Goal: Task Accomplishment & Management: Manage account settings

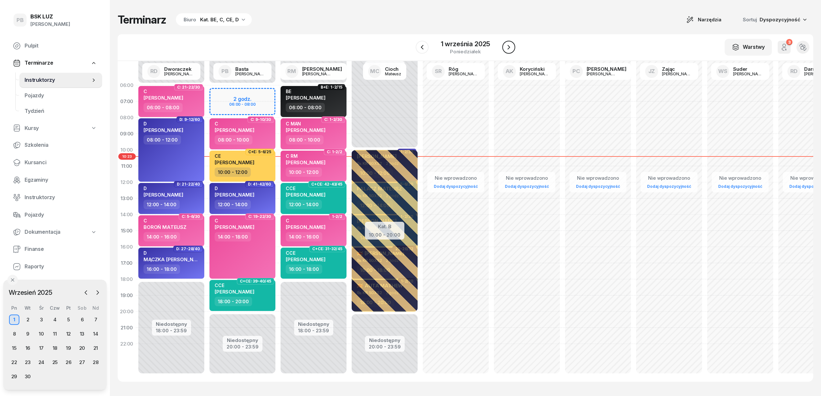
click at [507, 45] on icon "button" at bounding box center [509, 47] width 8 height 8
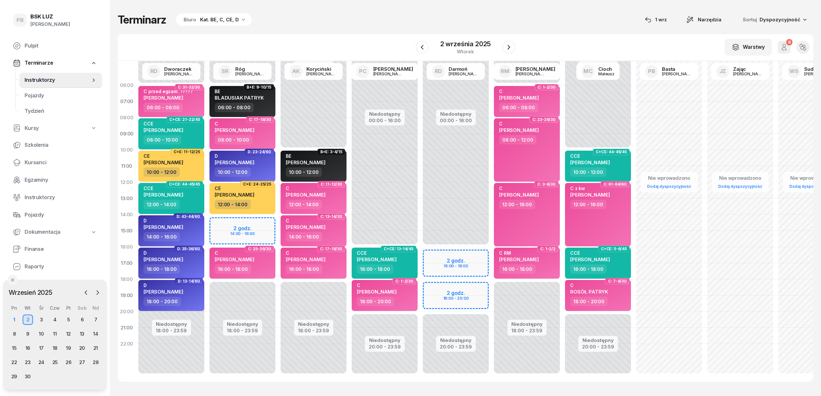
click at [402, 26] on div "Terminarz Biuro Kat. BE, C, CE, D [DATE] Narzędzia Sortuj Dyspozycyjność" at bounding box center [465, 20] width 695 height 14
click at [506, 47] on icon "button" at bounding box center [509, 47] width 8 height 8
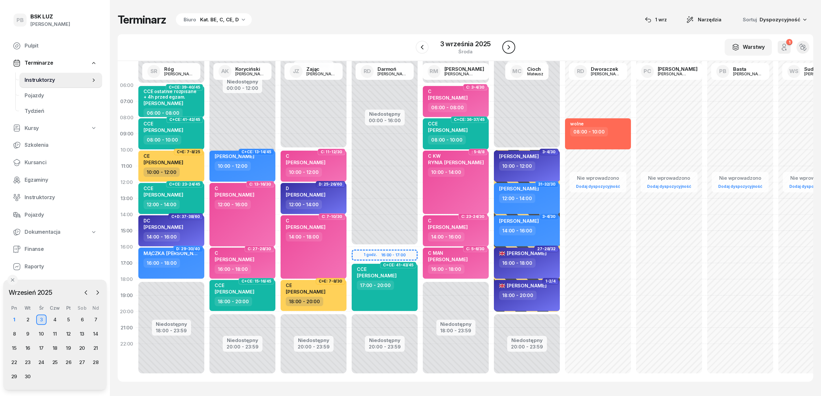
click at [506, 47] on icon "button" at bounding box center [509, 47] width 8 height 8
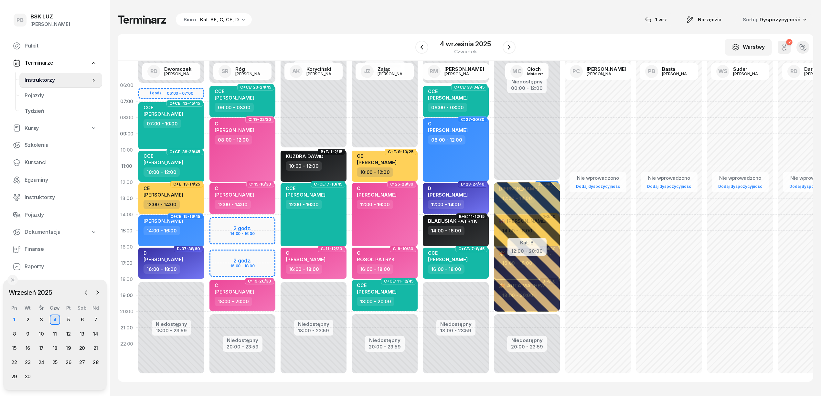
click at [392, 17] on div "Terminarz Biuro Kat. BE, C, CE, D [DATE] Narzędzia Sortuj Dyspozycyjność" at bounding box center [465, 20] width 695 height 14
click at [27, 319] on div "2" at bounding box center [28, 319] width 10 height 10
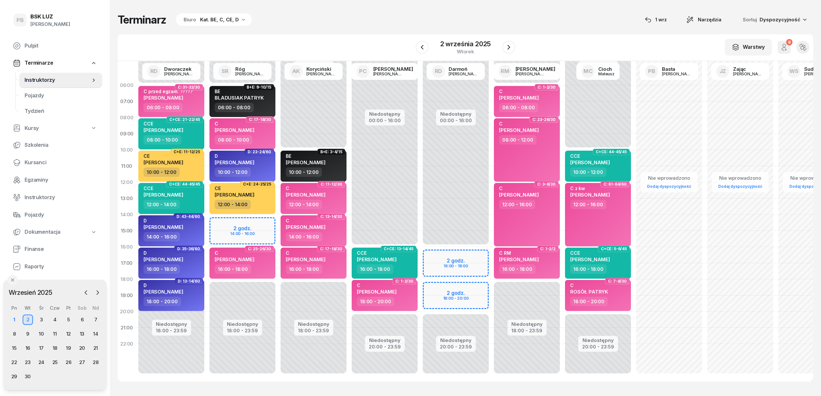
click at [366, 32] on div "Terminarz Biuro Kat. BE, C, CE, D [DATE] Narzędzia Sortuj Dyspozycyjność W Wybi…" at bounding box center [465, 197] width 695 height 395
click at [405, 265] on div "16:00 - 18:00" at bounding box center [385, 268] width 57 height 9
select select "16"
select select "18"
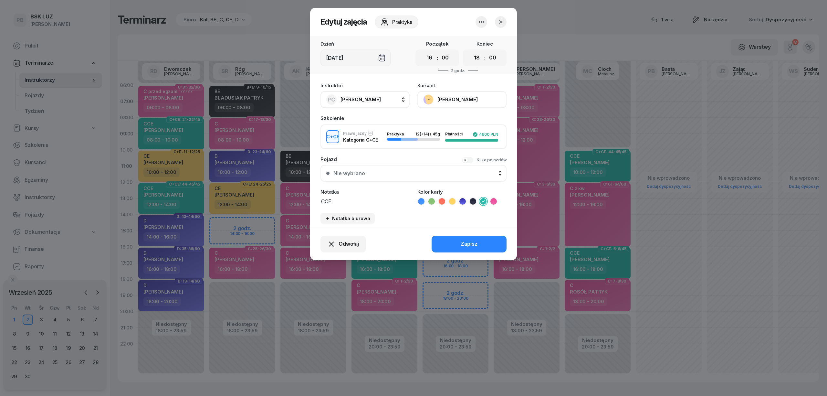
click at [374, 101] on button "PC [PERSON_NAME]" at bounding box center [365, 99] width 89 height 17
type input "darm"
click at [375, 151] on ul "RD [PERSON_NAME]" at bounding box center [372, 142] width 103 height 21
click at [384, 144] on div "RD [PERSON_NAME]" at bounding box center [368, 142] width 77 height 10
click at [452, 239] on button "Zapisz" at bounding box center [469, 244] width 75 height 17
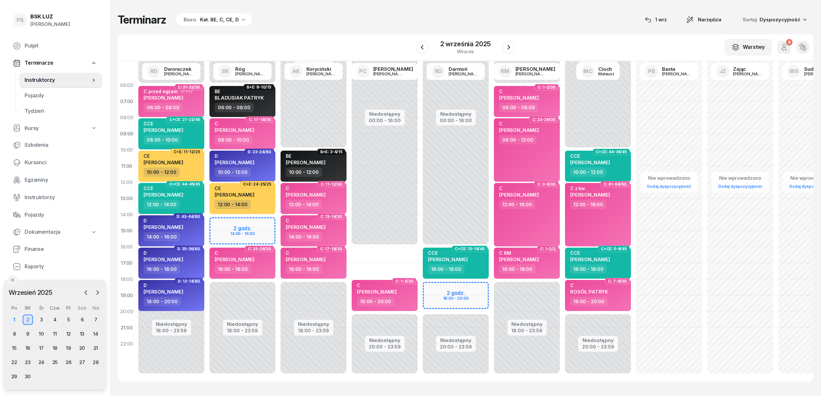
click at [409, 298] on div "18:00 - 20:00" at bounding box center [385, 301] width 57 height 9
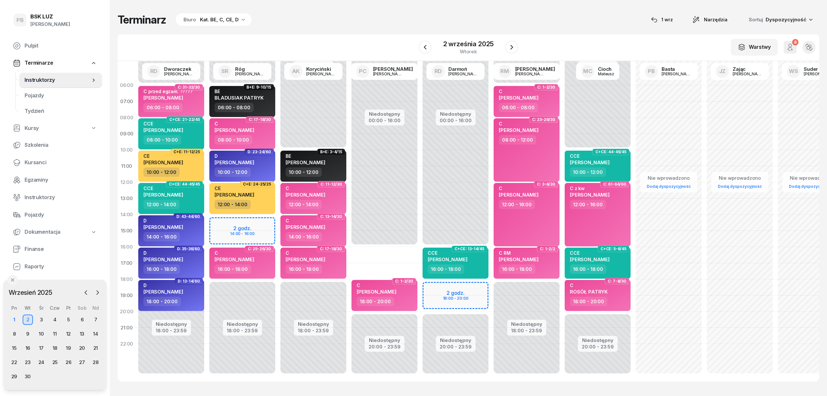
select select "18"
select select "20"
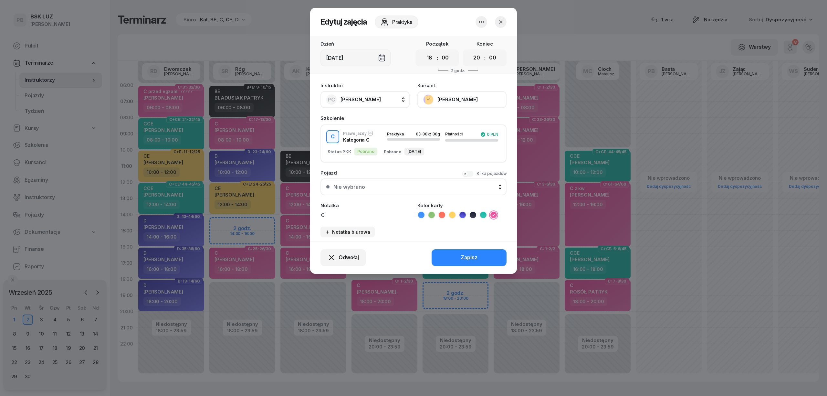
click at [366, 100] on span "[PERSON_NAME]" at bounding box center [361, 99] width 40 height 6
type input "dw"
click at [382, 143] on span "[PERSON_NAME]" at bounding box center [364, 142] width 40 height 8
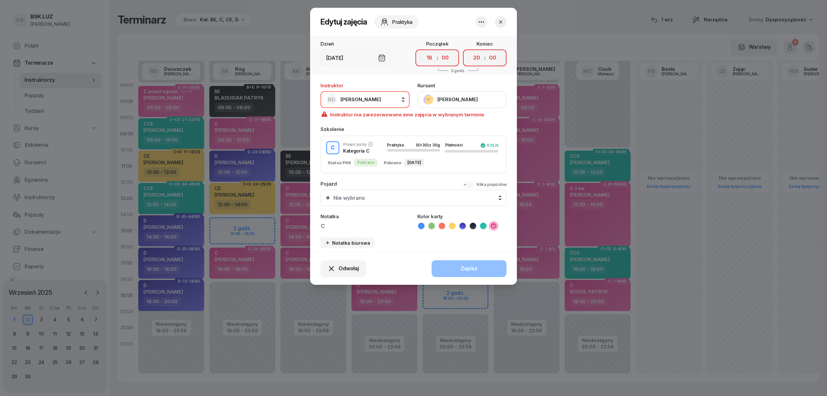
click at [502, 18] on button "button" at bounding box center [501, 22] width 12 height 12
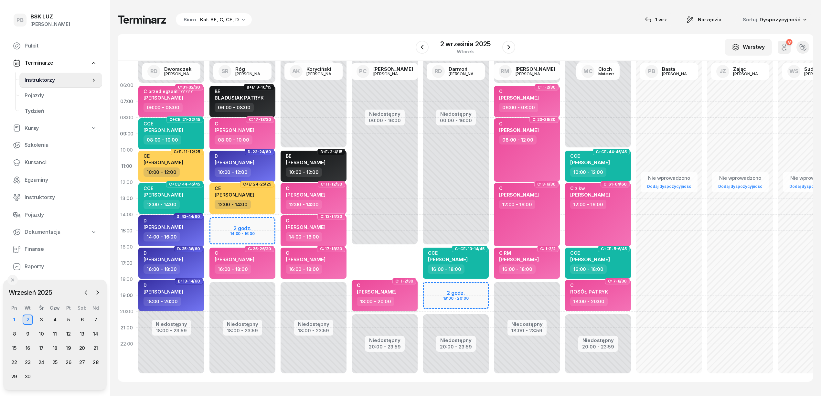
click at [408, 301] on div "18:00 - 20:00" at bounding box center [385, 301] width 57 height 9
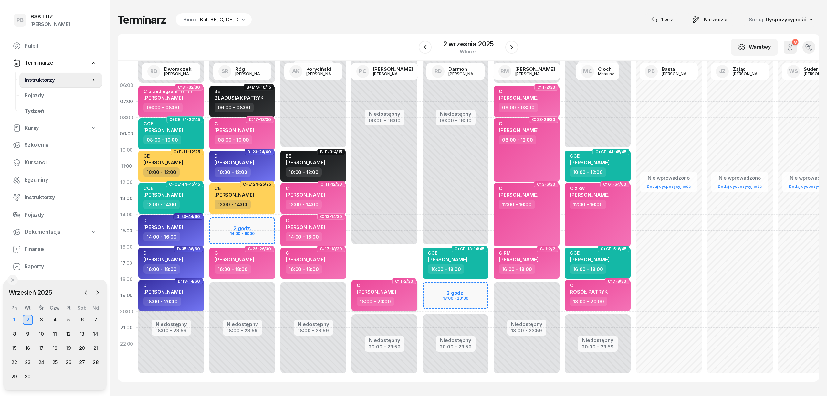
select select "18"
select select "20"
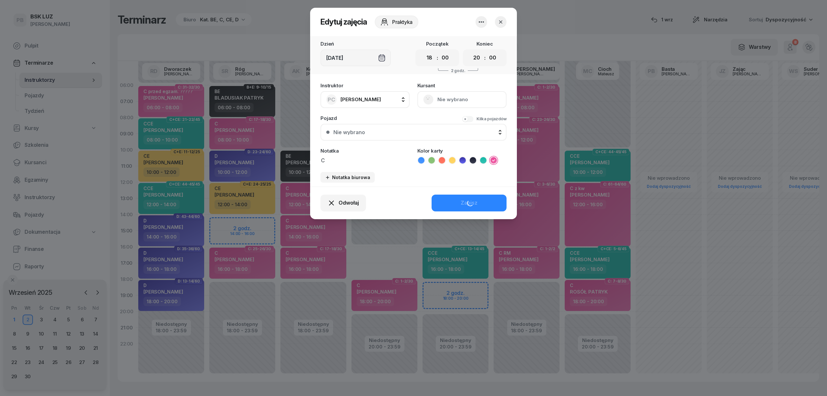
click at [370, 96] on span "[PERSON_NAME]" at bounding box center [361, 99] width 40 height 6
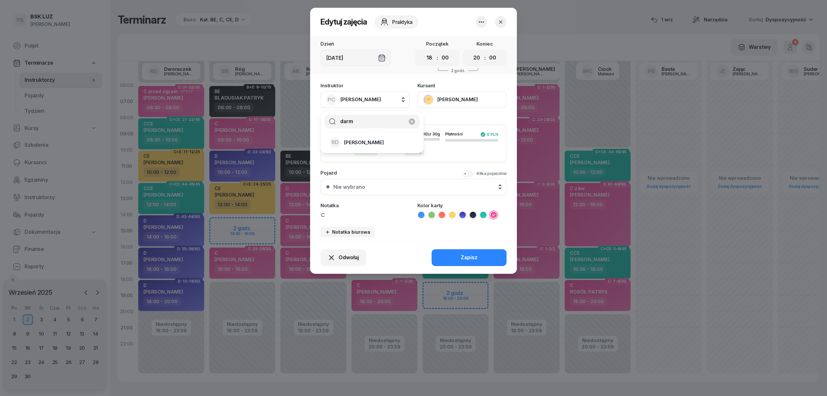
type input "darm"
click at [381, 146] on div "RD [PERSON_NAME]" at bounding box center [368, 142] width 77 height 10
click at [472, 255] on div "Zapisz" at bounding box center [469, 257] width 17 height 8
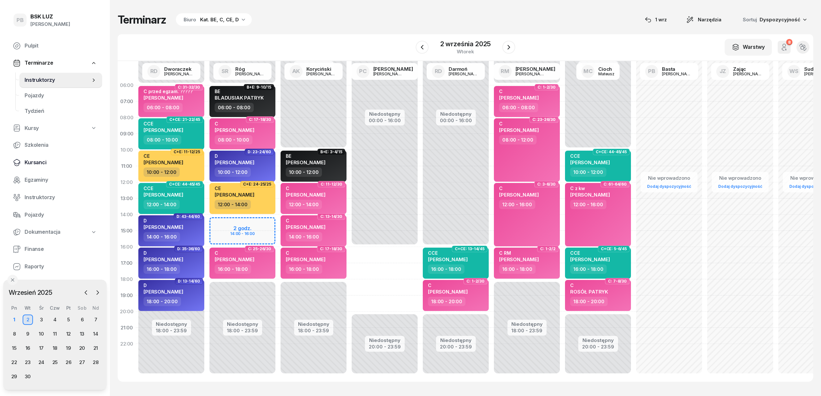
click at [34, 162] on span "Kursanci" at bounding box center [61, 162] width 72 height 8
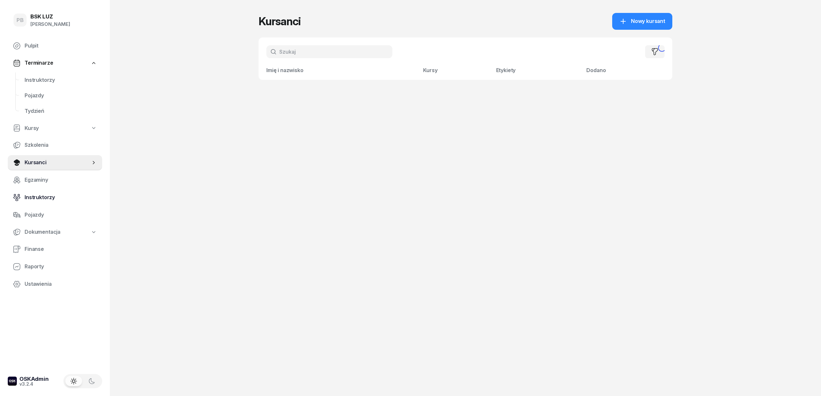
click at [42, 198] on span "Instruktorzy" at bounding box center [61, 197] width 72 height 8
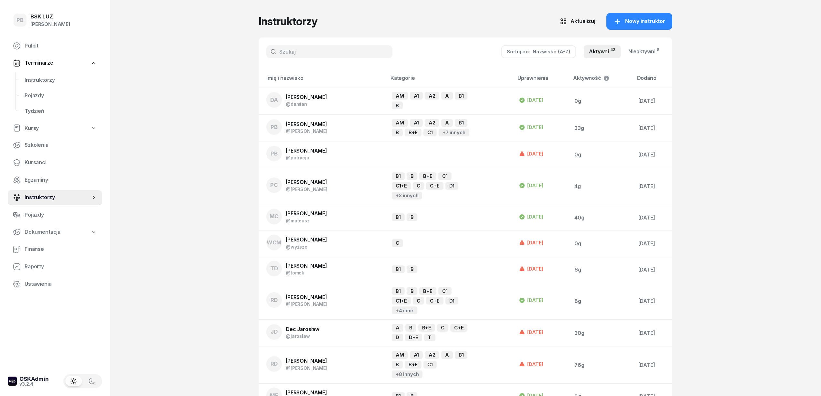
click at [470, 27] on div "Instruktorzy Aktualizuj Nowy instruktor" at bounding box center [465, 21] width 414 height 17
click at [331, 51] on input "text" at bounding box center [329, 51] width 126 height 13
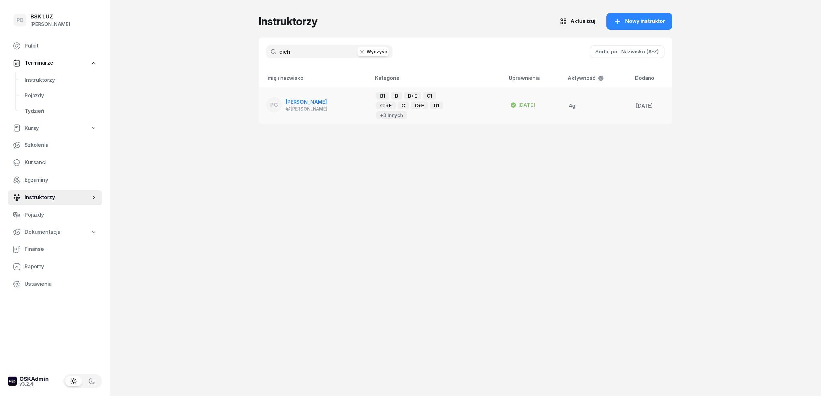
type input "cich"
click at [317, 100] on span "[PERSON_NAME]" at bounding box center [306, 102] width 41 height 6
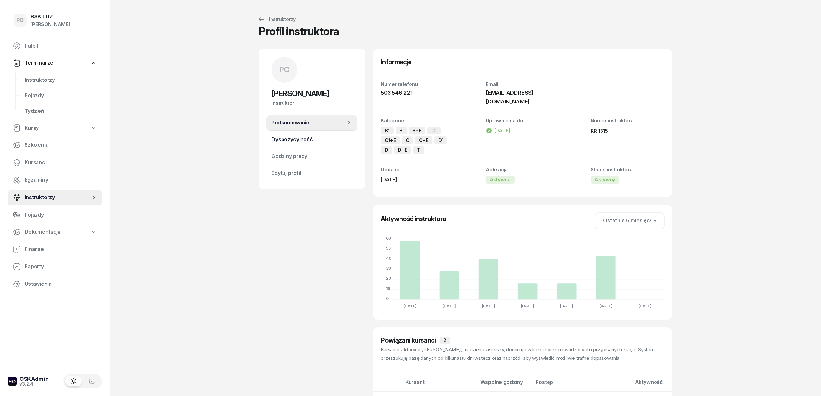
click at [317, 142] on span "Dyspozycyjność" at bounding box center [311, 139] width 81 height 8
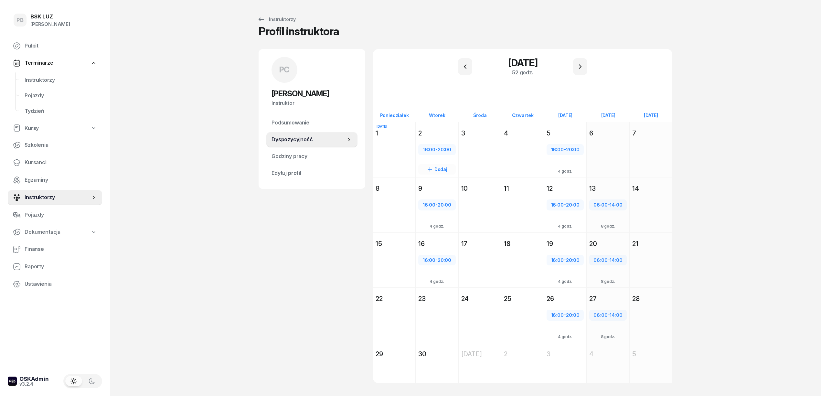
click at [445, 146] on span "20:00" at bounding box center [444, 149] width 14 height 6
select select "16"
select select "20"
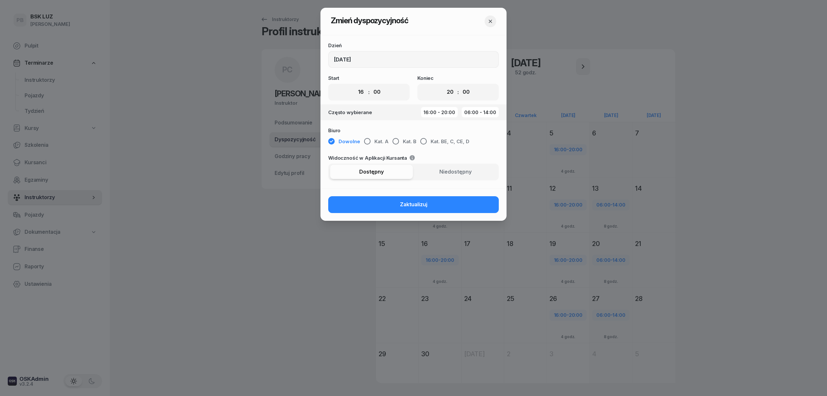
click at [341, 140] on span "Dowolne" at bounding box center [350, 141] width 22 height 8
click at [454, 37] on div "Dzień [DATE] Start 00 01 02 03 04 05 06 07 08 09 10 11 12 13 14 15 16 17 18 19 …" at bounding box center [414, 111] width 186 height 153
click at [491, 18] on icon "button" at bounding box center [490, 21] width 6 height 6
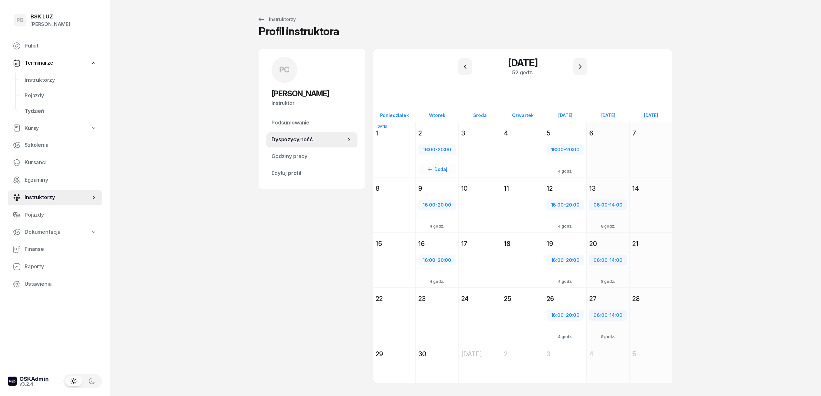
click at [437, 153] on div "16:00 - 20:00" at bounding box center [437, 149] width 36 height 8
select select "16"
select select "20"
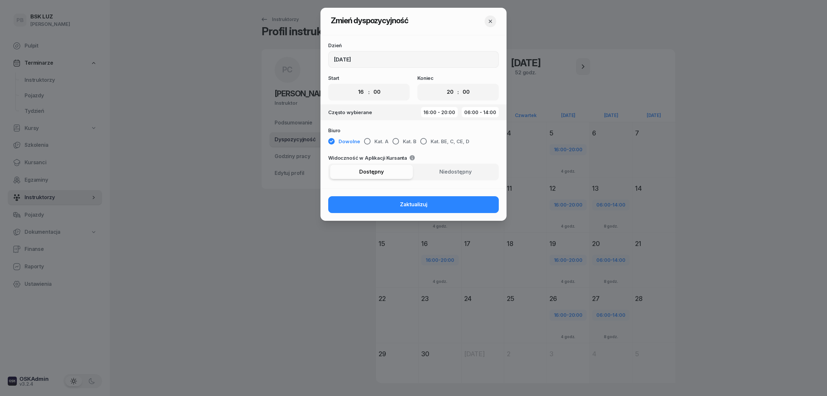
click at [490, 24] on icon "button" at bounding box center [490, 21] width 6 height 6
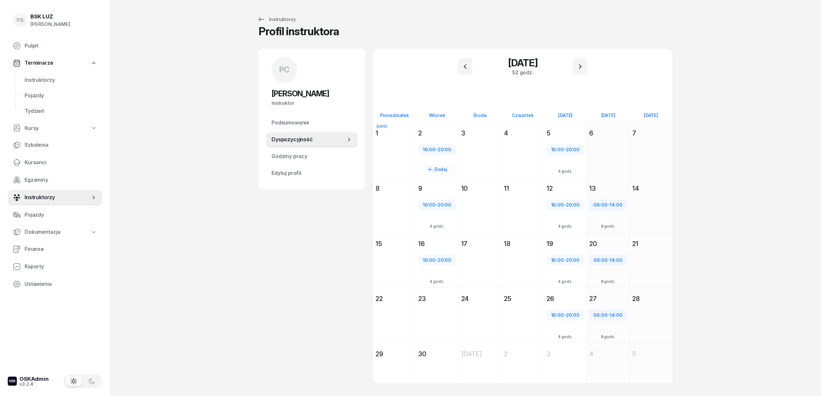
click at [438, 145] on div "16:00 - 20:00" at bounding box center [437, 149] width 36 height 8
select select "16"
select select "20"
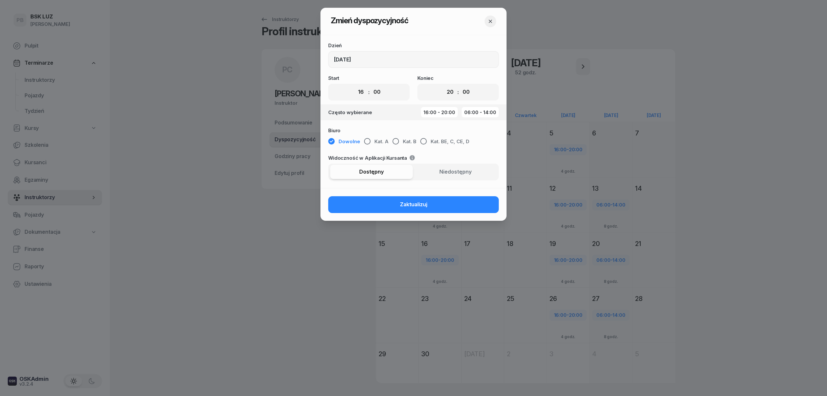
click at [489, 16] on button "button" at bounding box center [491, 22] width 12 height 12
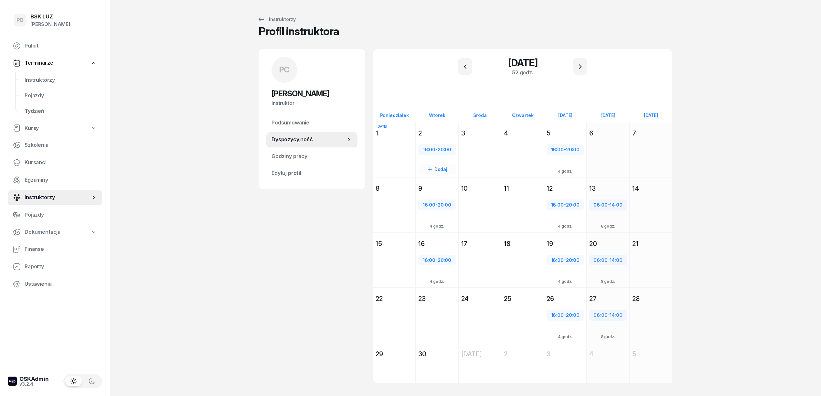
click at [454, 127] on div "[DATE] [DATE] 2 16:00 - 20:00 Dodaj 4 godz." at bounding box center [437, 149] width 43 height 55
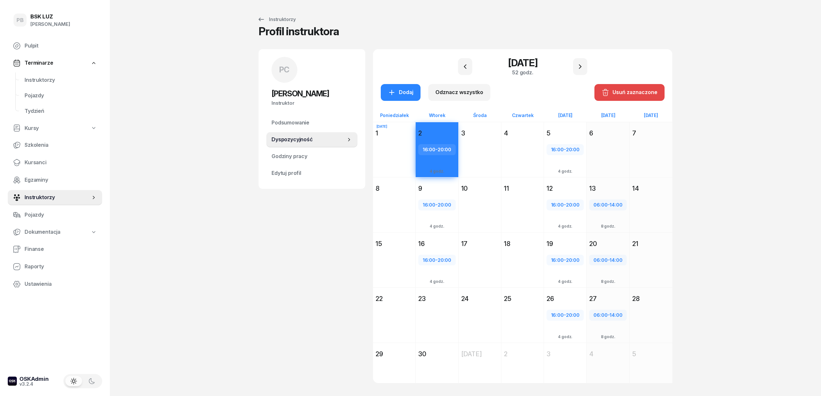
click at [618, 92] on div "Usuń zaznaczone" at bounding box center [629, 92] width 56 height 8
click at [731, 162] on div "PB BSK [PERSON_NAME] Pulpit Terminarze Instruktorzy Pojazdy Tydzień Kursy Szkol…" at bounding box center [410, 205] width 821 height 411
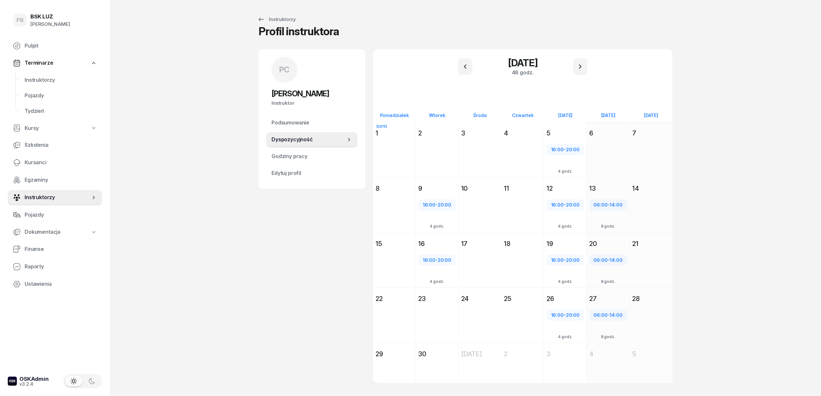
click at [222, 48] on div "PB BSK [PERSON_NAME] Pulpit Terminarze Instruktorzy Pojazdy Tydzień Kursy Szkol…" at bounding box center [410, 205] width 821 height 411
click at [745, 117] on div "PB BSK [PERSON_NAME] Pulpit Terminarze Instruktorzy Pojazdy Tydzień Kursy Szkol…" at bounding box center [410, 205] width 821 height 411
click at [30, 78] on span "Instruktorzy" at bounding box center [61, 80] width 72 height 8
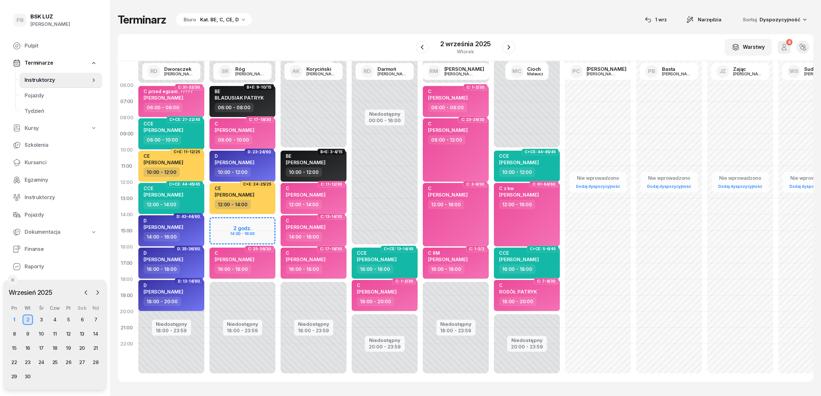
click at [597, 25] on div "Terminarz Biuro Kat. BE, C, CE, D [DATE] Narzędzia Sortuj Dyspozycyjność" at bounding box center [465, 20] width 695 height 14
drag, startPoint x: 351, startPoint y: 38, endPoint x: 344, endPoint y: 58, distance: 21.7
click at [350, 42] on div "W Wybierz AK [PERSON_NAME] BP [PERSON_NAME] DP [PERSON_NAME] GS [PERSON_NAME] I…" at bounding box center [465, 47] width 695 height 27
click at [568, 36] on div "W Wybierz AK [PERSON_NAME] BP [PERSON_NAME] DP [PERSON_NAME] GS [PERSON_NAME] I…" at bounding box center [465, 47] width 695 height 27
click at [310, 17] on div "Terminarz Biuro Kat. BE, C, CE, D [DATE] Narzędzia Sortuj Dyspozycyjność" at bounding box center [465, 20] width 695 height 14
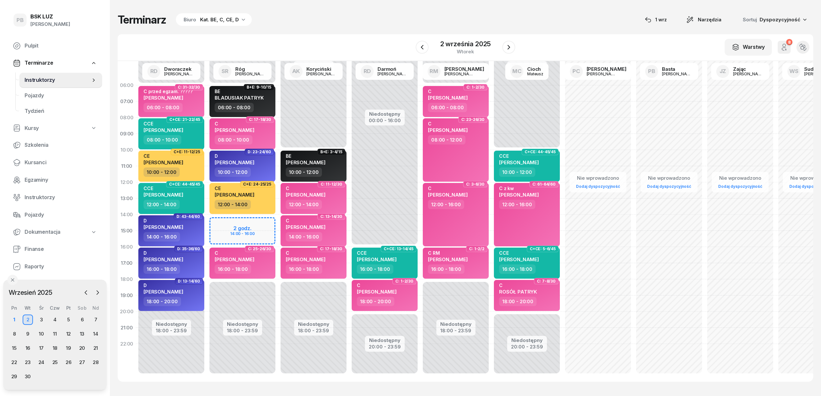
click at [327, 26] on div "Terminarz Biuro Kat. BE, C, CE, D [DATE] Narzędzia Sortuj Dyspozycyjność W Wybi…" at bounding box center [465, 197] width 695 height 395
click at [390, 14] on div "Terminarz Biuro Kat. BE, C, CE, D [DATE] Narzędzia Sortuj Dyspozycyjność" at bounding box center [465, 20] width 695 height 14
click at [408, 25] on div "Terminarz Biuro Kat. BE, C, CE, D [DATE] Narzędzia Sortuj Dyspozycyjność" at bounding box center [465, 20] width 695 height 14
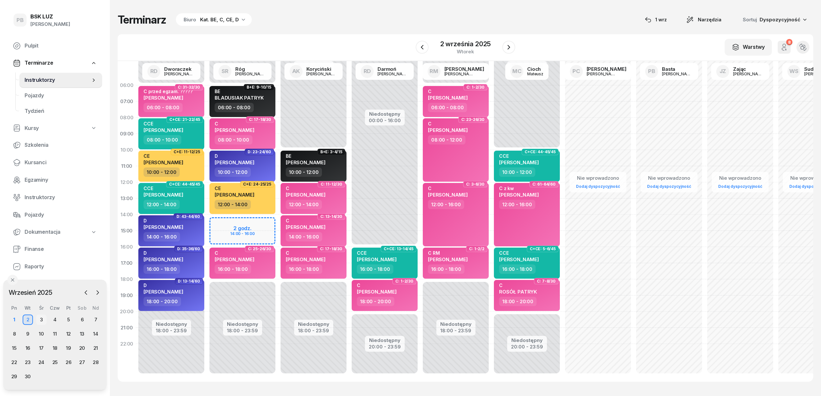
click at [43, 319] on div "3" at bounding box center [41, 319] width 10 height 10
click at [55, 320] on div "4" at bounding box center [55, 319] width 10 height 10
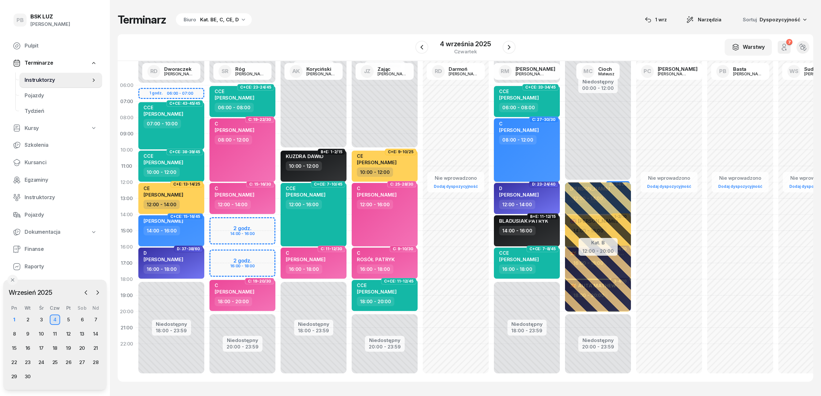
click at [512, 157] on div "C [PERSON_NAME] 08:00 - 12:00" at bounding box center [527, 149] width 66 height 63
select select "08"
select select "12"
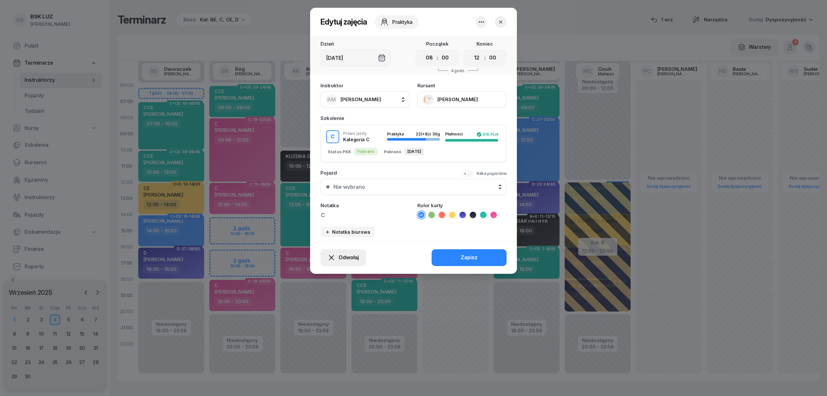
click at [339, 256] on span "Odwołaj" at bounding box center [349, 257] width 20 height 8
click at [351, 217] on link "Kursant odwołał" at bounding box center [339, 218] width 85 height 16
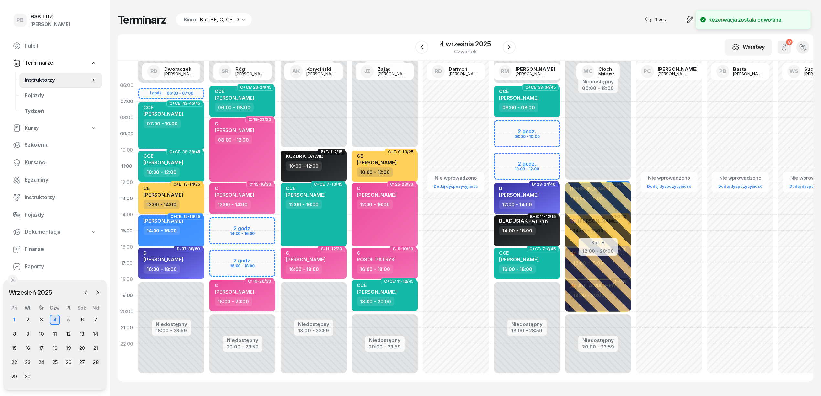
click at [68, 362] on div "26" at bounding box center [68, 362] width 10 height 10
click at [53, 363] on div "25" at bounding box center [55, 362] width 10 height 10
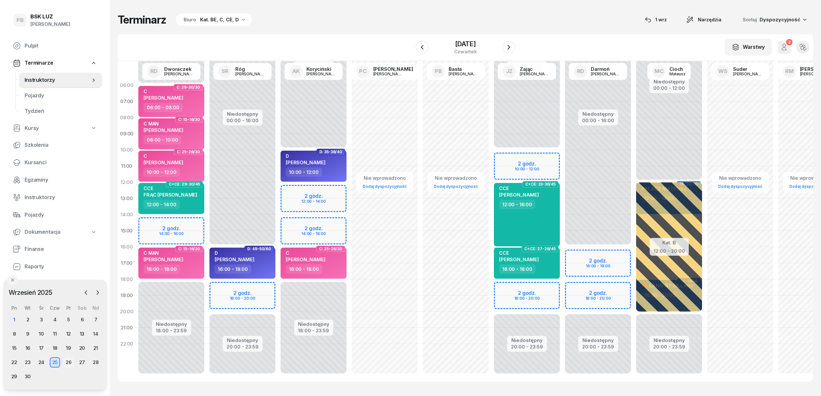
click at [70, 361] on div "26" at bounding box center [68, 362] width 10 height 10
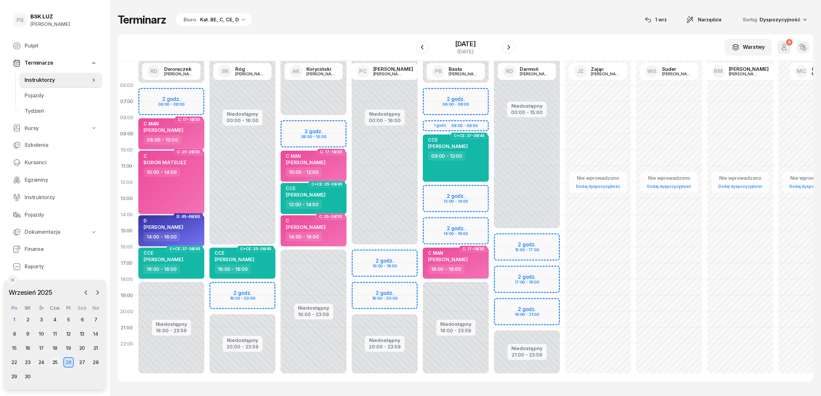
click at [54, 365] on div "25" at bounding box center [55, 362] width 10 height 10
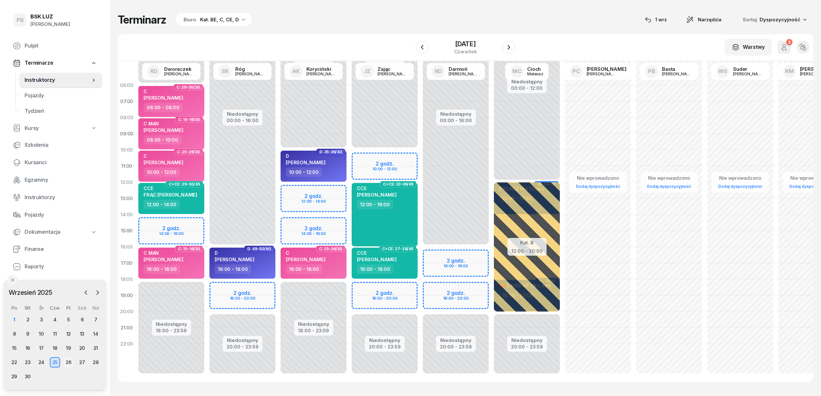
click at [67, 362] on div "26" at bounding box center [68, 362] width 10 height 10
click at [55, 363] on div "25" at bounding box center [55, 362] width 10 height 10
click at [70, 361] on div "26" at bounding box center [68, 362] width 10 height 10
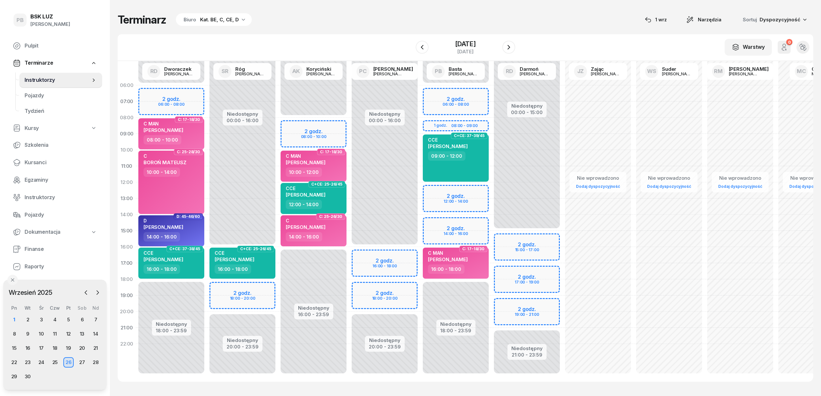
click at [292, 120] on div "Niedostępny 00:00 - 08:00 Niedostępny 16:00 - 23:59 2 godz. 08:00 - 10:00 C: 17…" at bounding box center [313, 230] width 71 height 307
select select "08"
select select "10"
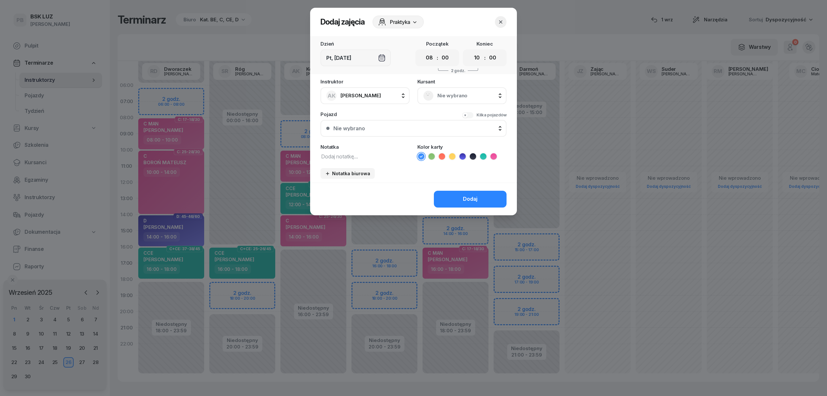
click at [460, 92] on span "Nie wybrano" at bounding box center [468, 95] width 63 height 8
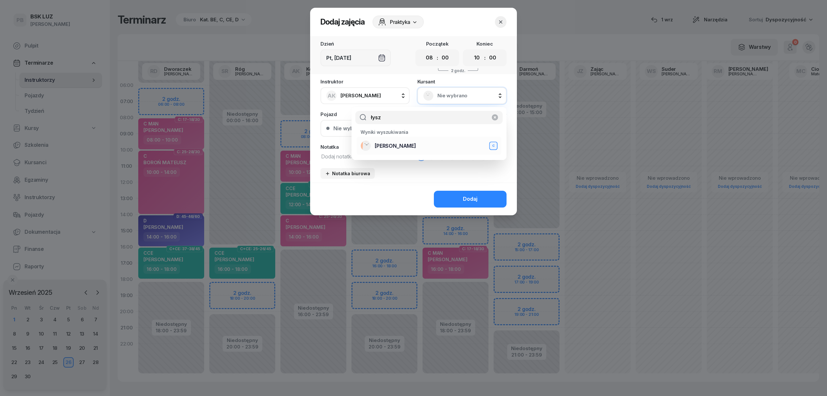
type input "łysz"
click at [429, 151] on div "[PERSON_NAME]" at bounding box center [429, 146] width 137 height 10
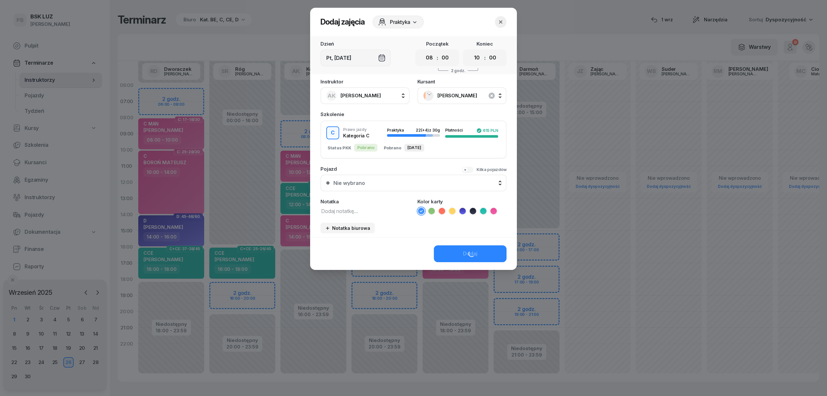
click at [465, 254] on div "Dodaj" at bounding box center [413, 253] width 207 height 33
click at [476, 251] on div "Dodaj" at bounding box center [470, 253] width 15 height 8
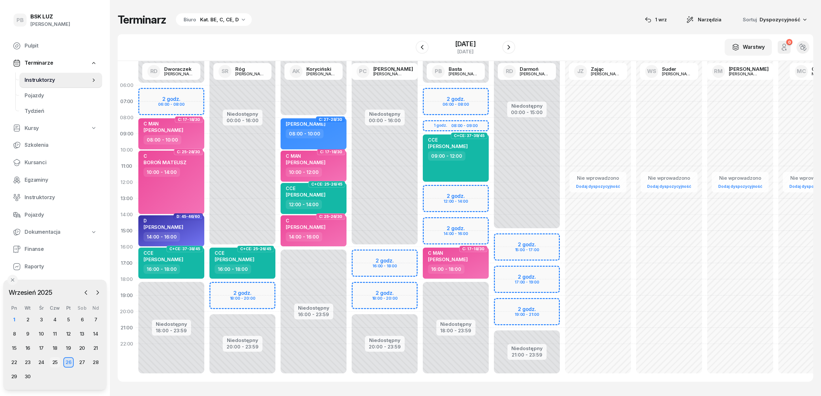
click at [52, 362] on div "25" at bounding box center [55, 362] width 10 height 10
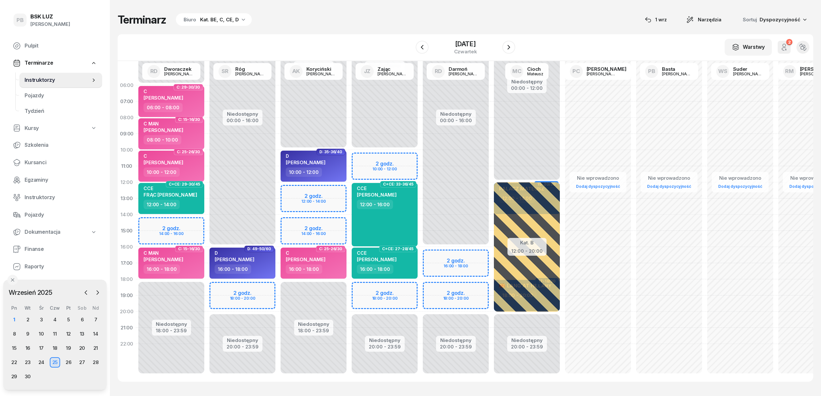
click at [363, 285] on div "Niedostępny 00:00 - 10:00 Niedostępny 20:00 - 23:59 2 godz. 10:00 - 12:00 2 god…" at bounding box center [384, 230] width 71 height 307
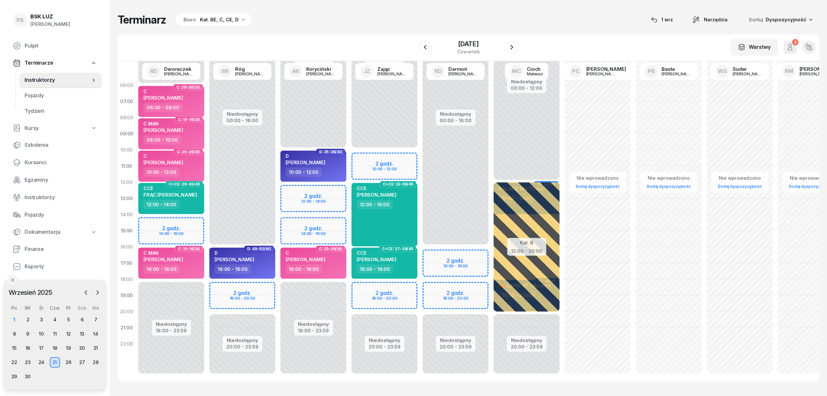
select select "18"
select select "20"
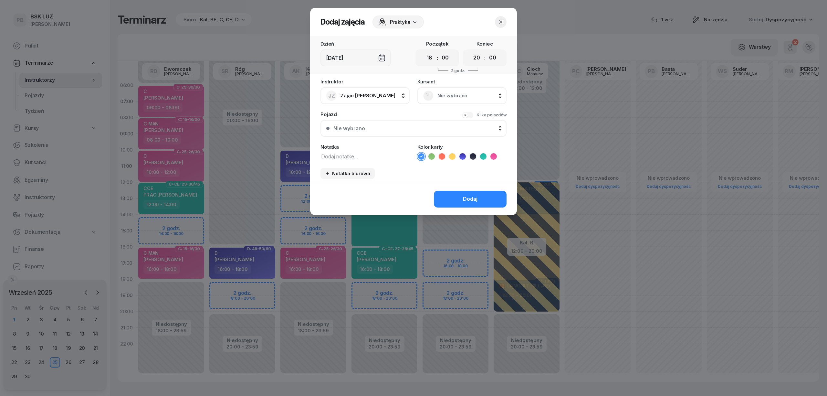
click at [457, 98] on span "Nie wybrano" at bounding box center [468, 95] width 63 height 8
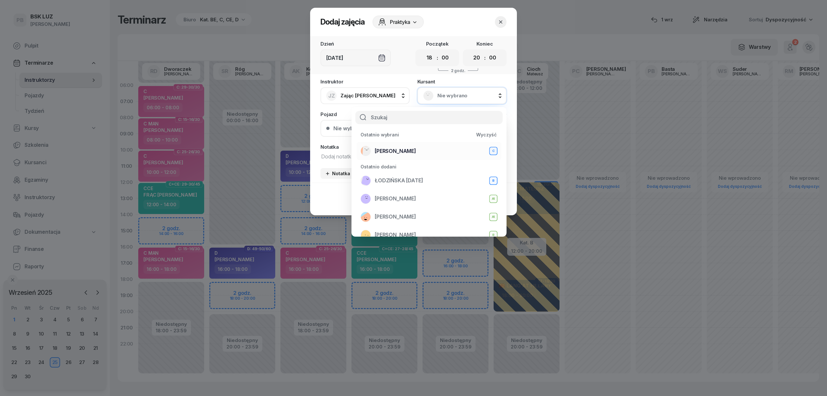
click at [416, 150] on span "[PERSON_NAME]" at bounding box center [395, 151] width 41 height 8
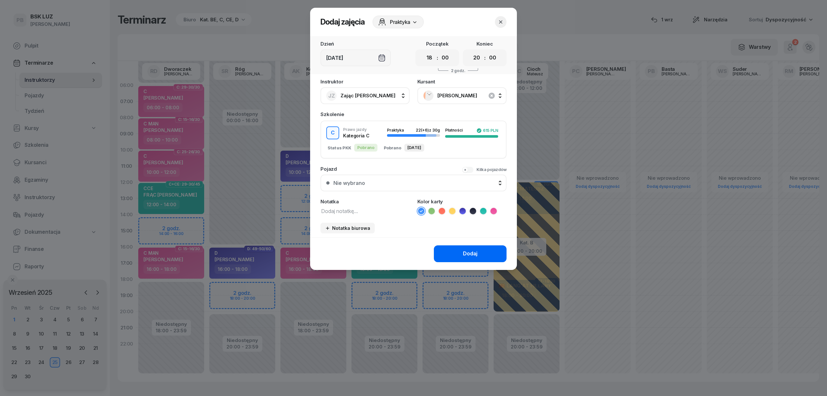
click at [442, 251] on button "Dodaj" at bounding box center [470, 253] width 73 height 17
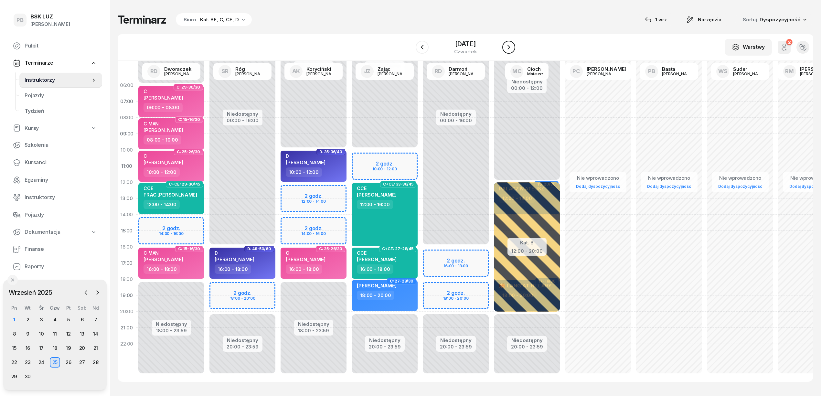
click at [510, 47] on icon "button" at bounding box center [508, 47] width 3 height 5
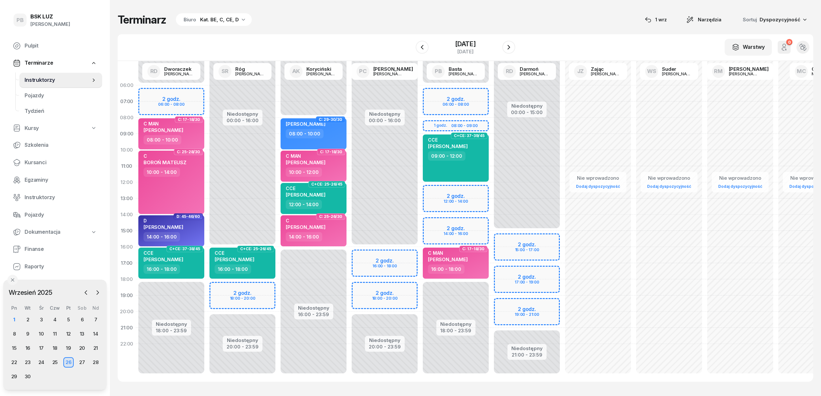
click at [353, 25] on div "Terminarz Biuro Kat. BE, C, CE, D [DATE] Narzędzia Sortuj Dyspozycyjność" at bounding box center [465, 20] width 695 height 14
click at [372, 15] on div "Terminarz Biuro Kat. BE, C, CE, D [DATE] Narzędzia Sortuj Dyspozycyjność" at bounding box center [465, 20] width 695 height 14
click at [311, 24] on div "Terminarz Biuro Kat. BE, C, CE, D [DATE] Narzędzia Sortuj Dyspozycyjność" at bounding box center [465, 20] width 695 height 14
click at [359, 23] on div "Terminarz Biuro Kat. BE, C, CE, D [DATE] Narzędzia Sortuj Dyspozycyjność" at bounding box center [465, 20] width 695 height 14
click at [327, 136] on div "08:00 - 10:00" at bounding box center [314, 133] width 57 height 9
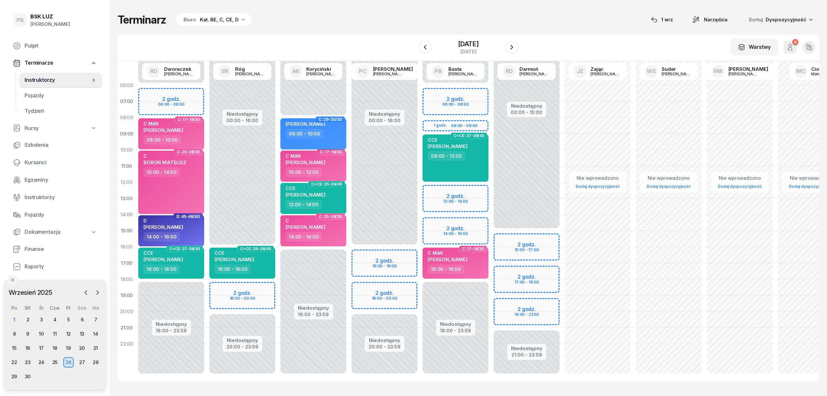
select select "08"
select select "10"
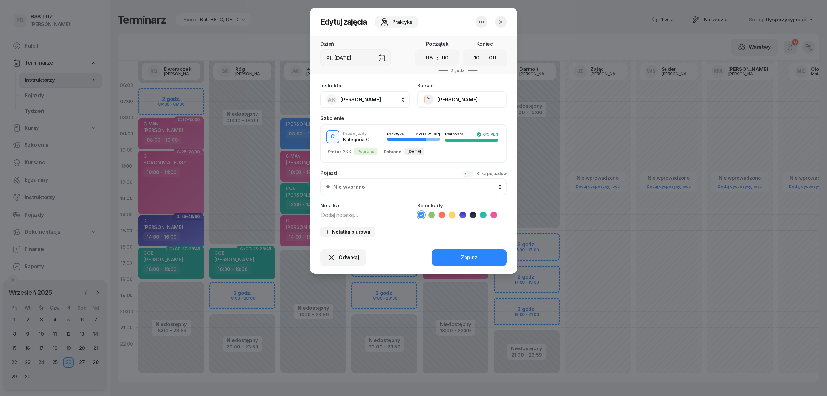
click at [494, 212] on icon at bounding box center [493, 215] width 6 height 6
click at [369, 215] on textarea at bounding box center [365, 214] width 89 height 8
type textarea "C"
click at [461, 254] on div "Zapisz" at bounding box center [469, 257] width 17 height 8
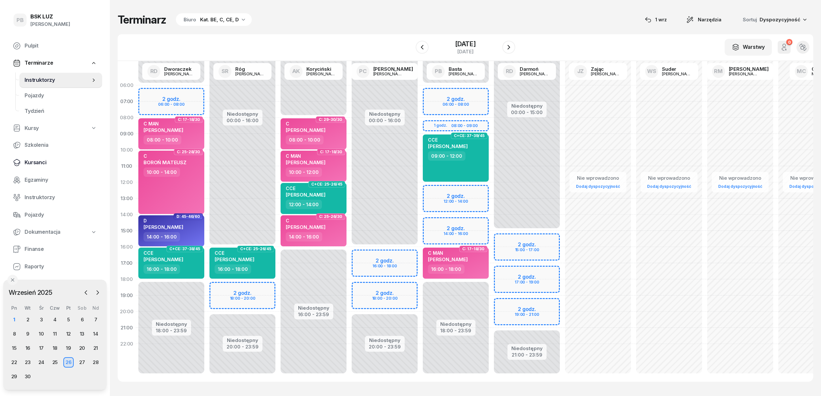
click at [44, 162] on span "Kursanci" at bounding box center [61, 162] width 72 height 8
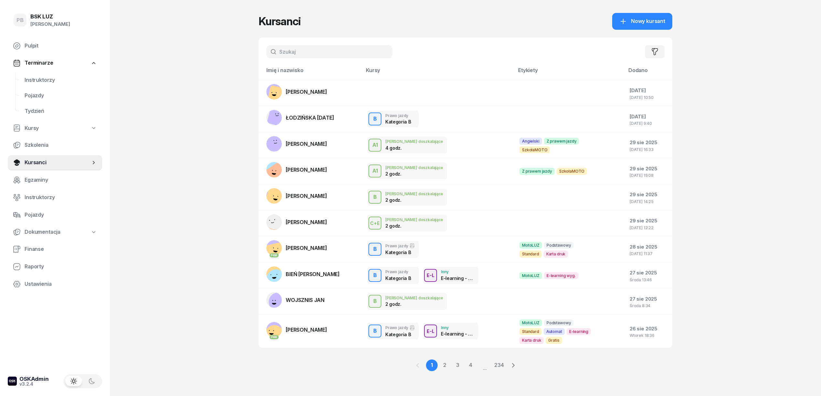
click at [307, 51] on input "text" at bounding box center [329, 51] width 126 height 13
type input "pieron"
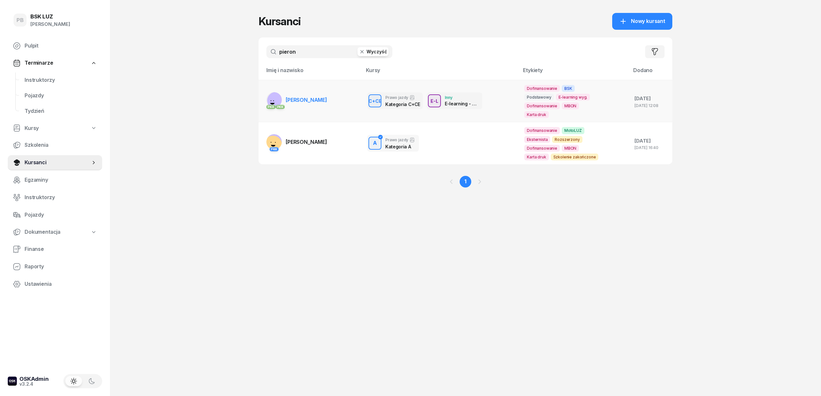
click at [303, 99] on span "[PERSON_NAME]" at bounding box center [306, 100] width 41 height 6
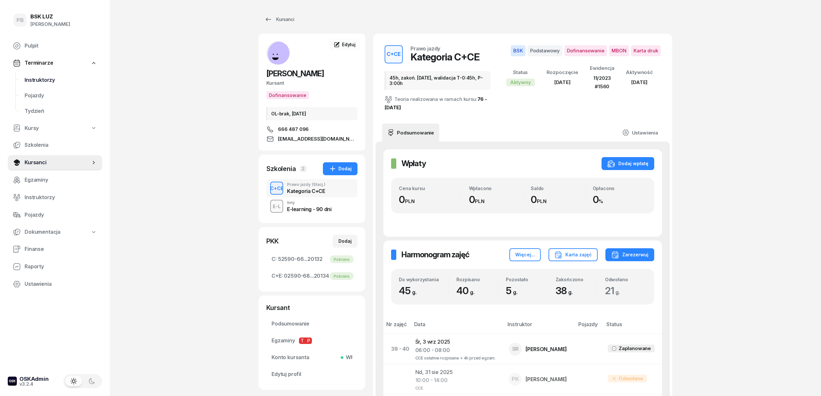
click at [44, 74] on link "Instruktorzy" at bounding box center [60, 80] width 83 height 16
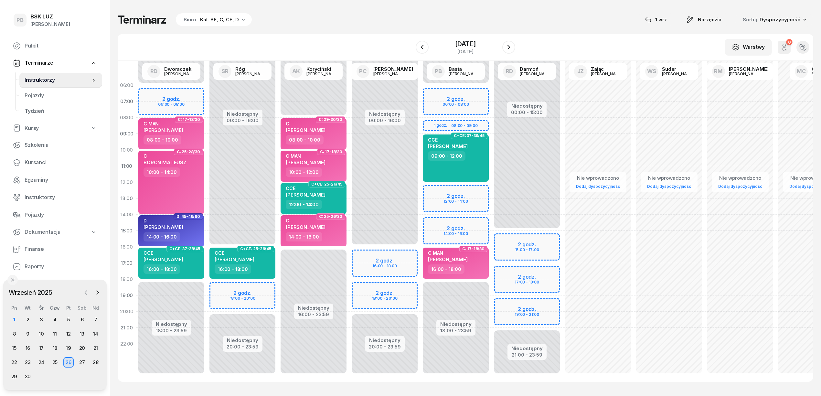
click at [87, 292] on icon "button" at bounding box center [86, 292] width 6 height 6
click at [93, 291] on button "button" at bounding box center [98, 293] width 10 height 10
click at [57, 316] on div "4" at bounding box center [55, 319] width 10 height 10
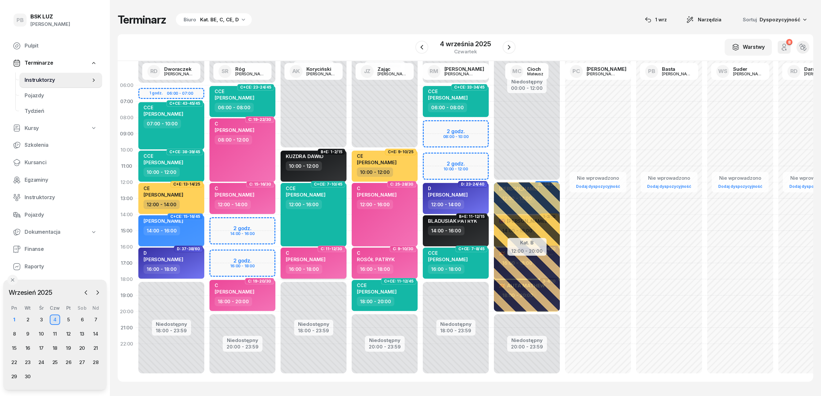
click at [327, 266] on div "16:00 - 18:00" at bounding box center [314, 268] width 57 height 9
select select "16"
select select "18"
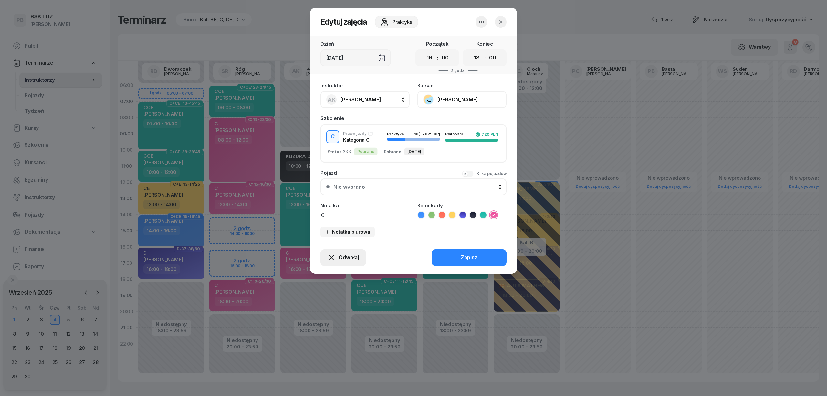
click at [339, 255] on span "Odwołaj" at bounding box center [349, 257] width 20 height 8
click at [339, 219] on div "Kursant odwołał" at bounding box center [332, 218] width 38 height 8
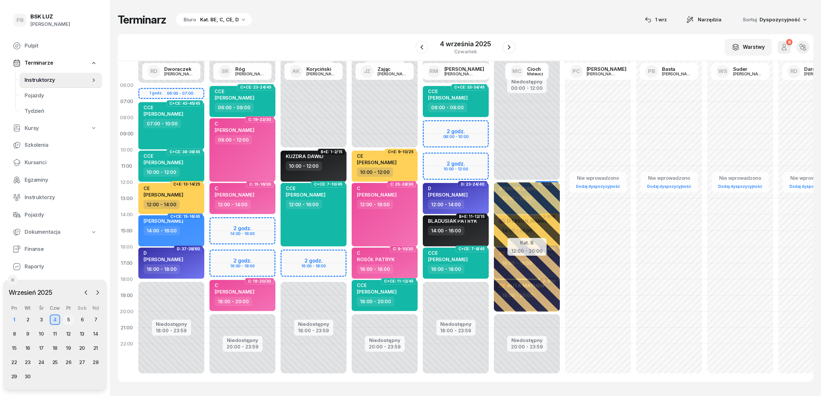
click at [70, 321] on div "5" at bounding box center [68, 319] width 10 height 10
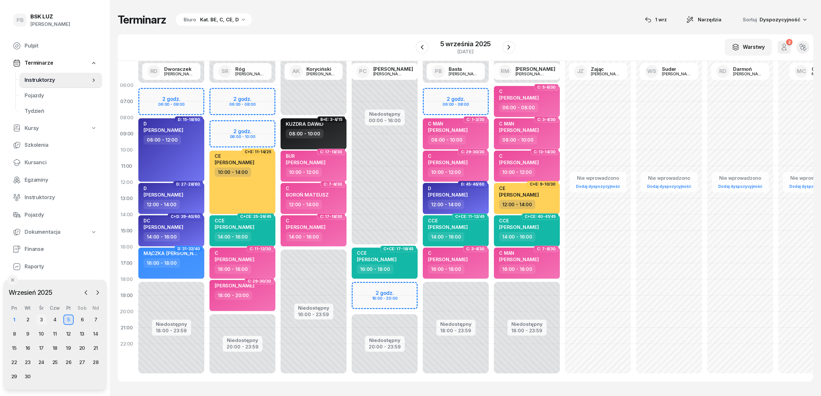
click at [45, 320] on div "3" at bounding box center [41, 319] width 10 height 10
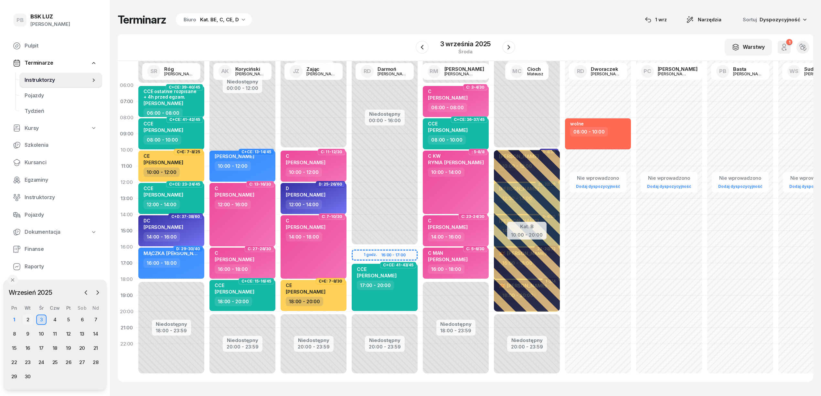
click at [27, 318] on div "2" at bounding box center [28, 319] width 10 height 10
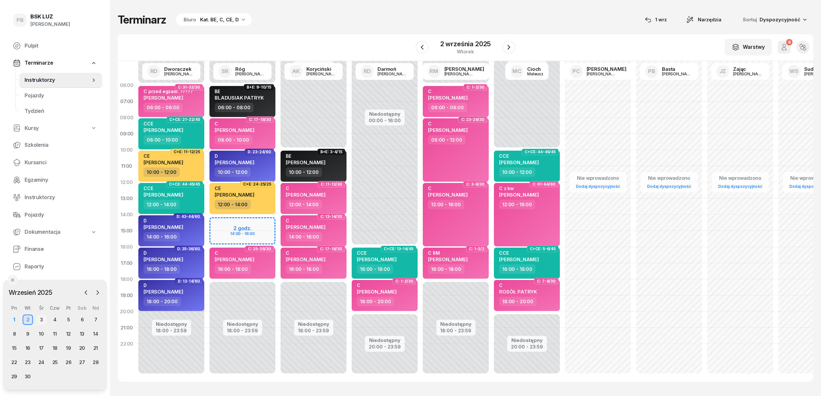
click at [41, 321] on div "3" at bounding box center [41, 319] width 10 height 10
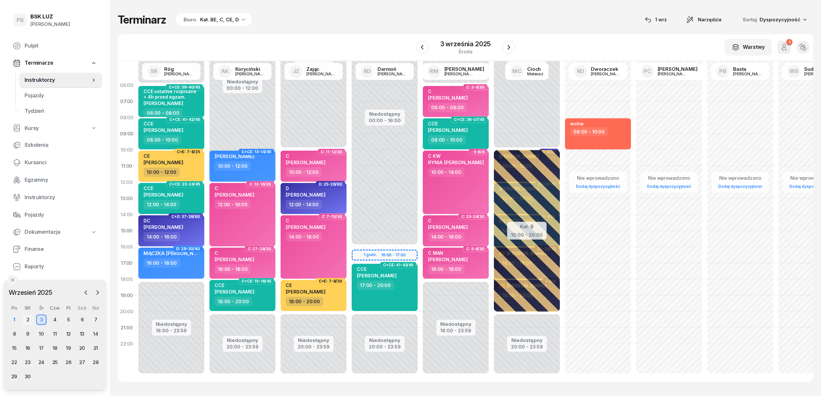
click at [29, 322] on div "2" at bounding box center [28, 319] width 10 height 10
click at [15, 333] on div "8" at bounding box center [14, 334] width 10 height 10
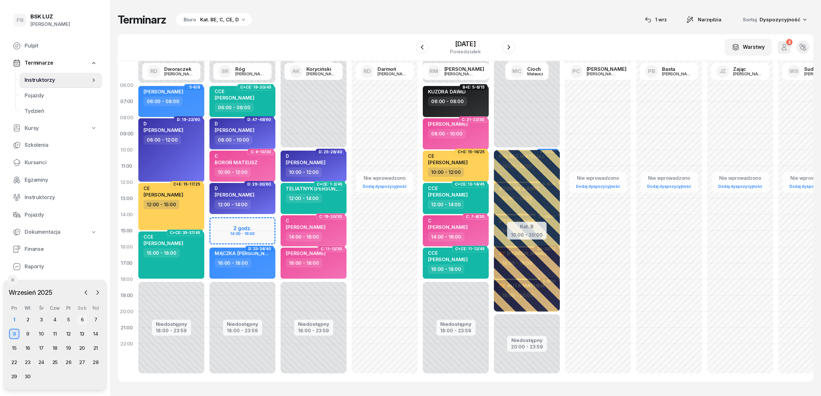
click at [78, 320] on div "6" at bounding box center [82, 319] width 10 height 10
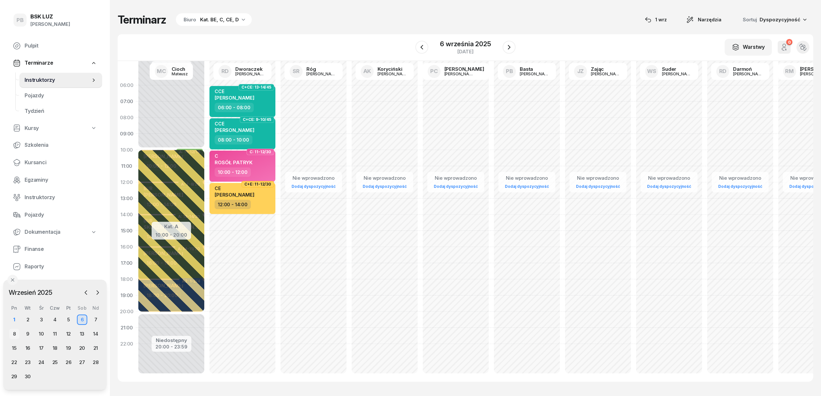
click at [17, 334] on div "8" at bounding box center [14, 334] width 10 height 10
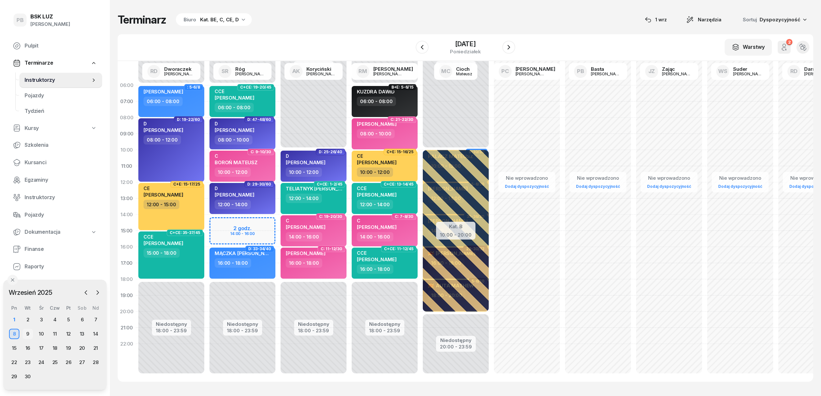
click at [28, 331] on div "9" at bounding box center [28, 334] width 10 height 10
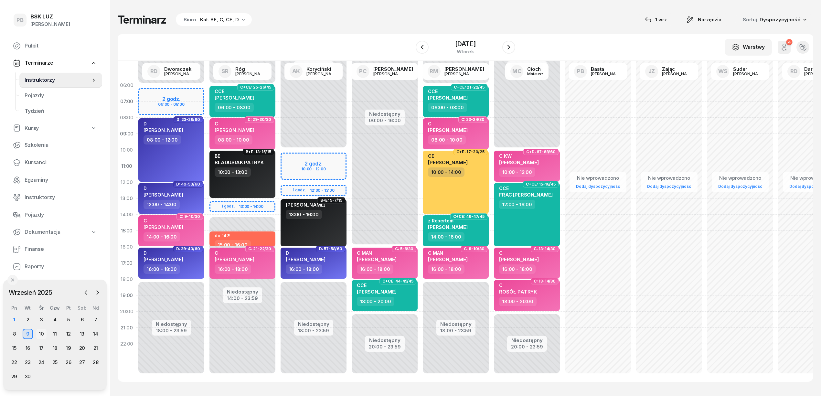
click at [41, 335] on div "10" at bounding box center [41, 334] width 10 height 10
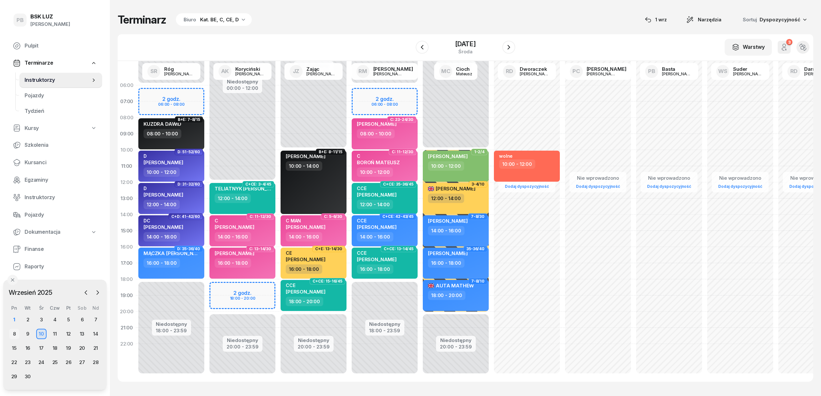
click at [17, 333] on div "8" at bounding box center [14, 334] width 10 height 10
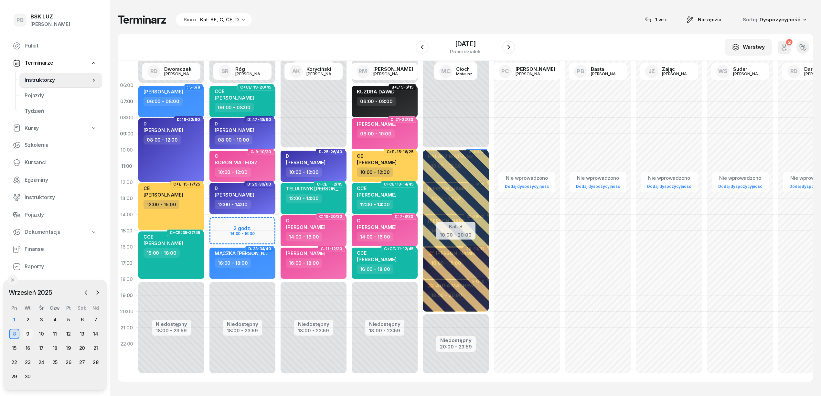
click at [28, 332] on div "9" at bounding box center [28, 334] width 10 height 10
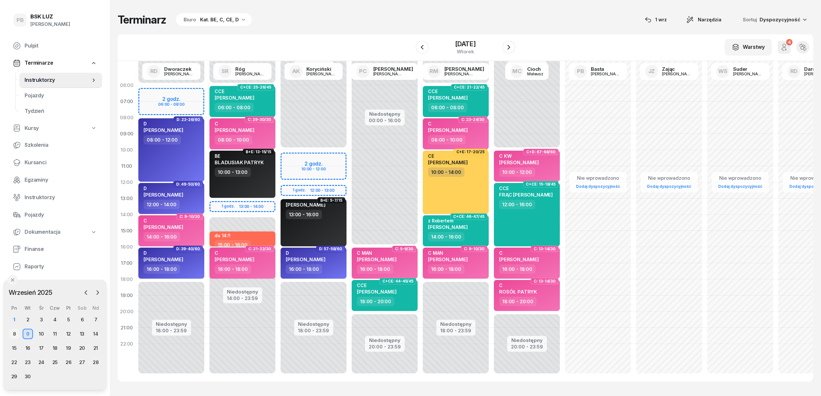
click at [13, 334] on div "8" at bounding box center [14, 334] width 10 height 10
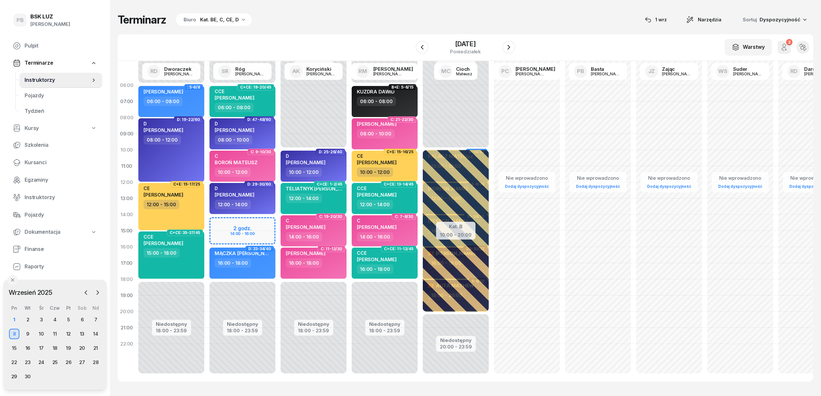
click at [263, 220] on div "Niedostępny 00:00 - 06:00 Niedostępny 18:00 - 23:59 2 godz. 14:00 - 16:00 C+CE:…" at bounding box center [242, 230] width 71 height 307
select select "14"
select select "16"
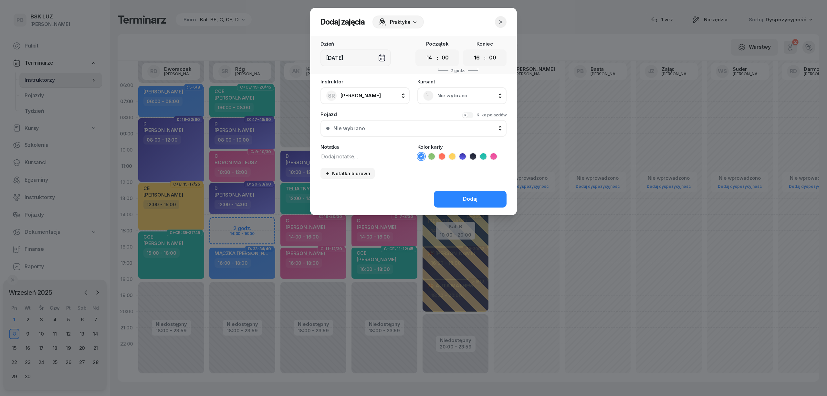
click at [439, 92] on span "Nie wybrano" at bounding box center [468, 95] width 63 height 8
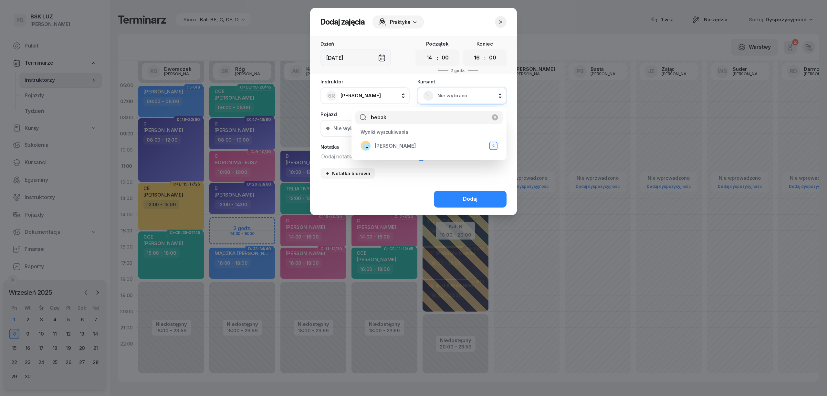
type input "bebak"
click at [400, 142] on span "[PERSON_NAME]" at bounding box center [395, 146] width 41 height 8
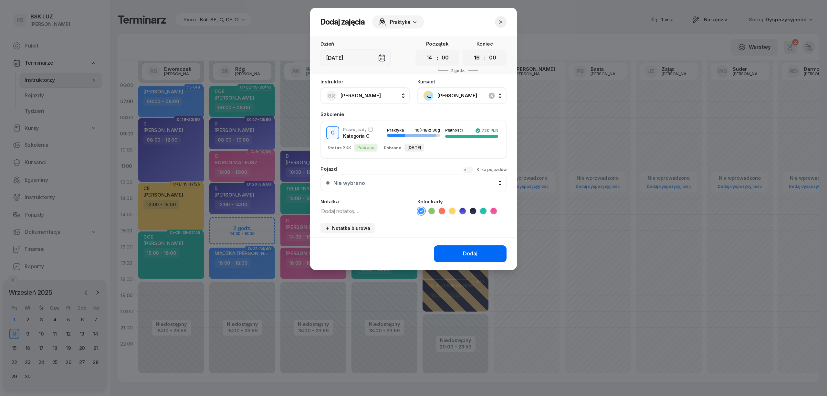
click at [453, 250] on button "Dodaj" at bounding box center [470, 253] width 73 height 17
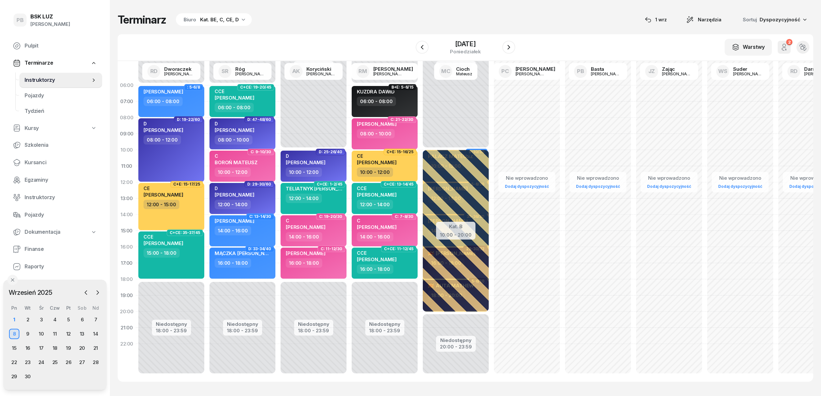
click at [331, 19] on div "Terminarz Biuro Kat. BE, C, CE, D [DATE] Narzędzia Sortuj Dyspozycyjność" at bounding box center [465, 20] width 695 height 14
click at [53, 320] on div "4" at bounding box center [55, 319] width 10 height 10
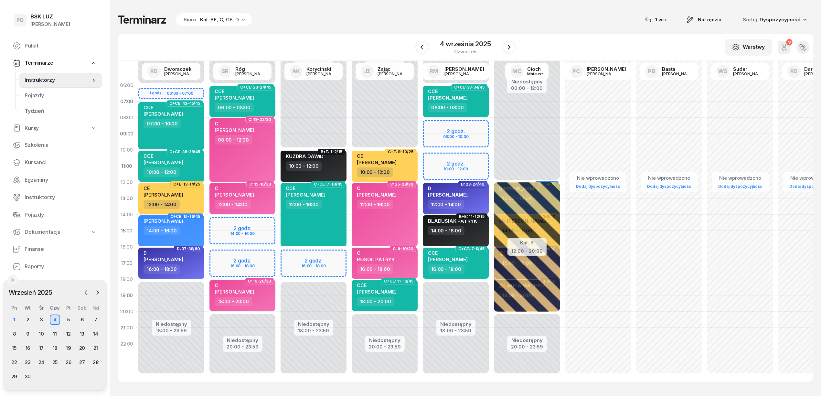
click at [385, 50] on div "W Wybierz AK [PERSON_NAME] BP [PERSON_NAME] DP [PERSON_NAME] GS [PERSON_NAME] I…" at bounding box center [465, 47] width 695 height 27
click at [399, 49] on div "W Wybierz AK [PERSON_NAME] BP [PERSON_NAME] DP [PERSON_NAME] GS [PERSON_NAME] I…" at bounding box center [465, 47] width 695 height 27
click at [384, 31] on div "Terminarz Biuro Kat. BE, C, CE, D [DATE] Narzędzia Sortuj Dyspozycyjność W Wybi…" at bounding box center [465, 197] width 695 height 395
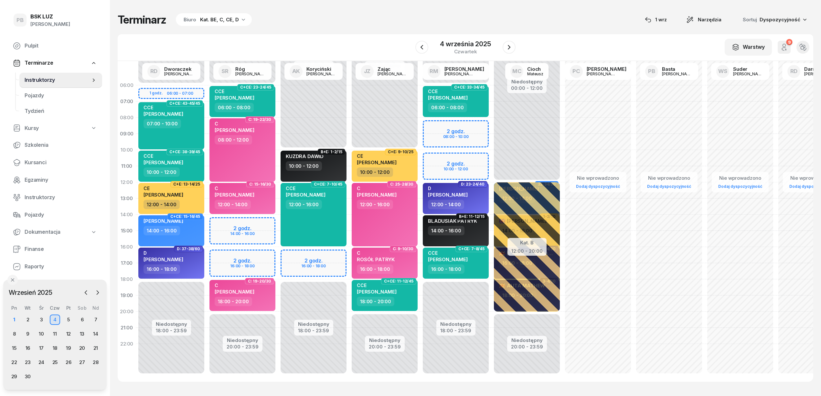
click at [384, 31] on div "Terminarz Biuro Kat. BE, C, CE, D [DATE] Narzędzia Sortuj Dyspozycyjność W Wybi…" at bounding box center [465, 197] width 695 height 395
click at [388, 31] on div "Terminarz Biuro Kat. BE, C, CE, D [DATE] Narzędzia Sortuj Dyspozycyjność W Wybi…" at bounding box center [465, 197] width 695 height 395
click at [389, 31] on div "Terminarz Biuro Kat. BE, C, CE, D [DATE] Narzędzia Sortuj Dyspozycyjność W Wybi…" at bounding box center [465, 197] width 695 height 395
click at [17, 318] on div "1" at bounding box center [14, 319] width 10 height 10
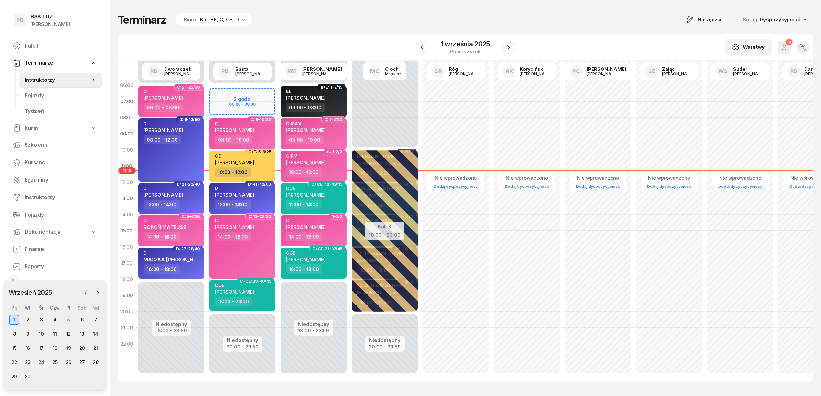
click at [488, 30] on div "Terminarz Biuro Kat. BE, C, CE, D Narzędzia Sortuj Dyspozycyjność W Wybierz AK …" at bounding box center [465, 197] width 695 height 395
click at [190, 221] on div "C [PERSON_NAME]" at bounding box center [171, 225] width 57 height 14
select select "14"
select select "16"
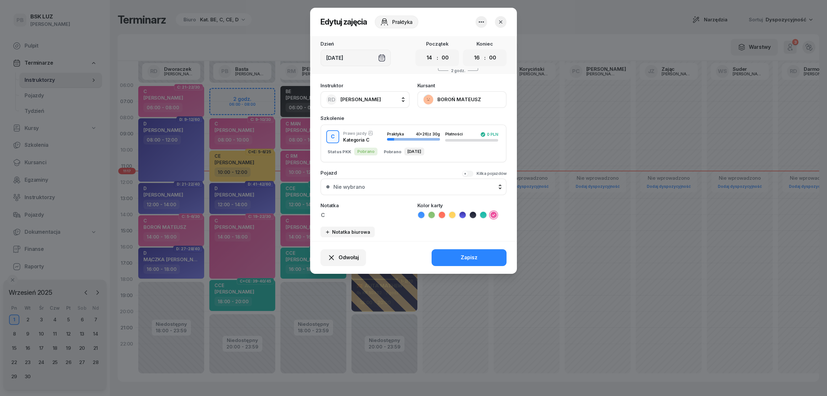
click at [471, 96] on button "BOROŃ MATEUSZ" at bounding box center [461, 99] width 89 height 17
click at [500, 21] on icon "button" at bounding box center [501, 22] width 6 height 6
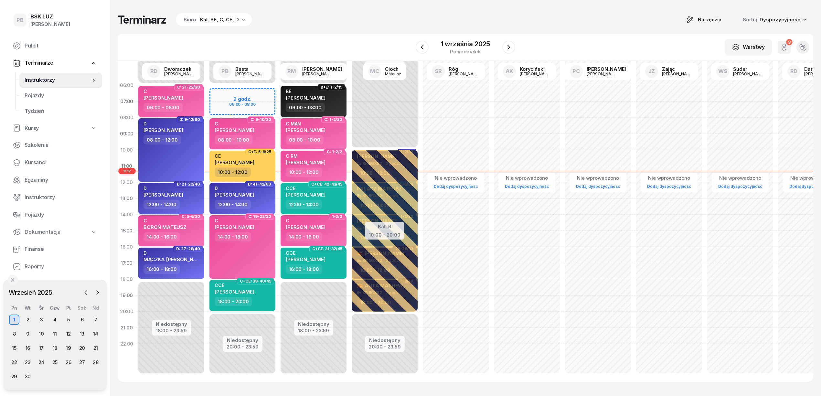
click at [193, 195] on div "D [PERSON_NAME]" at bounding box center [171, 192] width 57 height 14
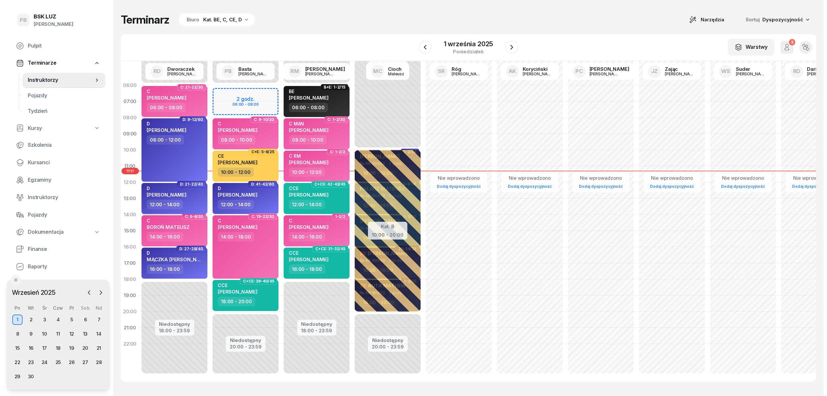
select select "12"
select select "14"
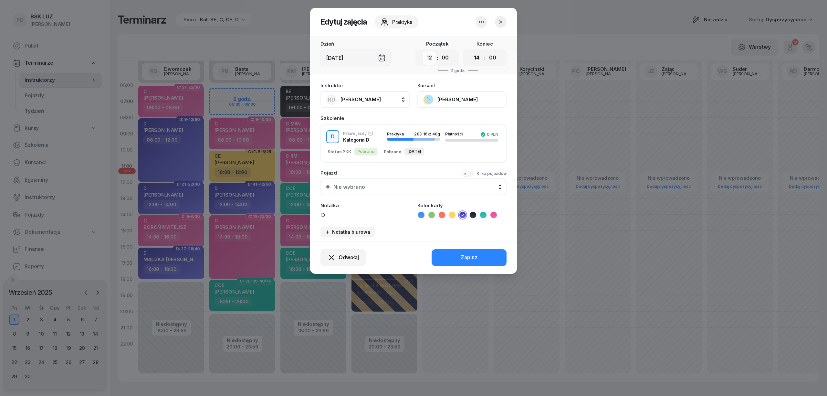
click at [431, 57] on select "00 01 02 03 04 05 06 07 08 09 10 11 12 13 14 15 16 17 18 19 20 21 22 23" at bounding box center [429, 58] width 12 height 14
select select "18"
click at [423, 51] on select "00 01 02 03 04 05 06 07 08 09 10 11 12 13 14 15 16 17 18 19 20 21 22 23" at bounding box center [429, 58] width 12 height 14
click at [476, 58] on select "00 01 02 03 04 05 06 07 08 09 10 11 12 13 14 15 16 17 18 19 20 21 22 23" at bounding box center [477, 58] width 12 height 14
select select "20"
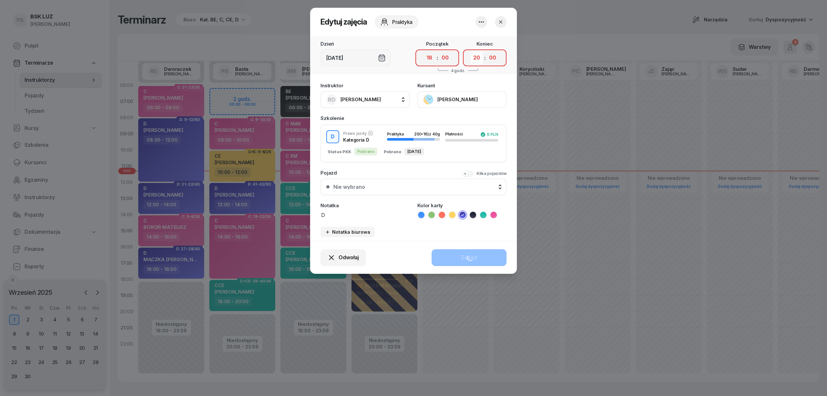
click at [471, 51] on select "00 01 02 03 04 05 06 07 08 09 10 11 12 13 14 15 16 17 18 19 20 21 22 23" at bounding box center [477, 58] width 12 height 14
click at [479, 255] on button "Zapisz" at bounding box center [469, 257] width 75 height 17
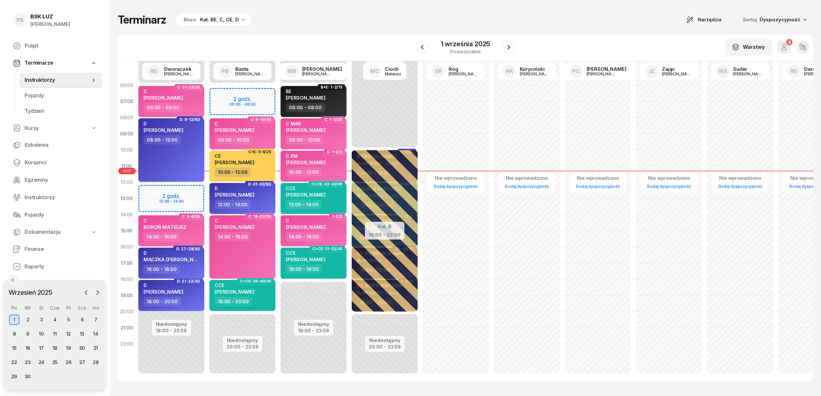
click at [158, 162] on div "[PERSON_NAME] 08:00 - 12:00" at bounding box center [171, 149] width 66 height 63
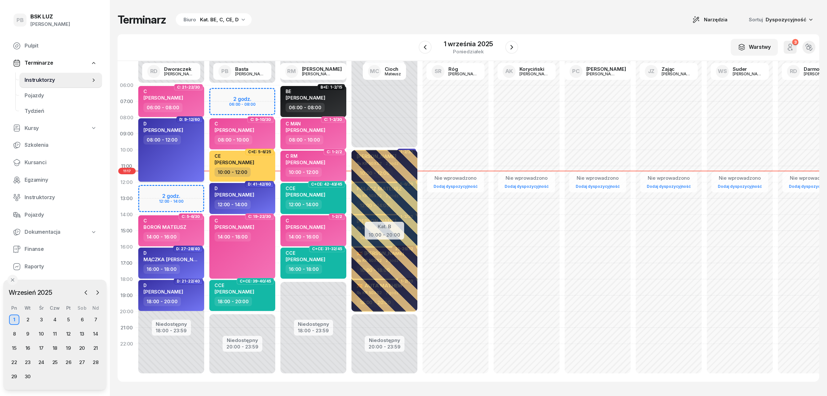
select select "08"
select select "12"
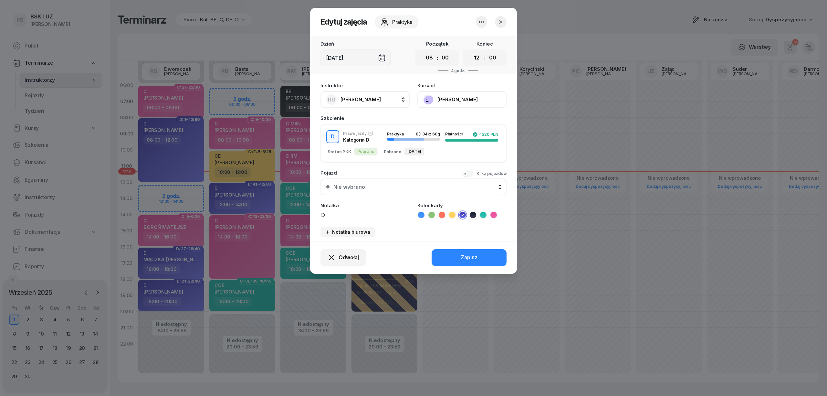
click at [505, 18] on button "button" at bounding box center [501, 22] width 12 height 12
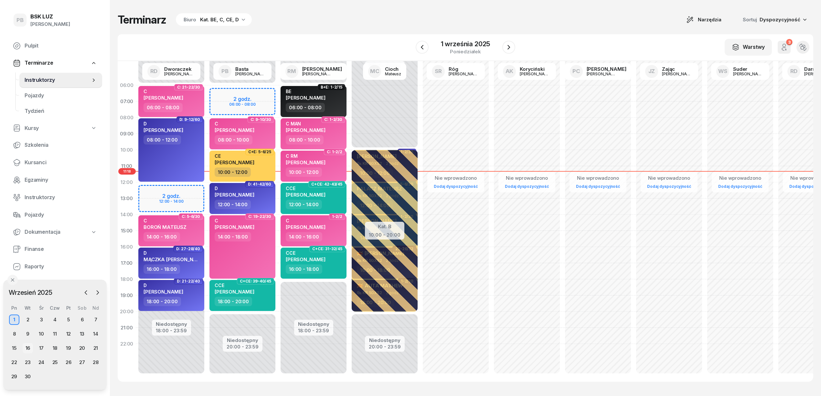
click at [31, 349] on div "16" at bounding box center [28, 348] width 10 height 10
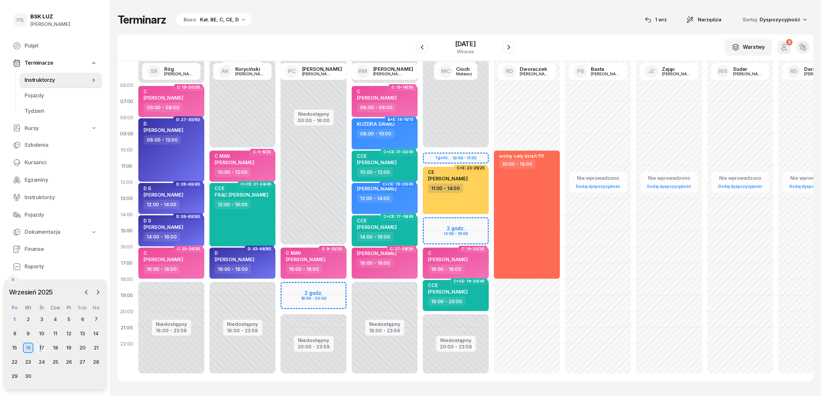
click at [40, 346] on div "17" at bounding box center [42, 347] width 10 height 10
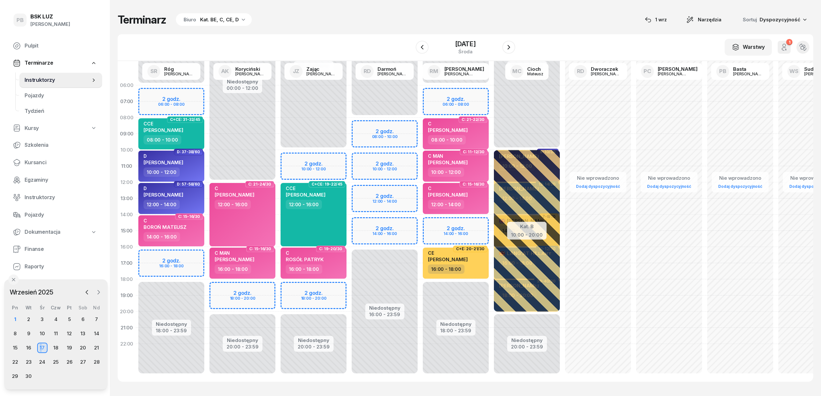
click at [100, 291] on icon "button" at bounding box center [98, 292] width 6 height 6
click at [83, 319] on div "4" at bounding box center [83, 319] width 10 height 10
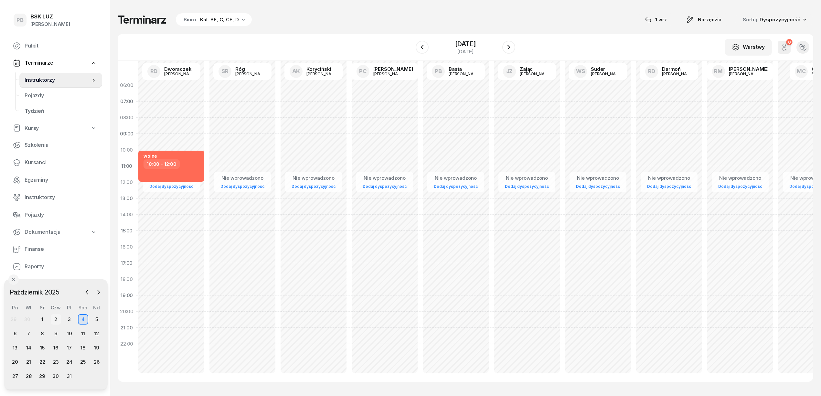
click at [56, 321] on div "2" at bounding box center [56, 319] width 10 height 10
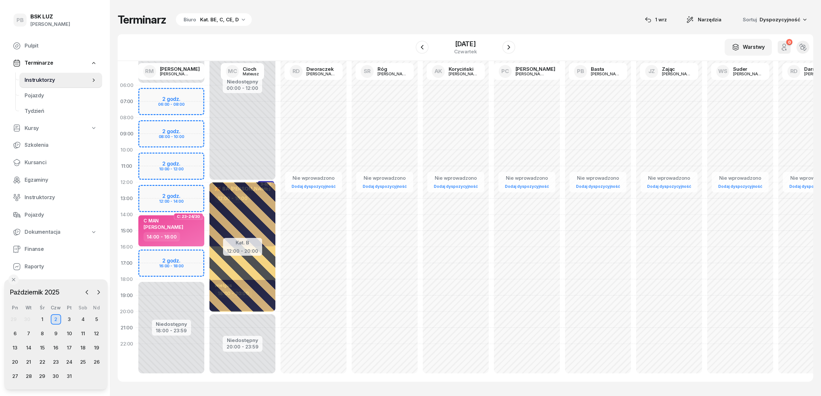
click at [292, 144] on div "Nie wprowadzono Dodaj dyspozycyjność" at bounding box center [313, 230] width 71 height 307
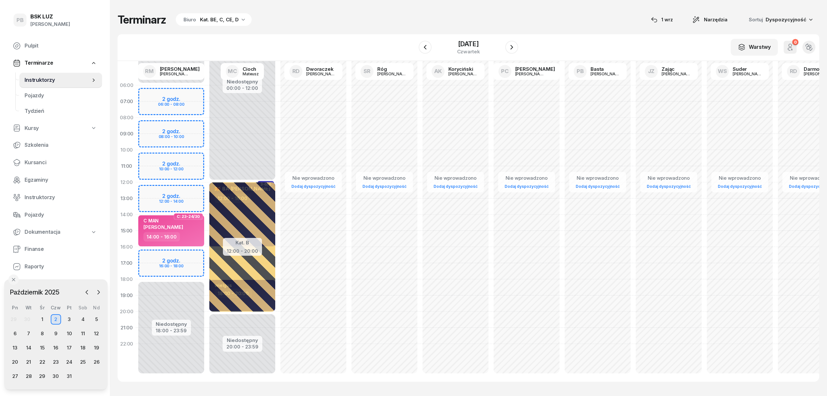
select select "09"
select select "11"
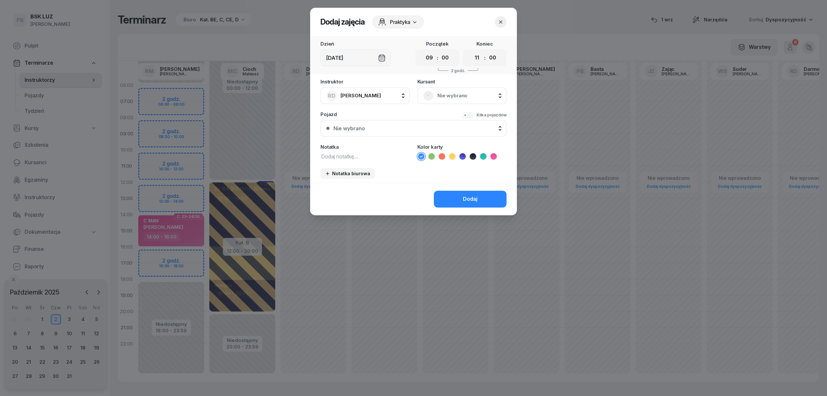
click at [358, 150] on div "Notatka" at bounding box center [365, 152] width 89 height 16
click at [353, 159] on textarea at bounding box center [365, 156] width 89 height 8
type textarea "wolne cały dzien"
click at [454, 199] on button "Dodaj" at bounding box center [470, 199] width 73 height 17
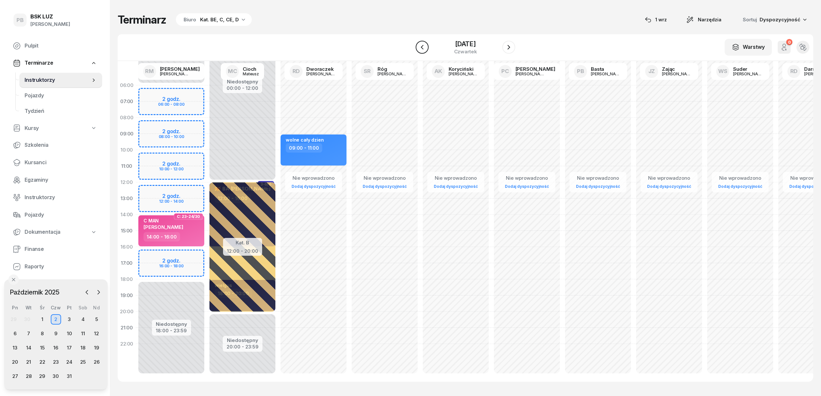
click at [418, 45] on icon "button" at bounding box center [422, 47] width 8 height 8
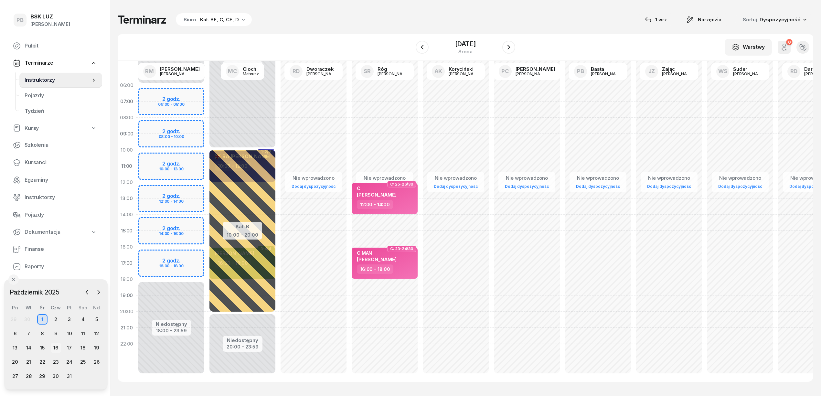
click at [52, 348] on div "16" at bounding box center [56, 347] width 10 height 10
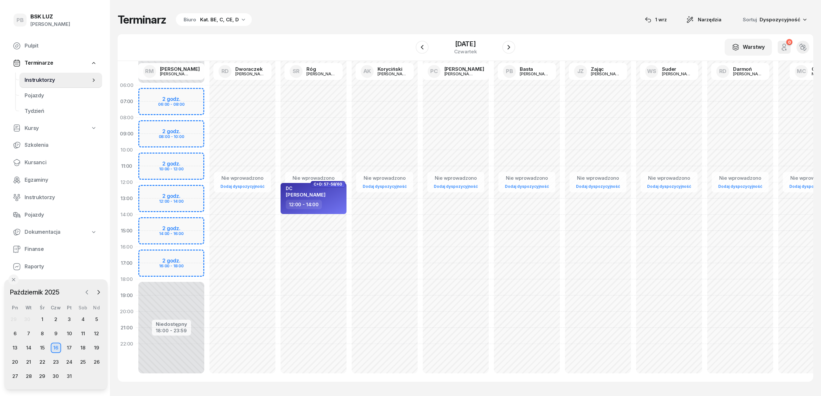
click at [87, 292] on icon "button" at bounding box center [87, 292] width 6 height 6
click at [30, 346] on div "16" at bounding box center [29, 347] width 10 height 10
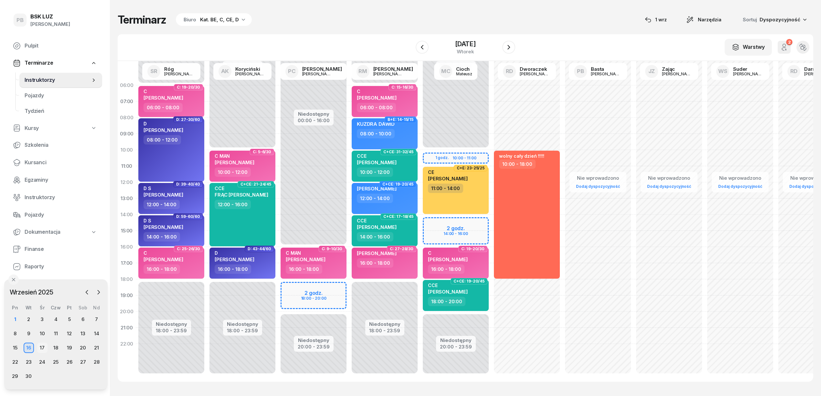
click at [42, 346] on div "17" at bounding box center [42, 347] width 10 height 10
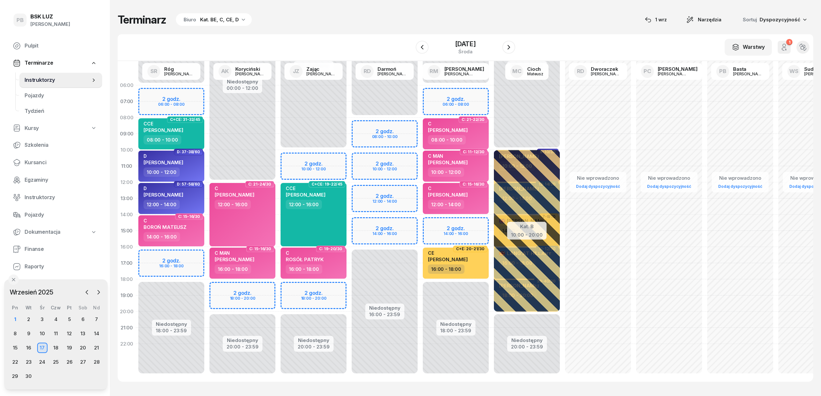
click at [595, 104] on div "Nie wprowadzono Dodaj dyspozycyjność" at bounding box center [597, 230] width 71 height 307
select select "07"
select select "09"
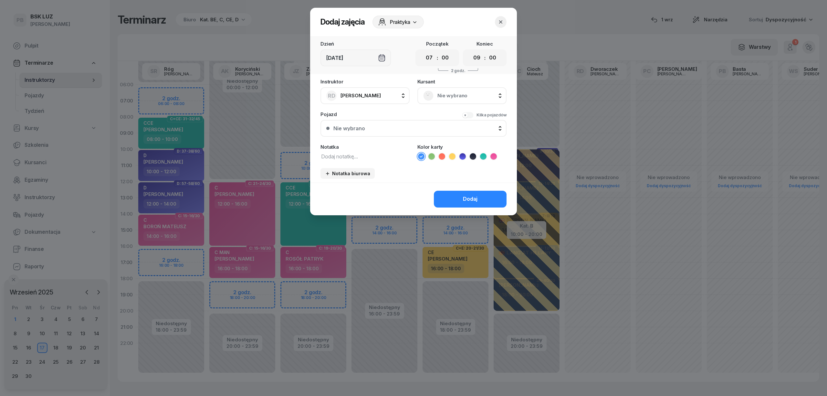
click at [390, 156] on textarea at bounding box center [365, 156] width 89 height 8
type textarea "o"
type textarea "praca"
click at [472, 205] on button "Dodaj" at bounding box center [470, 199] width 73 height 17
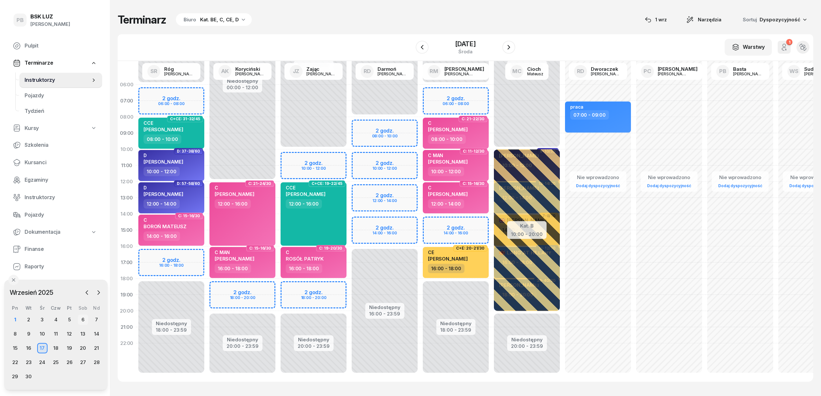
click at [79, 319] on div "6" at bounding box center [83, 319] width 10 height 10
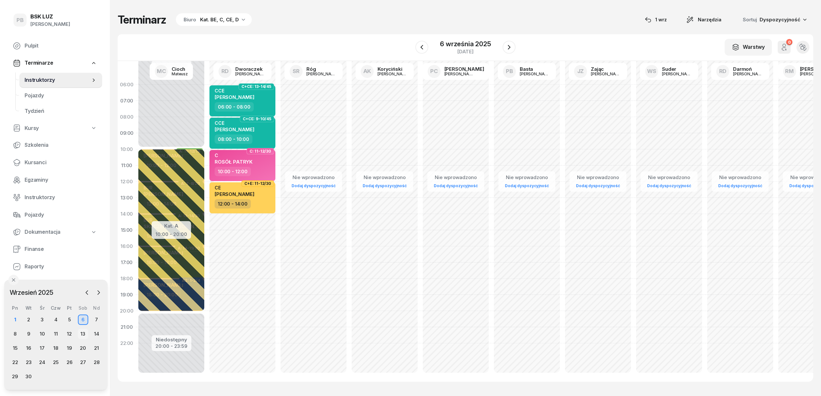
click at [82, 336] on div "13" at bounding box center [83, 334] width 10 height 10
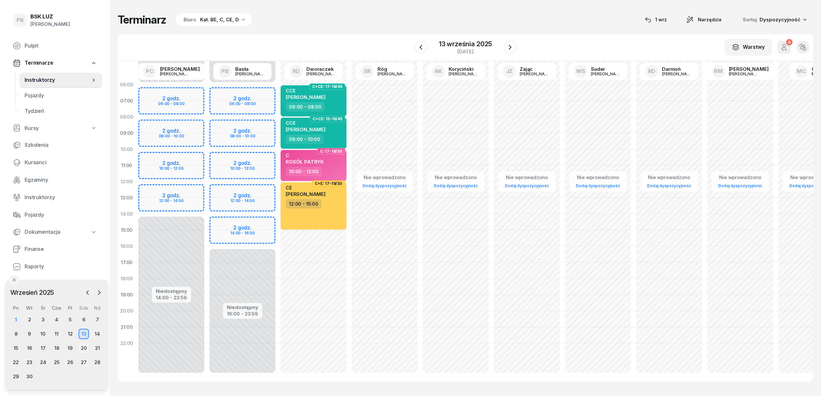
click at [87, 349] on div "20" at bounding box center [84, 348] width 10 height 10
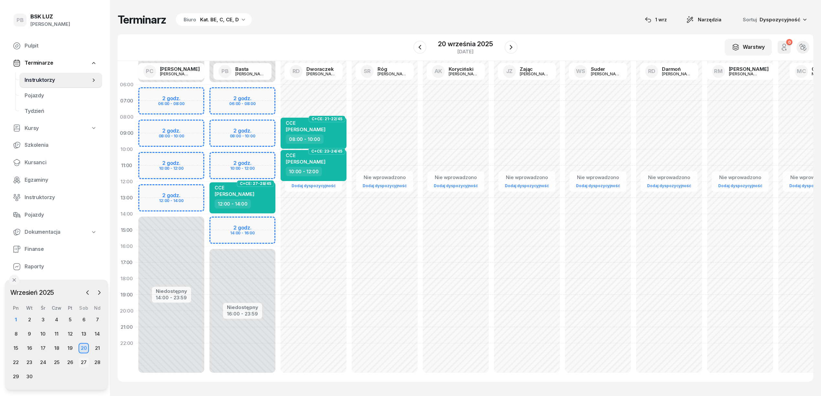
click at [82, 367] on div "27" at bounding box center [84, 362] width 10 height 10
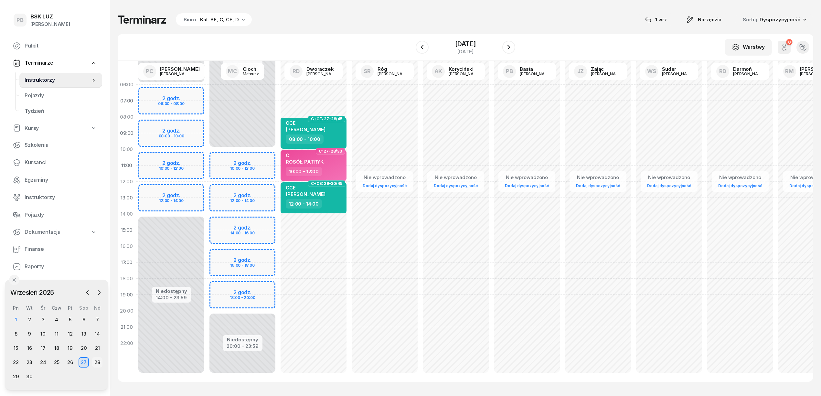
click at [100, 361] on div "28" at bounding box center [97, 362] width 10 height 10
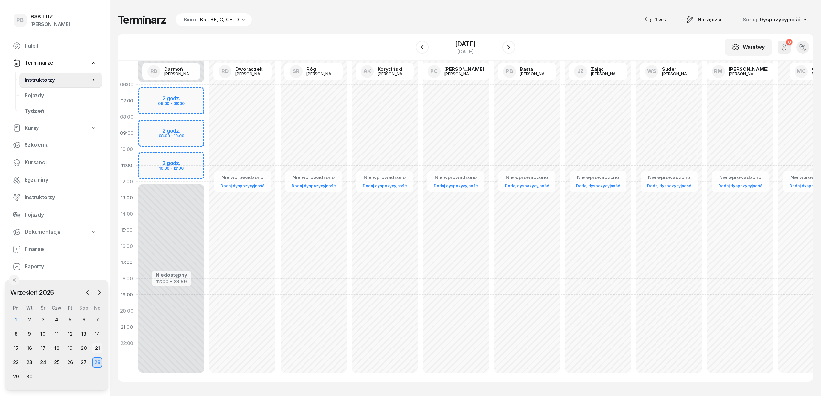
click at [96, 347] on div "21" at bounding box center [97, 348] width 10 height 10
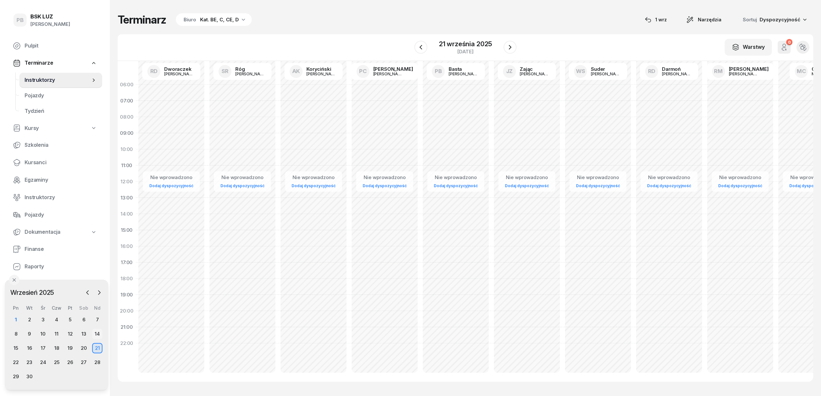
click at [100, 330] on div "14" at bounding box center [97, 334] width 10 height 10
click at [98, 316] on div "7" at bounding box center [97, 319] width 10 height 10
click at [16, 317] on div "1" at bounding box center [16, 319] width 10 height 10
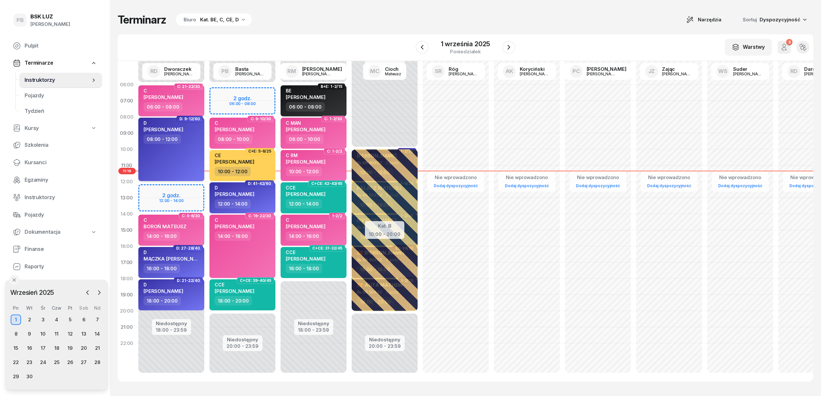
click at [176, 166] on div "[PERSON_NAME] 08:00 - 12:00" at bounding box center [171, 149] width 66 height 63
select select "08"
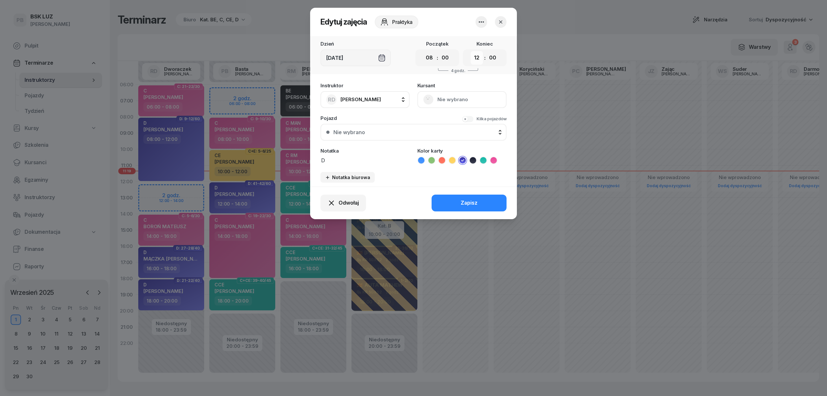
click at [479, 57] on select "00 01 02 03 04 05 06 07 08 09 10 11 12 13 14 15 16 17 18 19 20 21 22 23" at bounding box center [477, 58] width 12 height 14
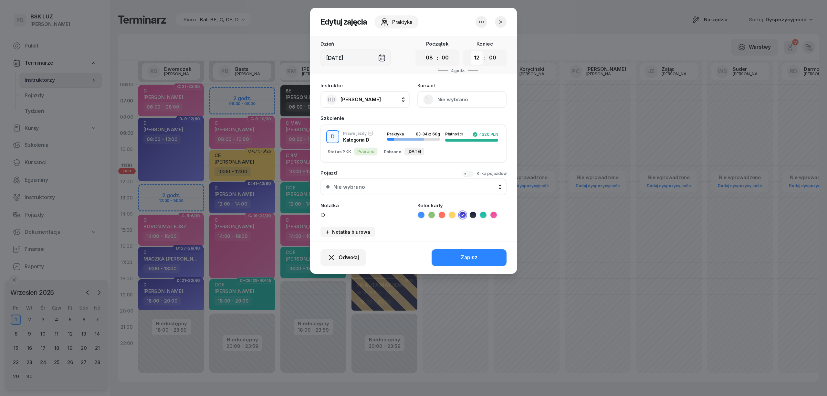
select select "14"
click at [471, 51] on select "00 01 02 03 04 05 06 07 08 09 10 11 12 13 14 15 16 17 18 19 20 21 22 23" at bounding box center [477, 58] width 12 height 14
click at [472, 256] on div "Odwołaj Zapisz" at bounding box center [413, 257] width 207 height 33
click at [468, 253] on div "Zapisz" at bounding box center [469, 257] width 17 height 8
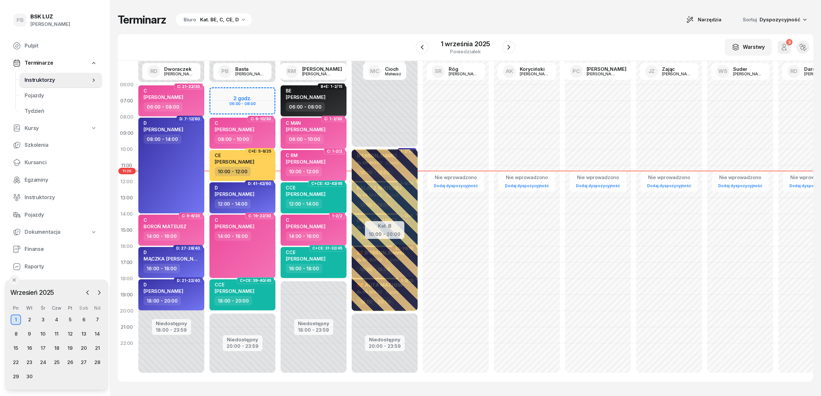
click at [421, 18] on div "Terminarz Biuro Kat. BE, C, CE, D Narzędzia Sortuj Dyspozycyjność" at bounding box center [465, 20] width 695 height 14
click at [750, 174] on div "Nie wprowadzono" at bounding box center [739, 177] width 49 height 8
select select "08"
select select "16"
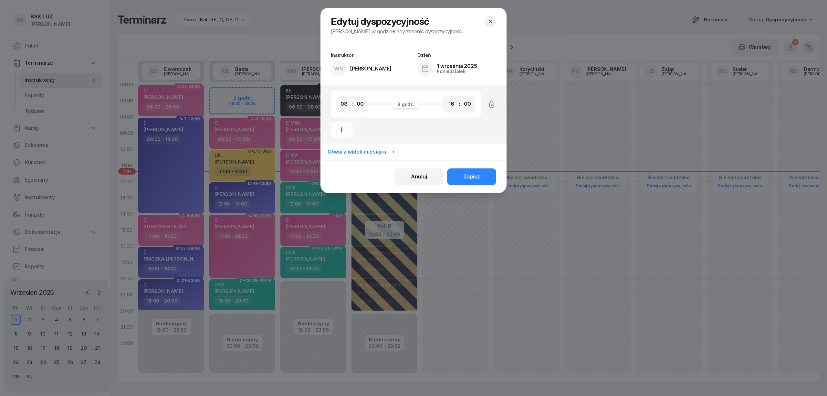
click at [489, 17] on button "button" at bounding box center [491, 22] width 12 height 12
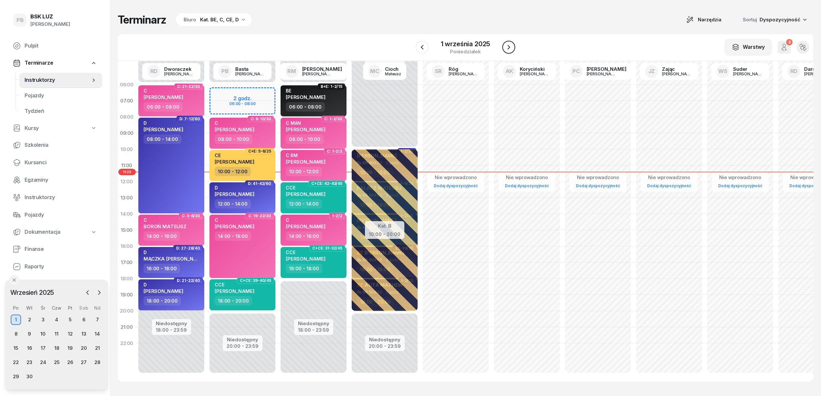
click at [510, 47] on icon "button" at bounding box center [509, 47] width 8 height 8
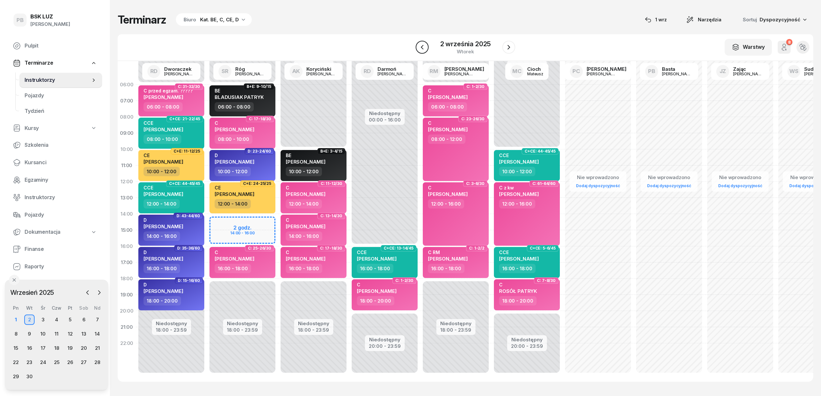
click at [426, 46] on button "button" at bounding box center [422, 47] width 13 height 13
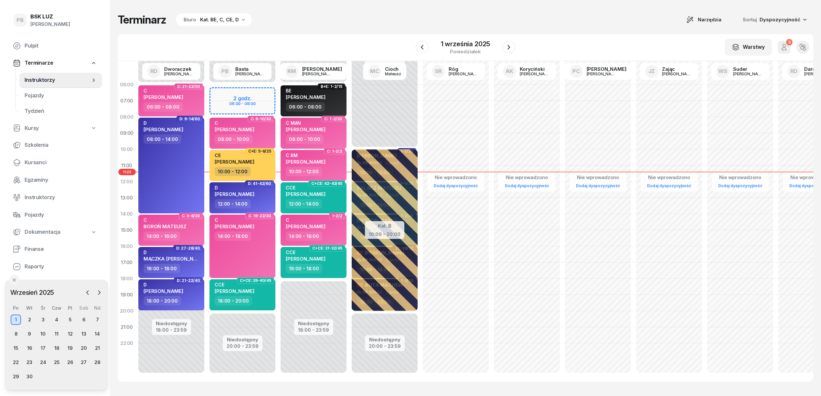
click at [342, 42] on div "W Wybierz AK [PERSON_NAME] BP [PERSON_NAME] DP [PERSON_NAME] GS [PERSON_NAME] I…" at bounding box center [465, 47] width 695 height 27
click at [417, 25] on div "Terminarz Biuro Kat. BE, C, CE, D Narzędzia Sortuj Dyspozycyjność" at bounding box center [465, 20] width 695 height 14
click at [348, 12] on div "Terminarz Biuro Kat. BE, C, CE, D Narzędzia Sortuj Dyspozycyjność W Wybierz AK …" at bounding box center [465, 197] width 695 height 395
click at [510, 49] on icon "button" at bounding box center [509, 47] width 8 height 8
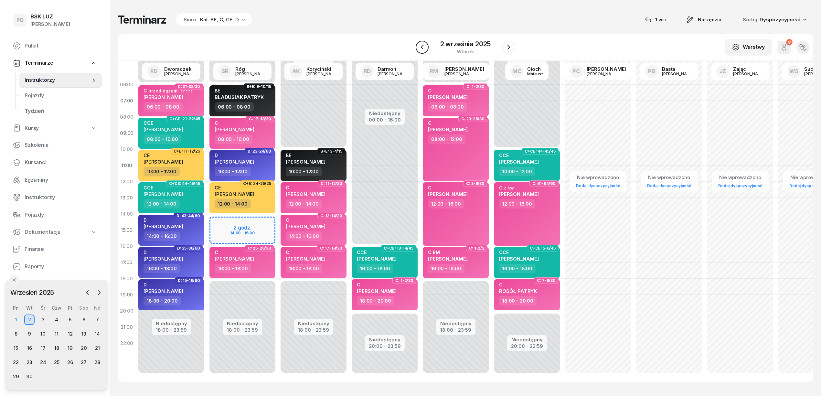
click at [422, 48] on icon "button" at bounding box center [421, 47] width 3 height 5
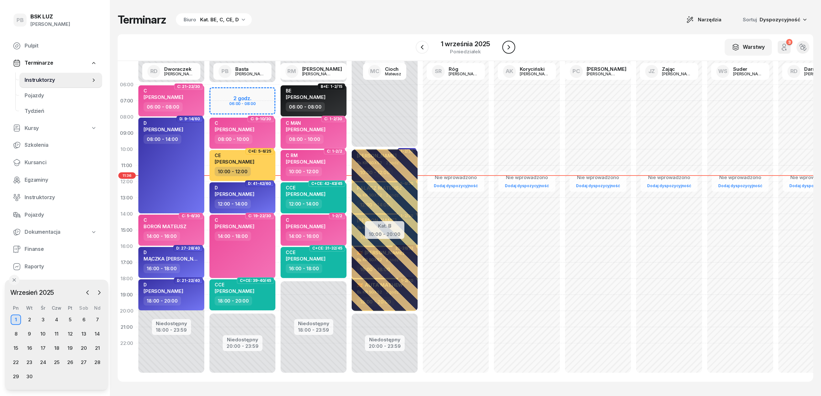
click at [503, 45] on button "button" at bounding box center [508, 47] width 13 height 13
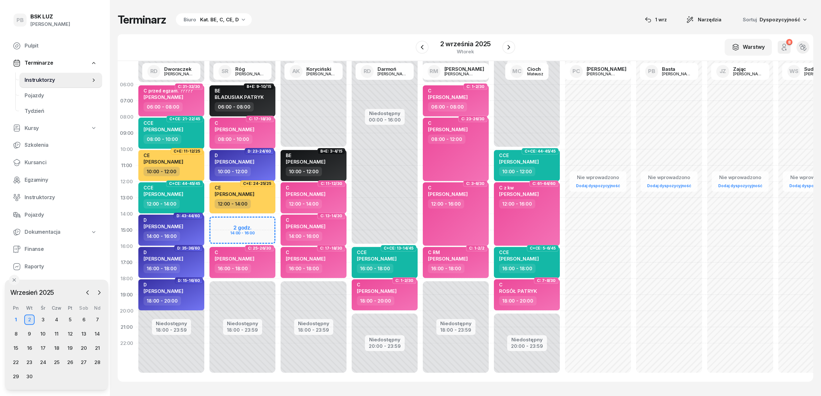
click at [363, 41] on div "W Wybierz AK [PERSON_NAME] BP [PERSON_NAME] DP [PERSON_NAME] GS [PERSON_NAME] I…" at bounding box center [465, 47] width 695 height 27
click at [326, 30] on div "Terminarz Biuro Kat. BE, C, CE, D [DATE] Narzędzia Sortuj Dyspozycyjność W Wybi…" at bounding box center [465, 197] width 695 height 395
click at [422, 2] on div "Terminarz Biuro Kat. BE, C, CE, D [DATE] Narzędzia Sortuj Dyspozycyjność W Wybi…" at bounding box center [465, 197] width 695 height 395
click at [563, 26] on div "Terminarz Biuro Kat. BE, C, CE, D [DATE] Narzędzia Sortuj Dyspozycyjność W Wybi…" at bounding box center [465, 197] width 695 height 395
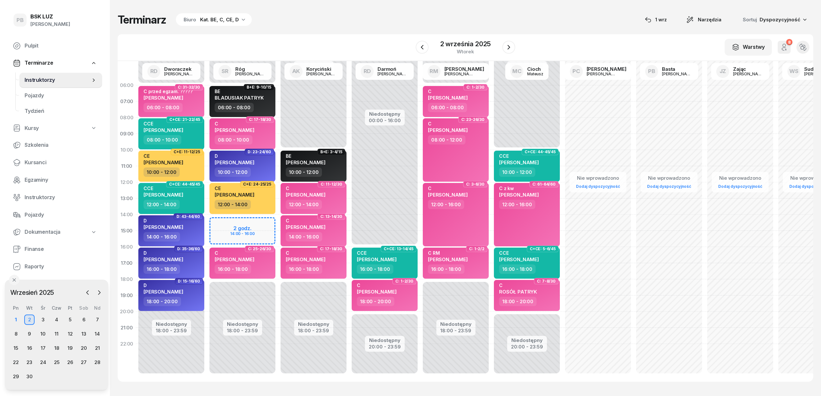
click at [363, 31] on div "Terminarz Biuro Kat. BE, C, CE, D [DATE] Narzędzia Sortuj Dyspozycyjność W Wybi…" at bounding box center [465, 197] width 695 height 395
click at [526, 12] on div "Terminarz Biuro Kat. BE, C, CE, D [DATE] Narzędzia Sortuj Dyspozycyjność W Wybi…" at bounding box center [465, 197] width 695 height 395
click at [572, 12] on div "Terminarz Biuro Kat. BE, C, CE, D [DATE] Narzędzia Sortuj Dyspozycyjność W Wybi…" at bounding box center [465, 197] width 695 height 395
click at [397, 25] on div "Terminarz Biuro Kat. BE, C, CE, D [DATE] Narzędzia Sortuj Dyspozycyjność" at bounding box center [465, 20] width 695 height 14
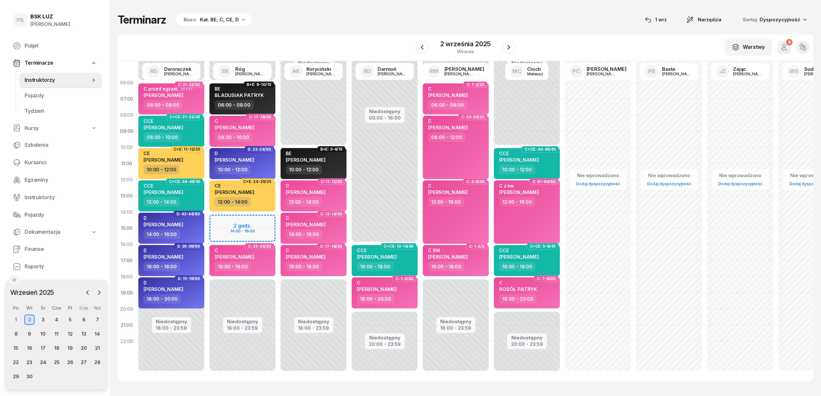
scroll to position [9, 0]
click at [392, 22] on div "Terminarz Biuro Kat. BE, C, CE, D [DATE] Narzędzia Sortuj Dyspozycyjność" at bounding box center [465, 20] width 695 height 14
click at [478, 388] on div "Terminarz Biuro Kat. BE, C, CE, D [DATE] Narzędzia Sortuj Dyspozycyjność W Wybi…" at bounding box center [465, 197] width 695 height 395
drag, startPoint x: 478, startPoint y: 388, endPoint x: 472, endPoint y: 388, distance: 5.2
drag, startPoint x: 472, startPoint y: 388, endPoint x: 17, endPoint y: 316, distance: 460.6
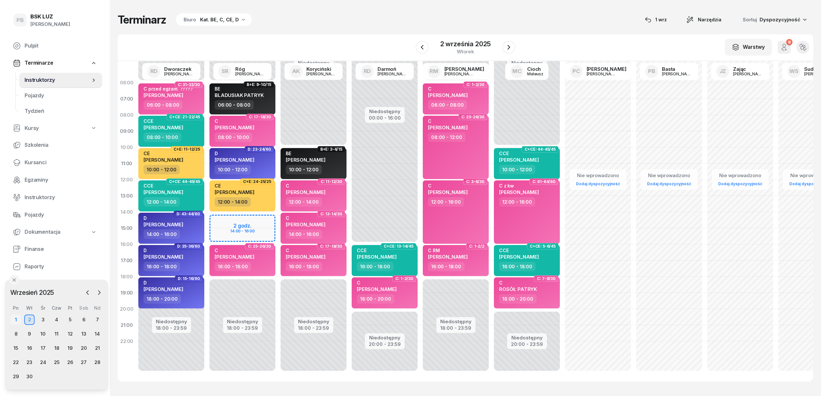
click at [17, 311] on div "Pn Wt Śr Czw Pt Sob Nd 1 2 3 4 5 6 7 8 9 10 11 12 13 14 15 16 17 18 19 20 21 22…" at bounding box center [56, 343] width 95 height 77
click at [17, 318] on div "1" at bounding box center [16, 319] width 10 height 10
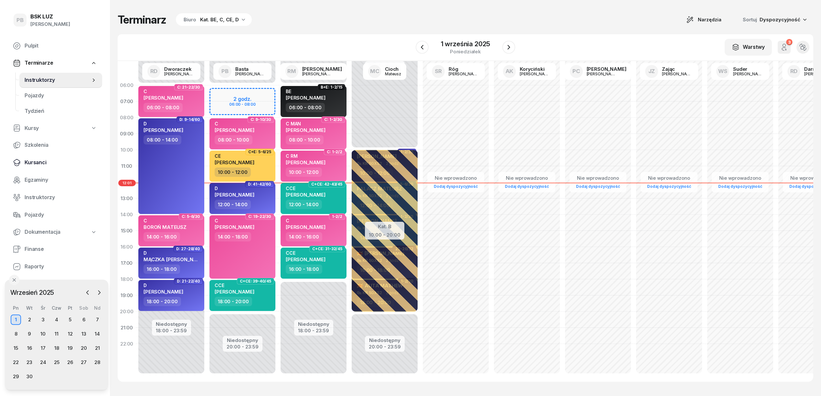
click at [35, 165] on span "Kursanci" at bounding box center [61, 162] width 72 height 8
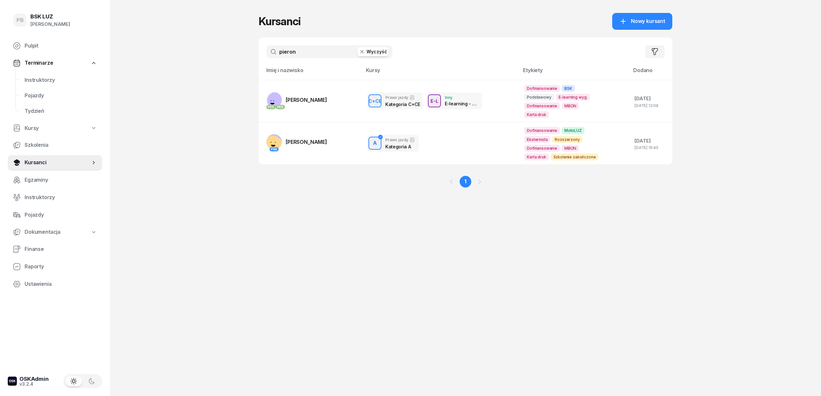
click at [295, 53] on input "pieron" at bounding box center [329, 51] width 126 height 13
type input "grucha"
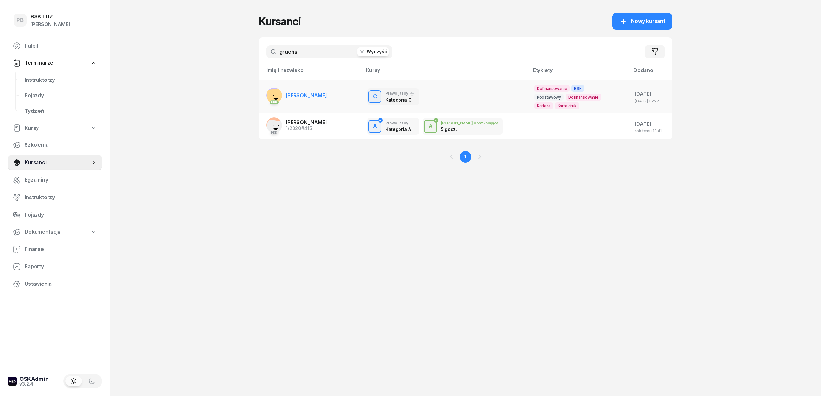
click at [294, 97] on span "[PERSON_NAME]" at bounding box center [306, 95] width 41 height 6
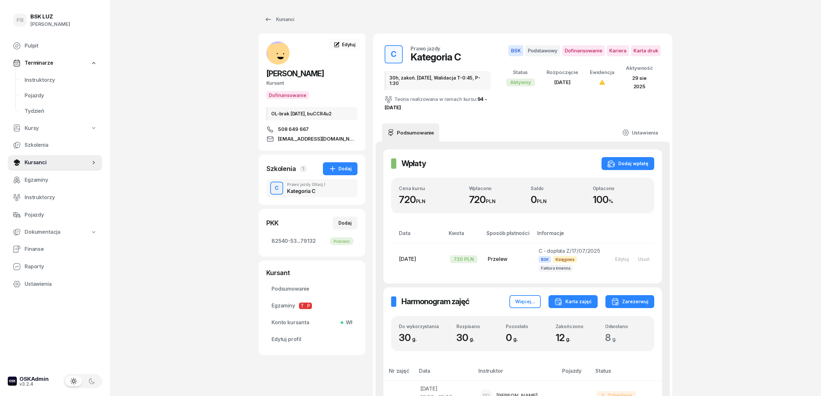
click at [568, 302] on div "Karta zajęć" at bounding box center [572, 302] width 37 height 8
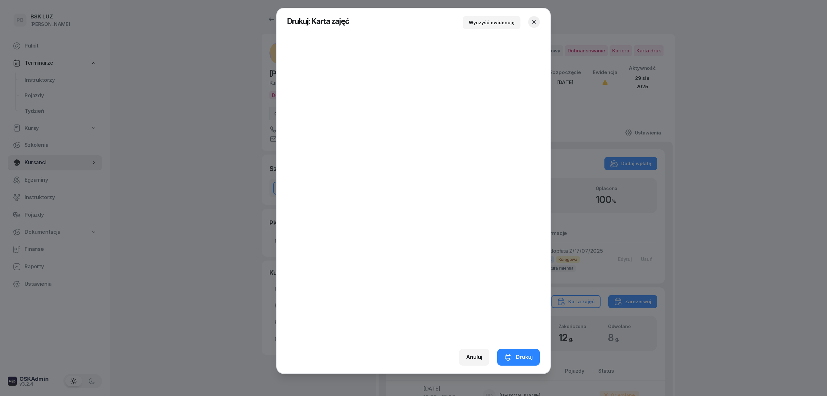
click at [536, 20] on icon "button" at bounding box center [534, 22] width 6 height 6
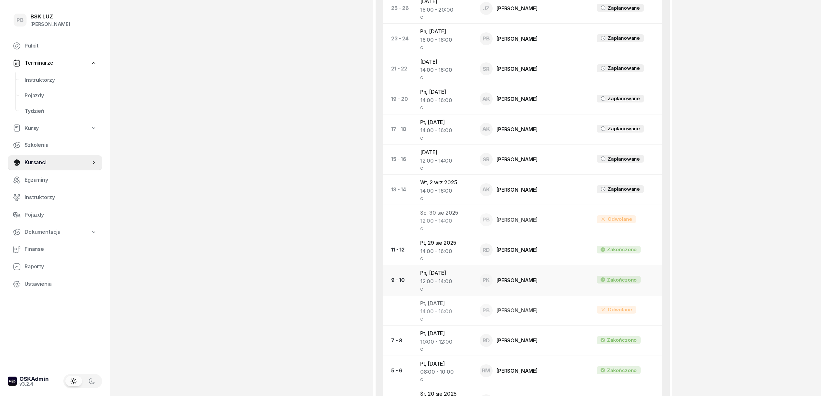
scroll to position [550, 0]
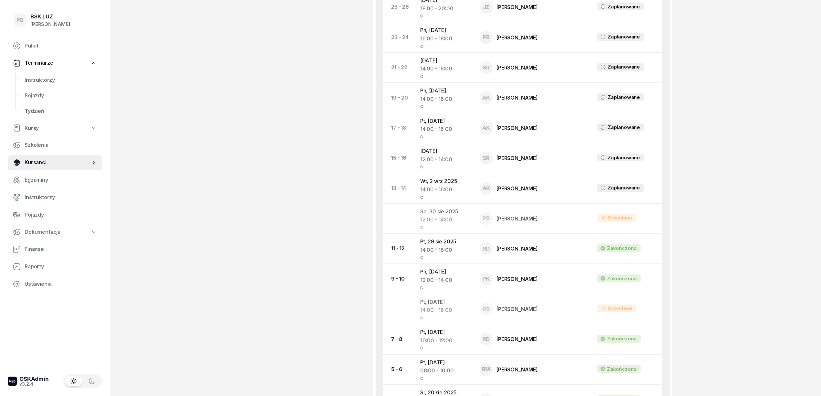
scroll to position [463, 0]
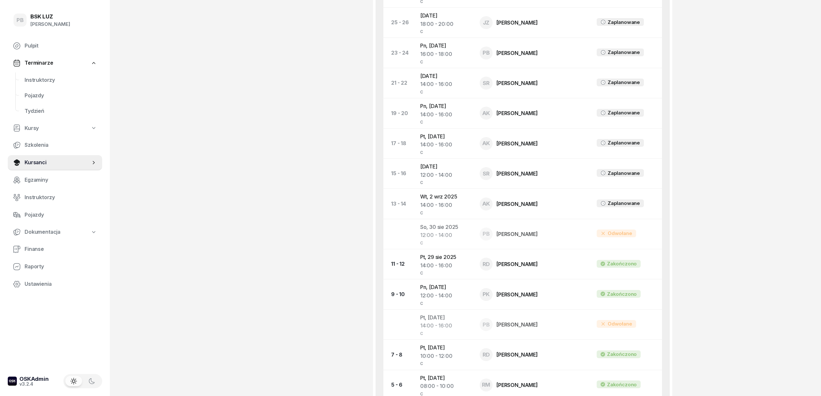
click at [300, 185] on div "[PERSON_NAME] Dofinansowanie OL-brak [DATE], buCCR4u2 508 649 667 [EMAIL_ADDRES…" at bounding box center [311, 46] width 107 height 952
click at [696, 220] on div "PB BSK [PERSON_NAME] Pulpit Terminarze Instruktorzy Pojazdy Tydzień Kursy Szkol…" at bounding box center [410, 51] width 821 height 1029
click at [295, 379] on div "[PERSON_NAME] Dofinansowanie OL-brak [DATE], buCCR4u2 508 649 667 [EMAIL_ADDRES…" at bounding box center [311, 46] width 107 height 952
click at [765, 51] on div "PB BSK [PERSON_NAME] Pulpit Terminarze Instruktorzy Pojazdy Tydzień Kursy Szkol…" at bounding box center [410, 51] width 821 height 1029
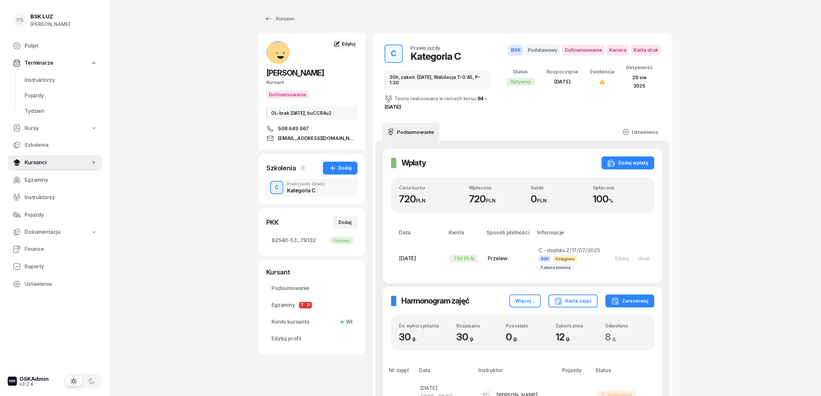
scroll to position [0, 0]
click at [35, 78] on span "Instruktorzy" at bounding box center [61, 80] width 72 height 8
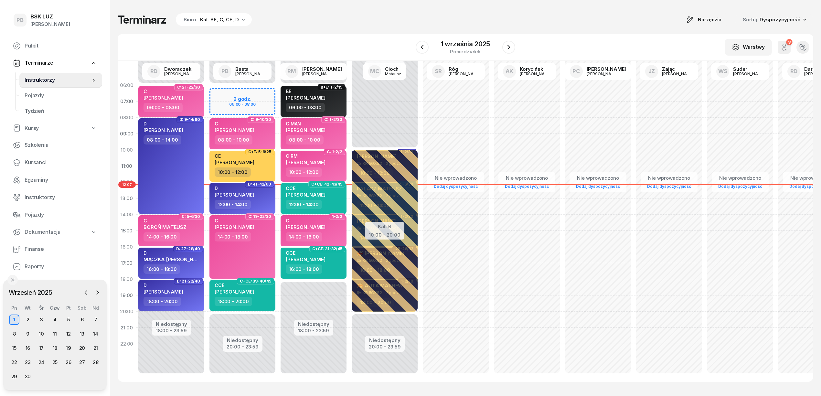
click at [317, 37] on div "W Wybierz AK [PERSON_NAME] BP [PERSON_NAME] DP [PERSON_NAME] GS [PERSON_NAME] I…" at bounding box center [465, 47] width 695 height 27
click at [510, 43] on icon "button" at bounding box center [509, 47] width 8 height 8
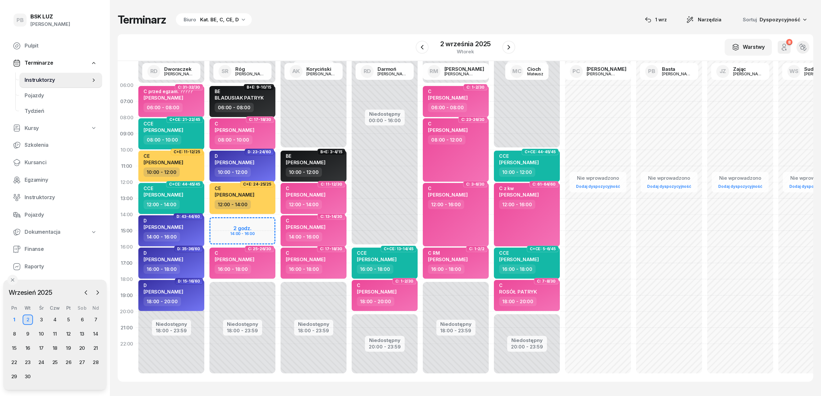
click at [338, 16] on div "Terminarz Biuro Kat. BE, C, CE, D [DATE] Narzędzia Sortuj Dyspozycyjność" at bounding box center [465, 20] width 695 height 14
click at [422, 10] on div "Terminarz Biuro Kat. BE, C, CE, D [DATE] Narzędzia Sortuj Dyspozycyjność W Wybi…" at bounding box center [465, 197] width 695 height 395
click at [422, 50] on icon "button" at bounding box center [422, 47] width 8 height 8
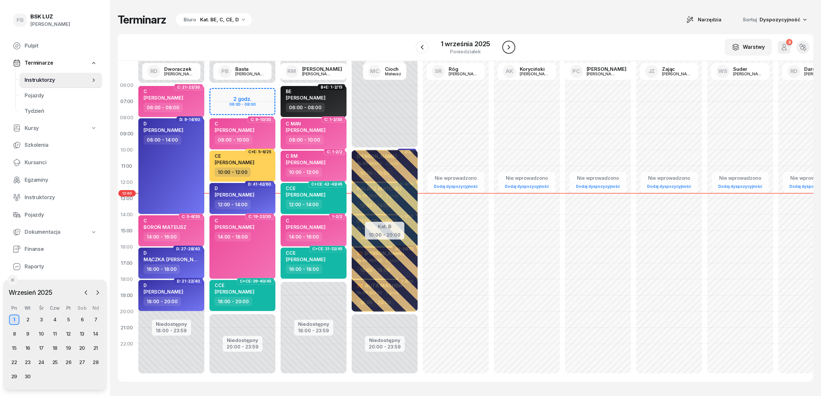
click at [506, 46] on icon "button" at bounding box center [509, 47] width 8 height 8
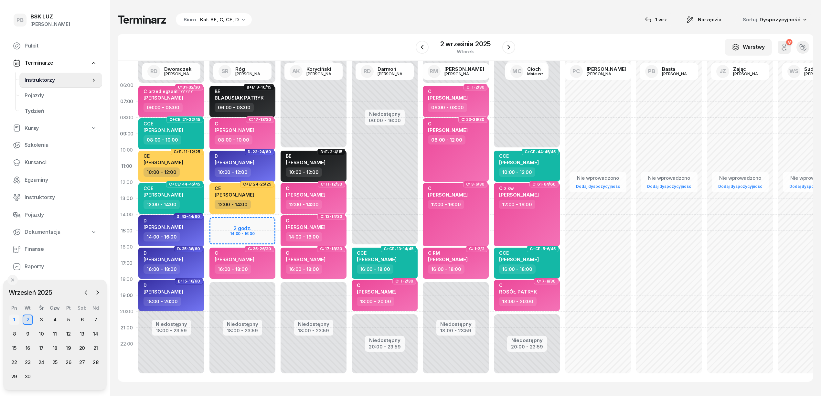
click at [13, 321] on div "1" at bounding box center [14, 319] width 10 height 10
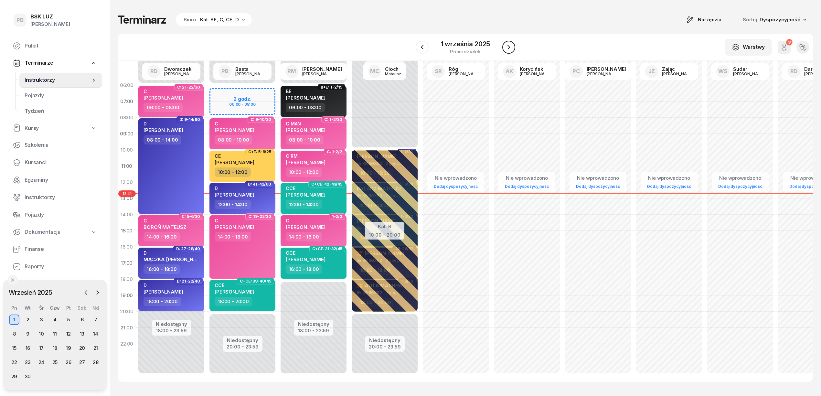
click at [507, 46] on icon "button" at bounding box center [509, 47] width 8 height 8
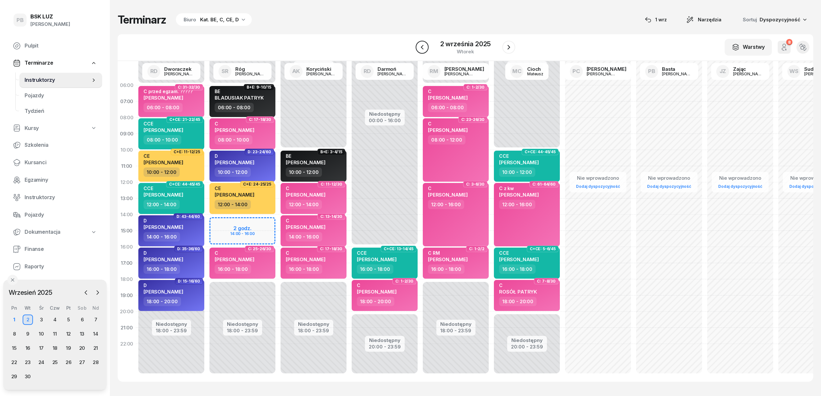
click at [419, 46] on icon "button" at bounding box center [422, 47] width 8 height 8
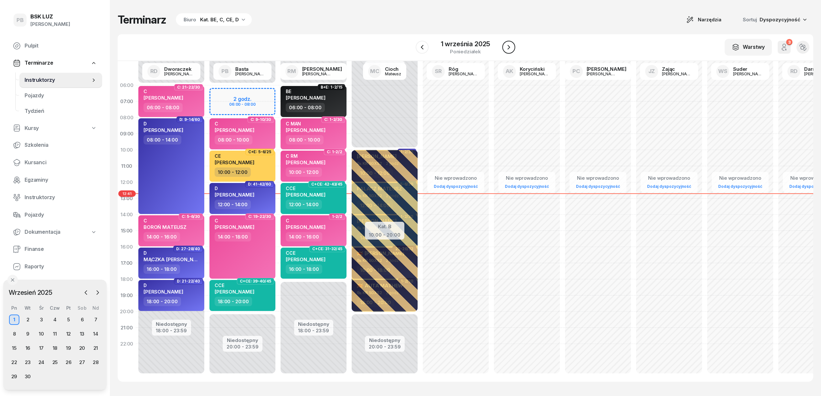
click at [506, 46] on icon "button" at bounding box center [509, 47] width 8 height 8
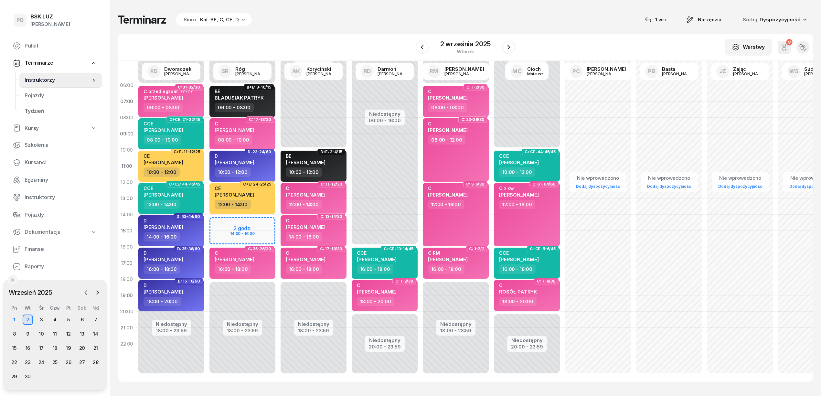
click at [327, 16] on div "Terminarz Biuro Kat. BE, C, CE, D [DATE] Narzędzia Sortuj Dyspozycyjność" at bounding box center [465, 20] width 695 height 14
click at [365, 23] on div "Terminarz Biuro Kat. BE, C, CE, D [DATE] Narzędzia Sortuj Dyspozycyjność" at bounding box center [465, 20] width 695 height 14
click at [38, 163] on span "Kursanci" at bounding box center [61, 162] width 72 height 8
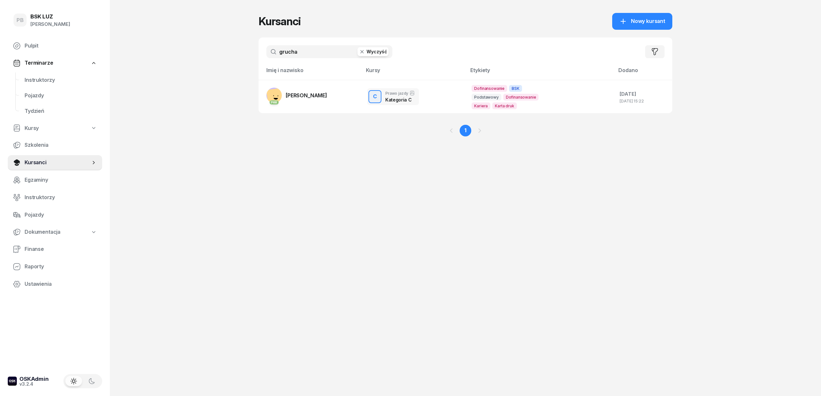
click at [295, 54] on input "grucha" at bounding box center [329, 51] width 126 height 13
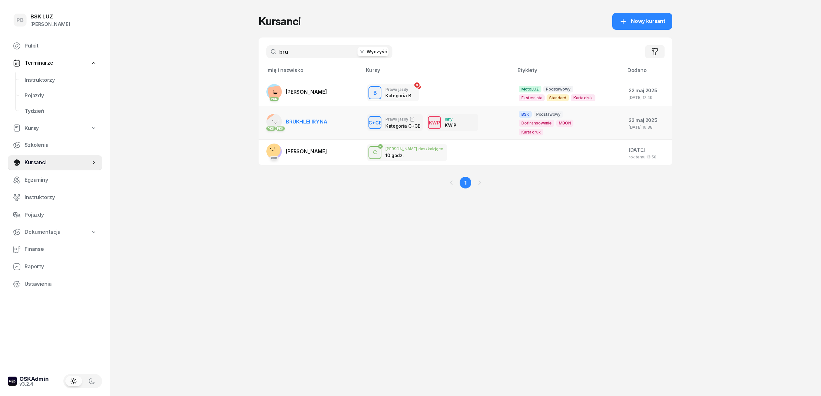
type input "bru"
click at [304, 120] on span "BRUKHLEI IRYNA" at bounding box center [307, 121] width 42 height 6
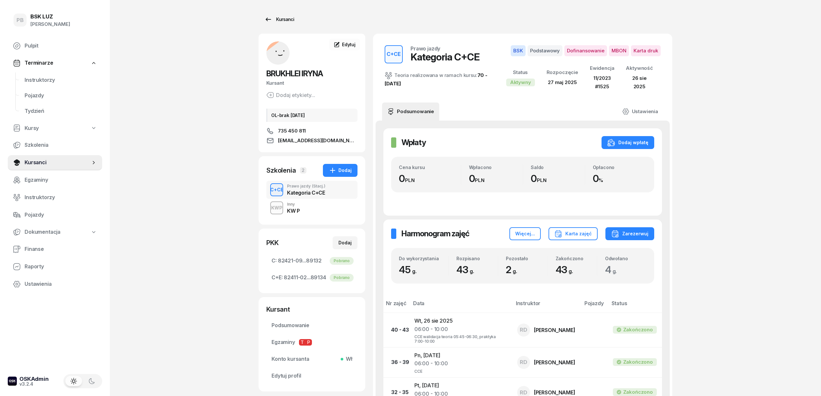
click at [289, 18] on div "Kursanci" at bounding box center [279, 20] width 30 height 8
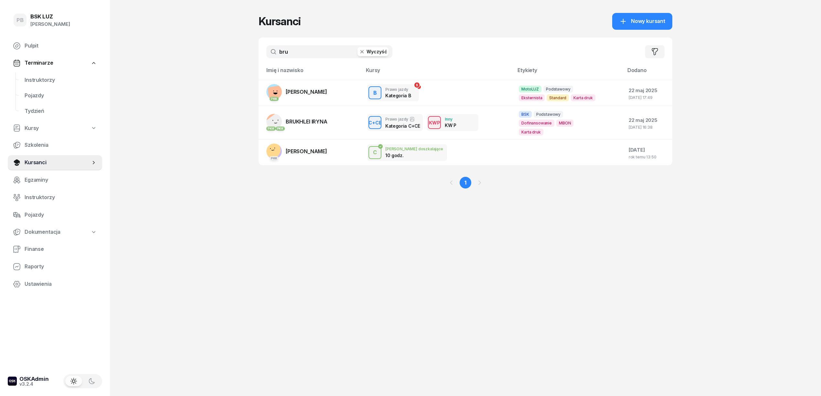
click at [291, 54] on input "bru" at bounding box center [329, 51] width 126 height 13
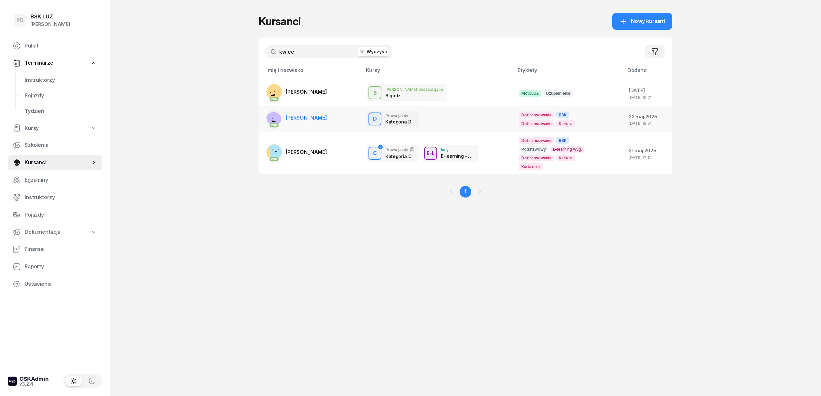
type input "kwiec"
click at [306, 115] on span "[PERSON_NAME]" at bounding box center [306, 117] width 41 height 6
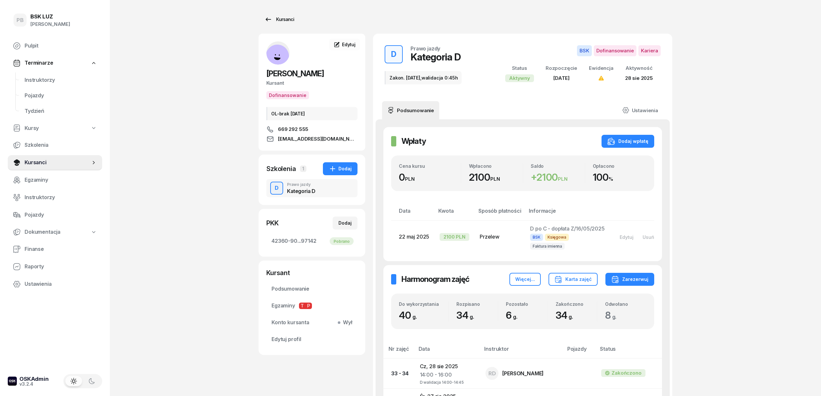
click at [283, 15] on link "Kursanci" at bounding box center [278, 19] width 41 height 13
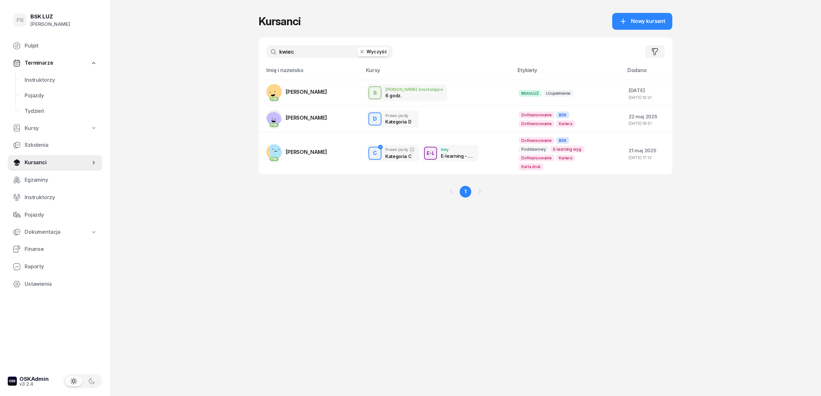
click at [304, 56] on input "kwiec" at bounding box center [329, 51] width 126 height 13
type input "puda"
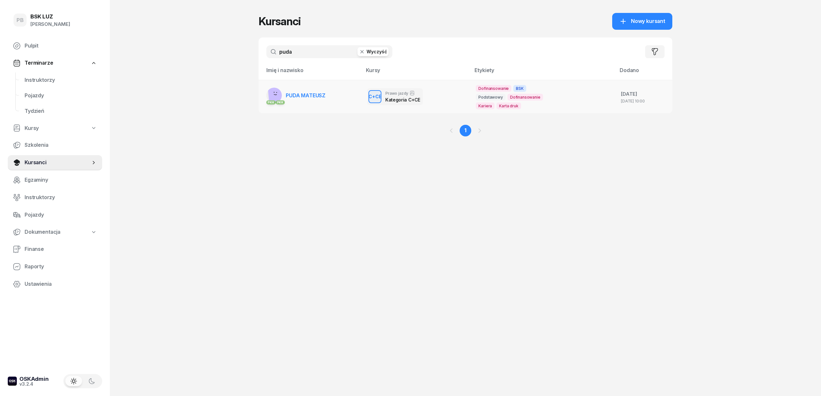
click at [304, 89] on link "PKK PKK [PERSON_NAME]" at bounding box center [295, 96] width 59 height 16
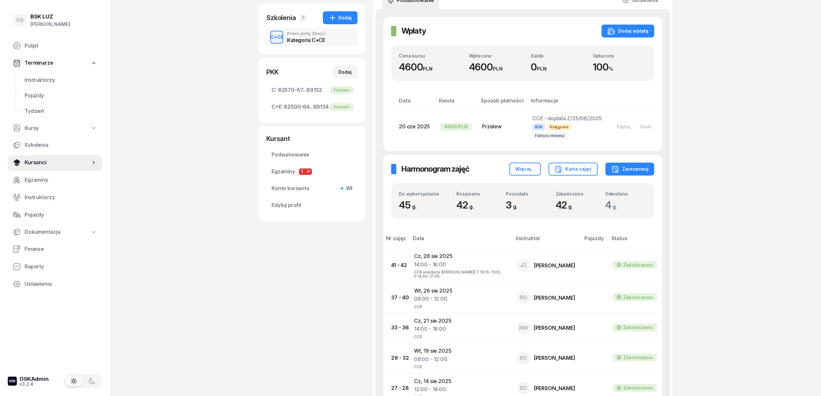
scroll to position [86, 0]
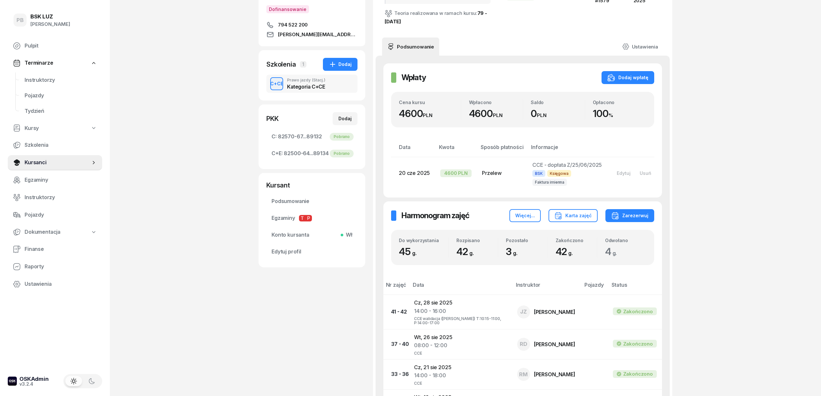
click at [151, 167] on div "PB BSK [PERSON_NAME] Pulpit Terminarze Instruktorzy Pojazdy Tydzień Kursy Szkol…" at bounding box center [410, 388] width 821 height 949
click at [40, 82] on span "Instruktorzy" at bounding box center [61, 80] width 72 height 8
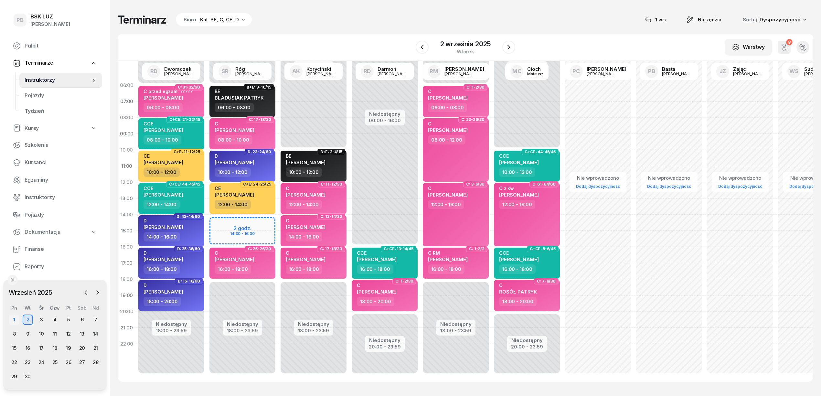
click at [13, 318] on div "1" at bounding box center [14, 319] width 10 height 10
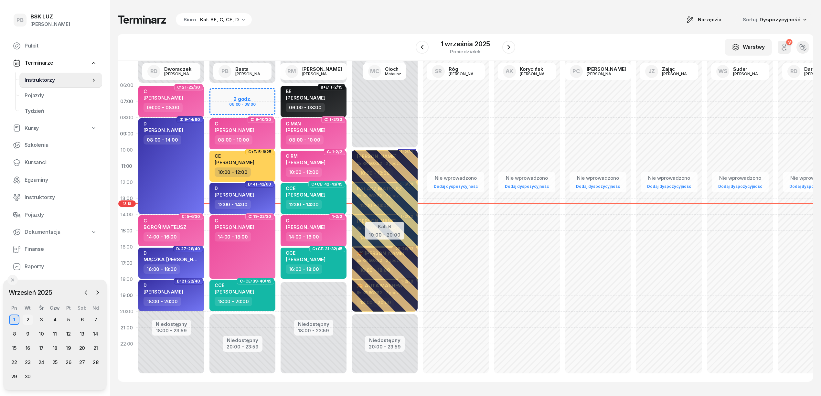
click at [28, 322] on div "2" at bounding box center [28, 319] width 10 height 10
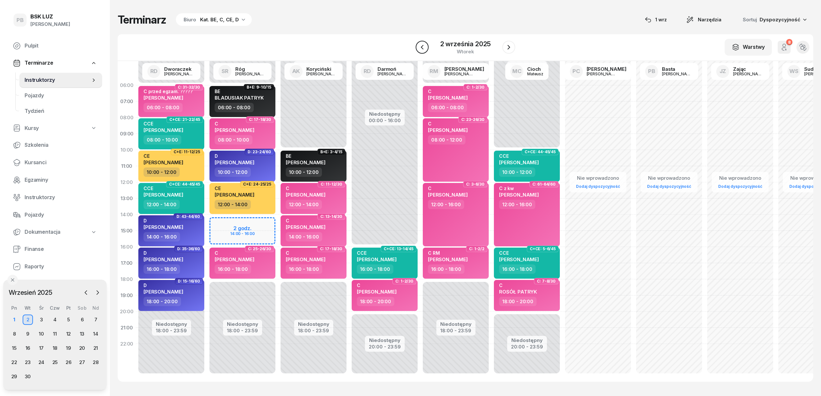
click at [420, 48] on icon "button" at bounding box center [422, 47] width 8 height 8
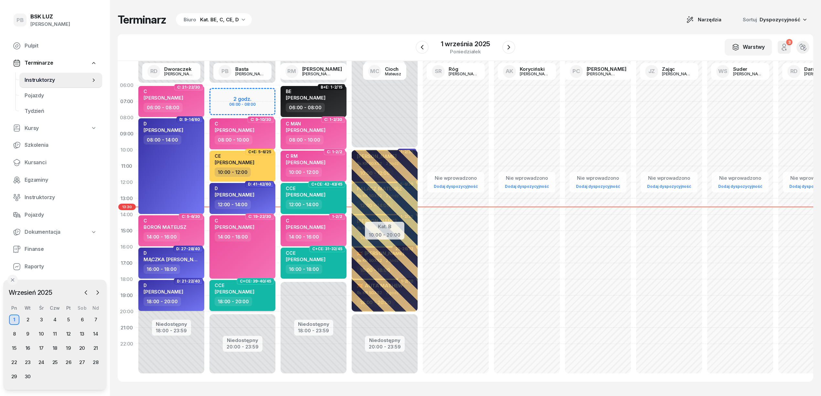
click at [264, 297] on div "18:00 - 20:00" at bounding box center [243, 301] width 57 height 9
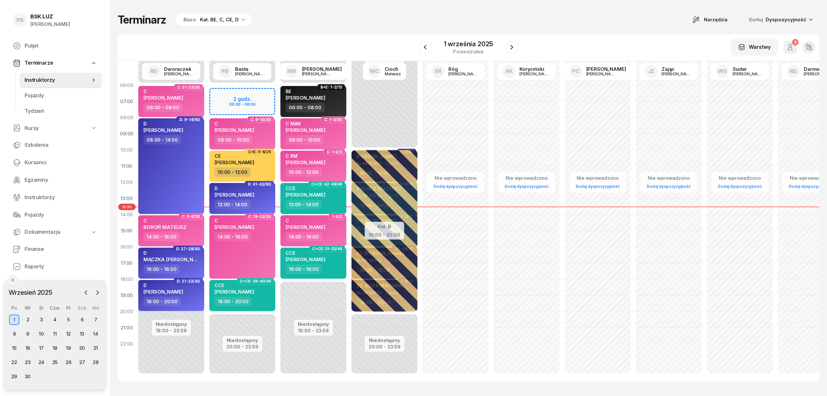
select select "18"
select select "20"
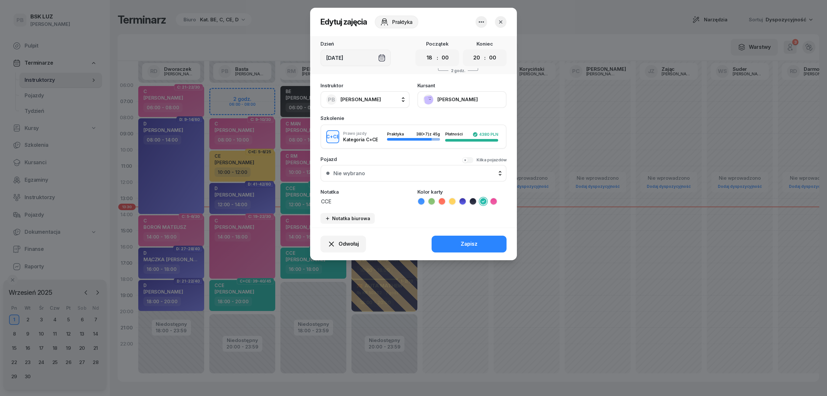
click at [383, 96] on button "PB [PERSON_NAME]" at bounding box center [365, 99] width 89 height 17
type input "[PERSON_NAME]"
click at [391, 145] on div "[PERSON_NAME]" at bounding box center [368, 142] width 77 height 10
click at [450, 237] on button "Zapisz" at bounding box center [469, 244] width 75 height 17
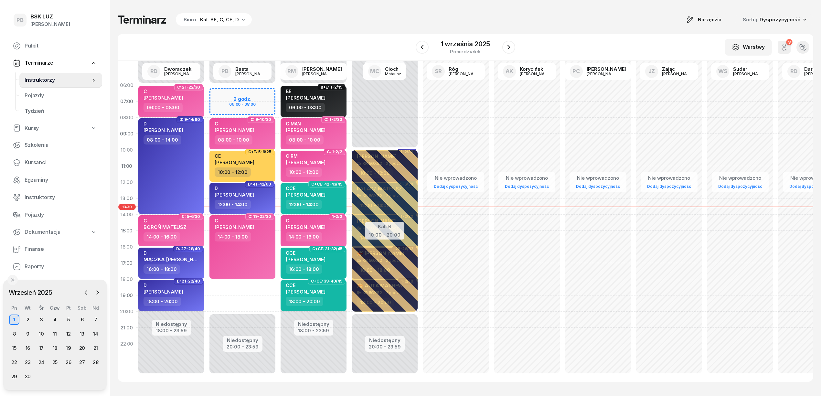
click at [399, 21] on div "Terminarz Biuro Kat. BE, C, CE, D Narzędzia Sortuj Dyspozycyjność" at bounding box center [465, 20] width 695 height 14
click at [389, 43] on div "W Wybierz AK [PERSON_NAME] BP [PERSON_NAME] DP [PERSON_NAME] GS [PERSON_NAME] I…" at bounding box center [465, 47] width 695 height 27
click at [398, 26] on div "Terminarz Biuro Kat. BE, C, CE, D Narzędzia Sortuj Dyspozycyjność" at bounding box center [465, 20] width 695 height 14
click at [417, 17] on div "Terminarz Biuro Kat. BE, C, CE, D Narzędzia Sortuj Dyspozycyjność" at bounding box center [465, 20] width 695 height 14
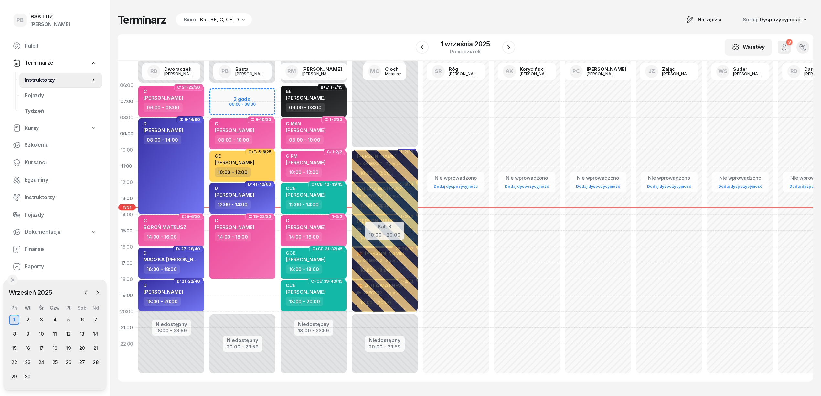
click at [535, 11] on div "Terminarz Biuro Kat. BE, C, CE, D Narzędzia Sortuj Dyspozycyjność W Wybierz AK …" at bounding box center [465, 197] width 695 height 395
click at [550, 27] on div "Terminarz Biuro Kat. BE, C, CE, D Narzędzia Sortuj Dyspozycyjność W Wybierz AK …" at bounding box center [465, 197] width 695 height 395
click at [251, 255] on div "C [PERSON_NAME] 14:00 - 18:00" at bounding box center [242, 246] width 66 height 63
select select "14"
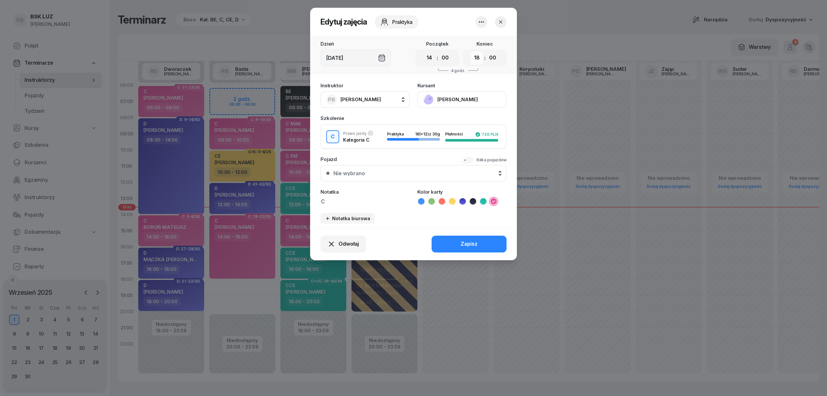
click at [479, 58] on select "00 01 02 03 04 05 06 07 08 09 10 11 12 13 14 15 16 17 18 19 20 21 22 23" at bounding box center [477, 58] width 12 height 14
select select "16"
click at [471, 51] on select "00 01 02 03 04 05 06 07 08 09 10 11 12 13 14 15 16 17 18 19 20 21 22 23" at bounding box center [477, 58] width 12 height 14
click at [429, 58] on select "00 01 02 03 04 05 06 07 08 09 10 11 12 13 14 15 16 17 18 19 20 21 22 23" at bounding box center [429, 58] width 12 height 14
select select "20"
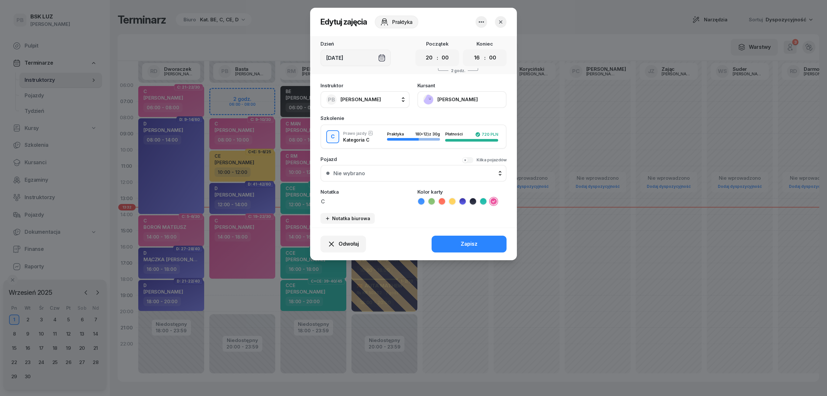
click at [423, 51] on select "00 01 02 03 04 05 06 07 08 09 10 11 12 13 14 15 16 17 18 19 20 21 22 23" at bounding box center [429, 58] width 12 height 14
click at [478, 57] on select "00 01 02 03 04 05 06 07 08 09 10 11 12 13 14 15 16 17 18 19 20 21 22 23" at bounding box center [477, 58] width 12 height 14
select select "22"
click at [471, 51] on select "00 01 02 03 04 05 06 07 08 09 10 11 12 13 14 15 16 17 18 19 20 21 22 23" at bounding box center [477, 58] width 12 height 14
click at [481, 245] on button "Zapisz" at bounding box center [469, 244] width 75 height 17
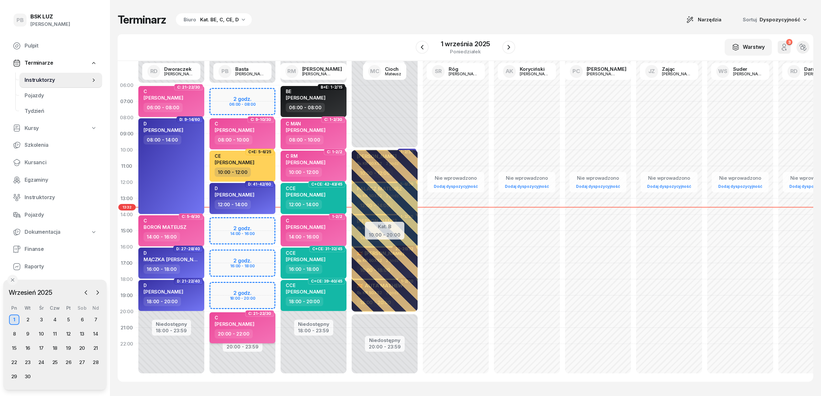
click at [264, 338] on div "C [PERSON_NAME] 20:00 - 22:00" at bounding box center [242, 327] width 66 height 31
select select "20"
select select "22"
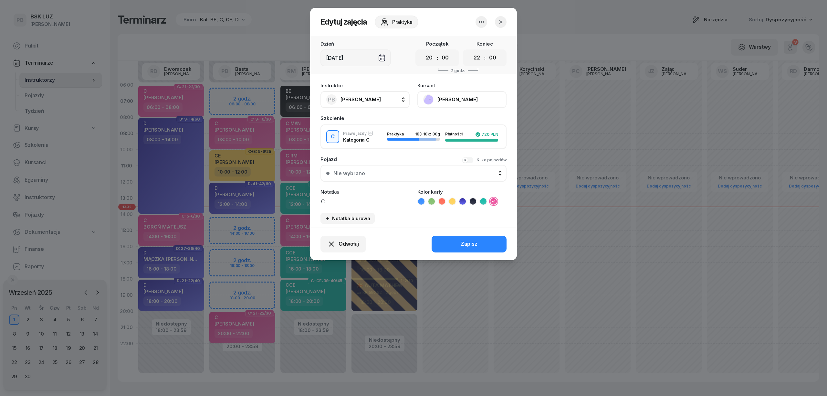
click at [357, 98] on span "[PERSON_NAME]" at bounding box center [361, 99] width 40 height 6
type input "mark"
click at [399, 148] on li "[PERSON_NAME]" at bounding box center [372, 142] width 92 height 18
click at [458, 245] on button "Zapisz" at bounding box center [469, 244] width 75 height 17
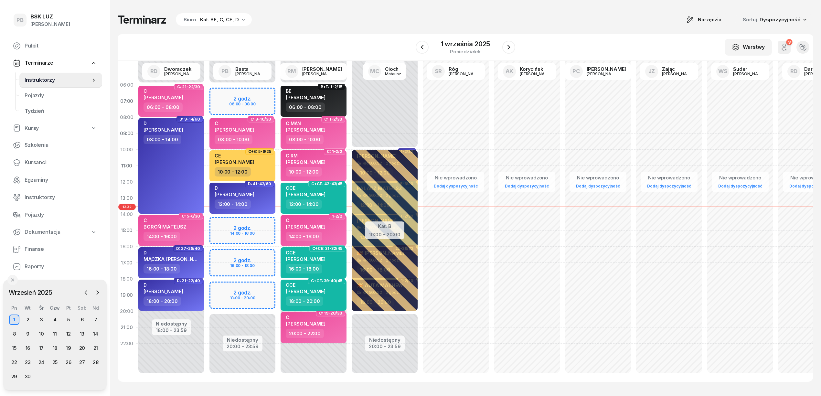
click at [324, 23] on div "Terminarz Biuro Kat. BE, C, CE, D Narzędzia Sortuj Dyspozycyjność" at bounding box center [465, 20] width 695 height 14
click at [416, 30] on div "Terminarz Biuro Kat. BE, C, CE, D Narzędzia Sortuj Dyspozycyjność W Wybierz AK …" at bounding box center [465, 197] width 695 height 395
click at [378, 16] on div "Terminarz Biuro Kat. BE, C, CE, D Narzędzia Sortuj Dyspozycyjność" at bounding box center [465, 20] width 695 height 14
click at [512, 45] on icon "button" at bounding box center [509, 47] width 8 height 8
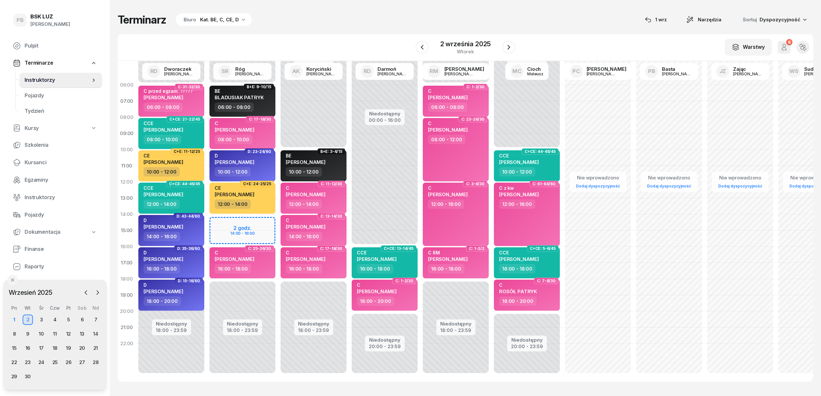
click at [363, 20] on div "Terminarz Biuro Kat. BE, C, CE, D [DATE] Narzędzia Sortuj Dyspozycyjność" at bounding box center [465, 20] width 695 height 14
click at [11, 319] on div "1" at bounding box center [14, 319] width 10 height 10
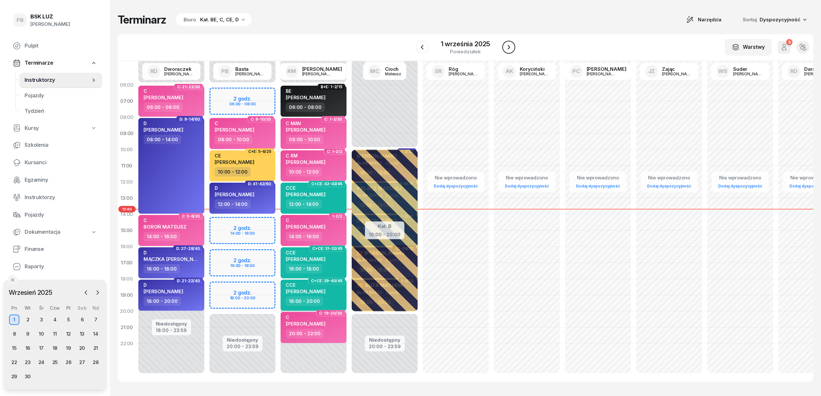
click at [510, 45] on icon "button" at bounding box center [509, 47] width 8 height 8
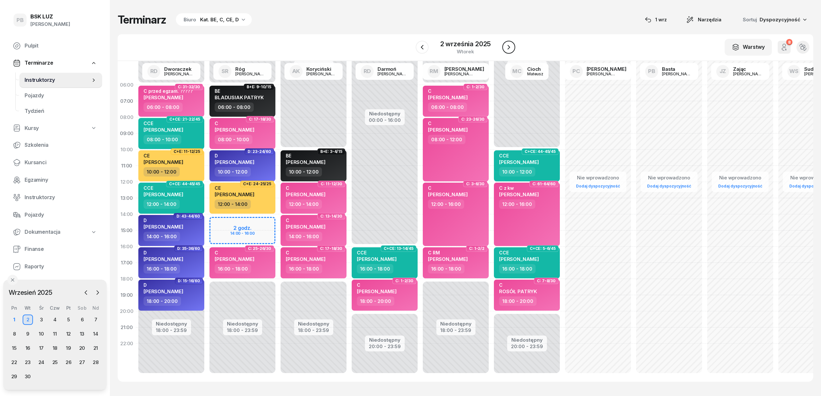
click at [510, 45] on icon "button" at bounding box center [509, 47] width 8 height 8
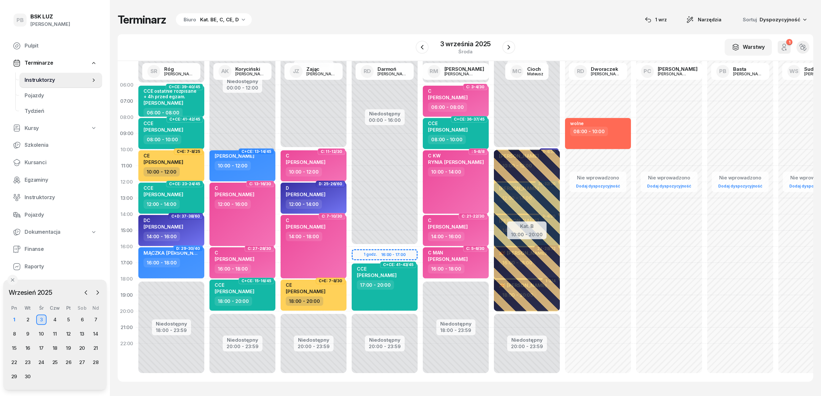
click at [27, 328] on div "1 2 3 4 5 6 7 8 9 10 11 12 13 14 15 16 17 18 19 20 21 22 23 24 25 26 27 28 29 30" at bounding box center [54, 347] width 95 height 67
click at [27, 330] on div "9" at bounding box center [28, 334] width 10 height 10
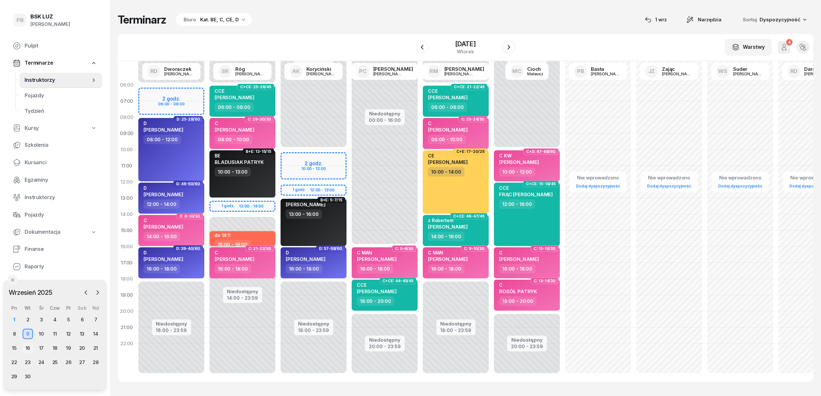
click at [30, 350] on div "16" at bounding box center [28, 348] width 10 height 10
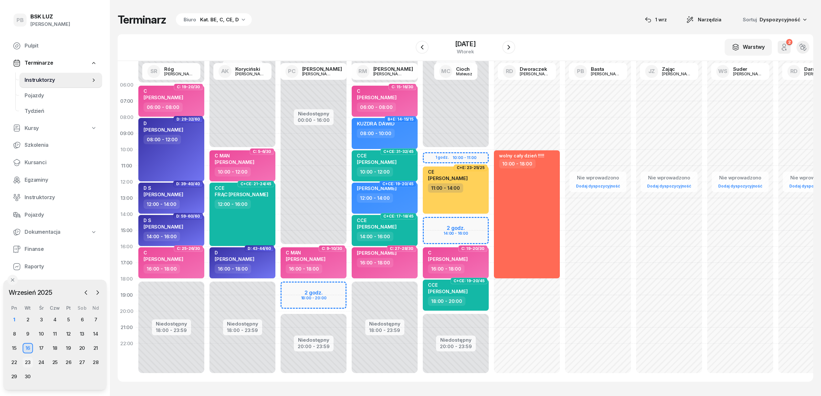
click at [26, 359] on div "23" at bounding box center [28, 362] width 10 height 10
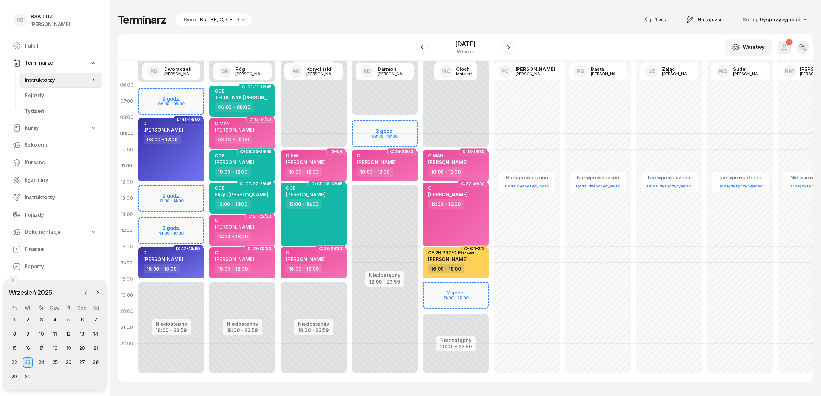
click at [29, 380] on div "30" at bounding box center [28, 376] width 10 height 10
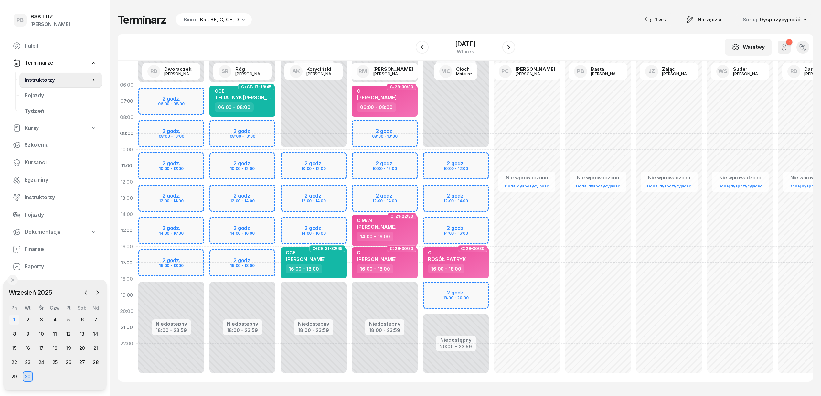
click at [16, 319] on div "1" at bounding box center [14, 319] width 10 height 10
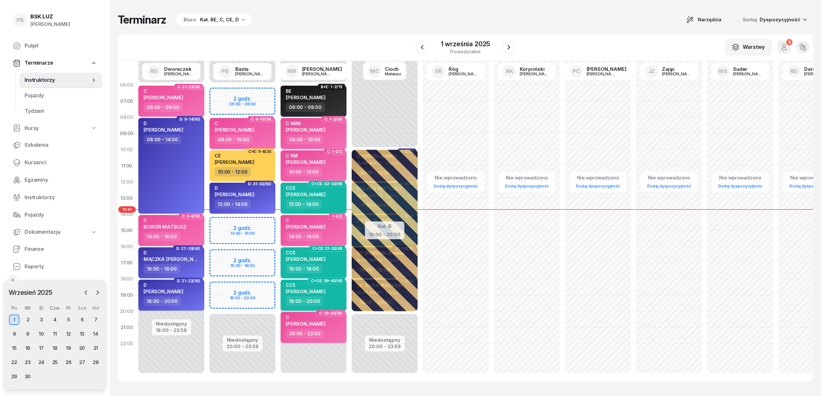
click at [519, 11] on div "Terminarz Biuro Kat. BE, C, CE, D Narzędzia Sortuj Dyspozycyjność W Wybierz AK …" at bounding box center [465, 197] width 695 height 395
click at [401, 25] on div "Terminarz Biuro Kat. BE, C, CE, D Narzędzia Sortuj Dyspozycyjność" at bounding box center [465, 20] width 695 height 14
click at [26, 318] on div "2" at bounding box center [28, 319] width 10 height 10
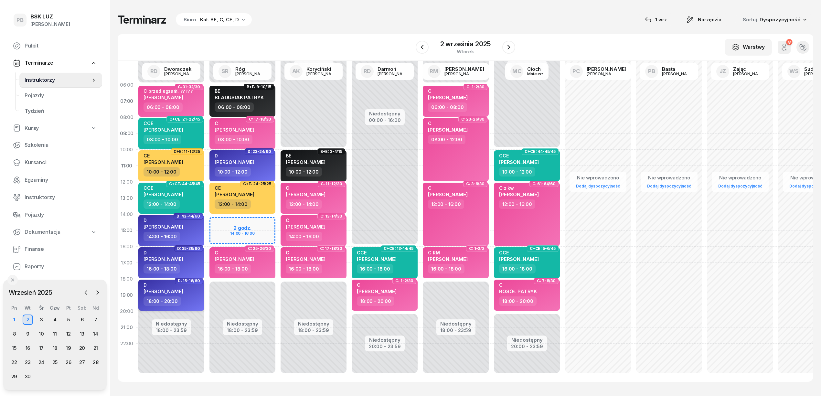
click at [185, 291] on div "[PERSON_NAME]" at bounding box center [171, 289] width 57 height 14
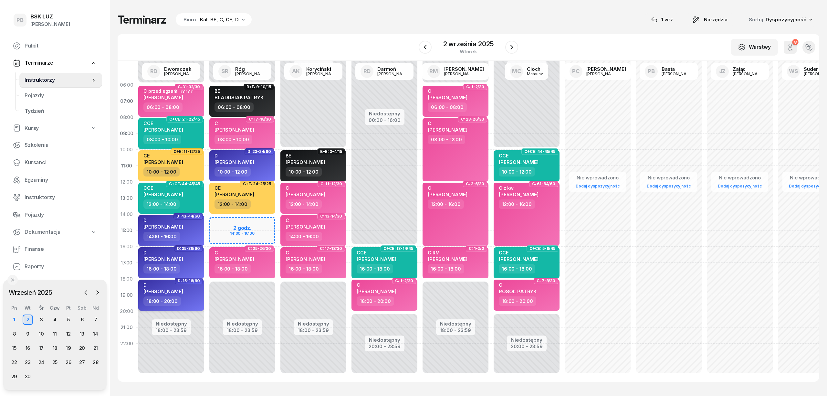
select select "18"
select select "20"
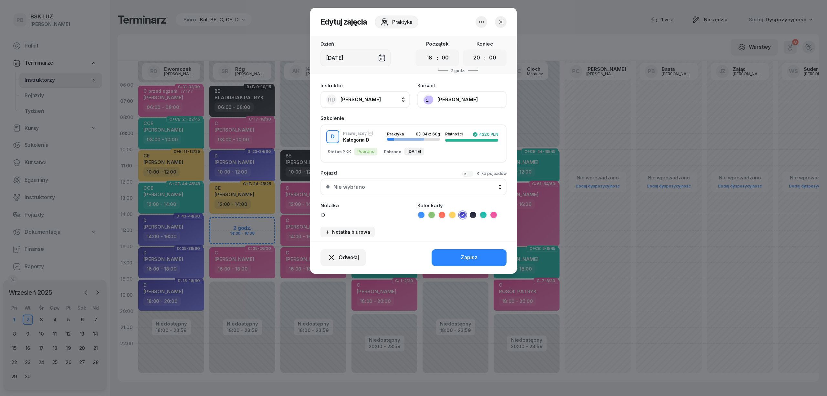
click at [480, 21] on icon "button" at bounding box center [482, 22] width 8 height 8
click at [473, 43] on link "Usuń" at bounding box center [478, 42] width 85 height 16
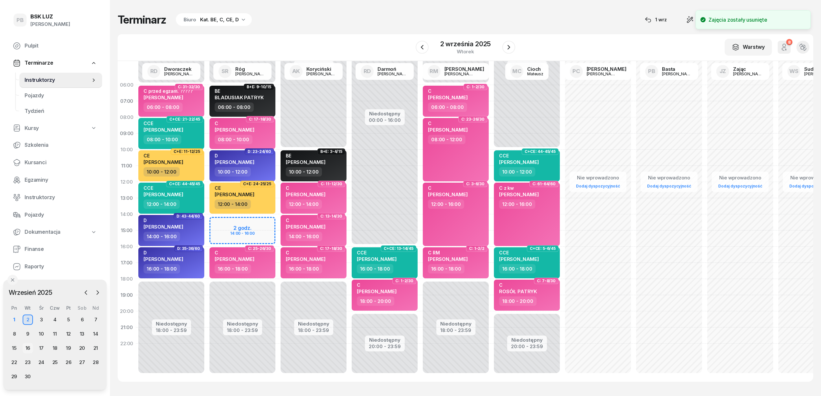
click at [29, 348] on div "16" at bounding box center [28, 348] width 10 height 10
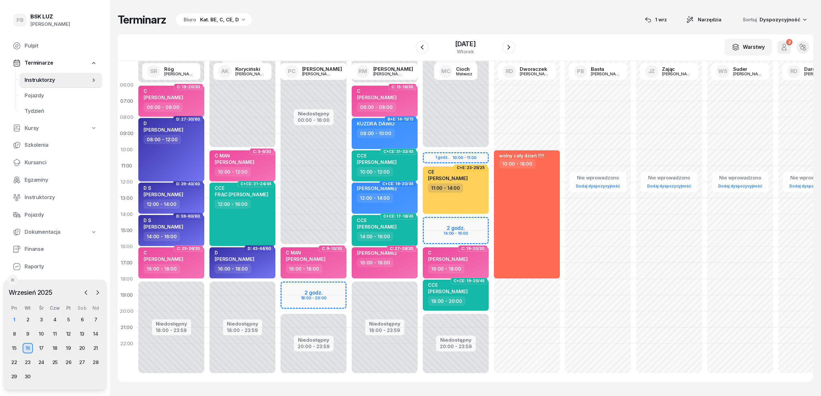
click at [183, 161] on div "[PERSON_NAME] 08:00 - 12:00" at bounding box center [171, 149] width 66 height 63
select select "08"
select select "12"
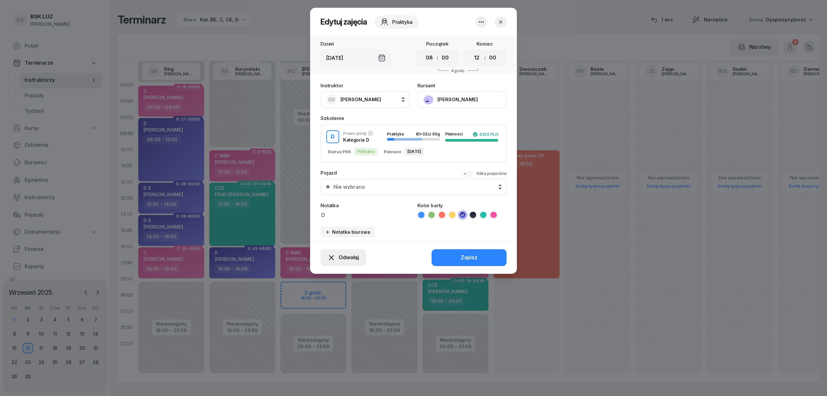
click at [340, 254] on span "Odwołaj" at bounding box center [349, 257] width 20 height 8
click at [348, 216] on div "Kursant odwołał" at bounding box center [332, 218] width 38 height 8
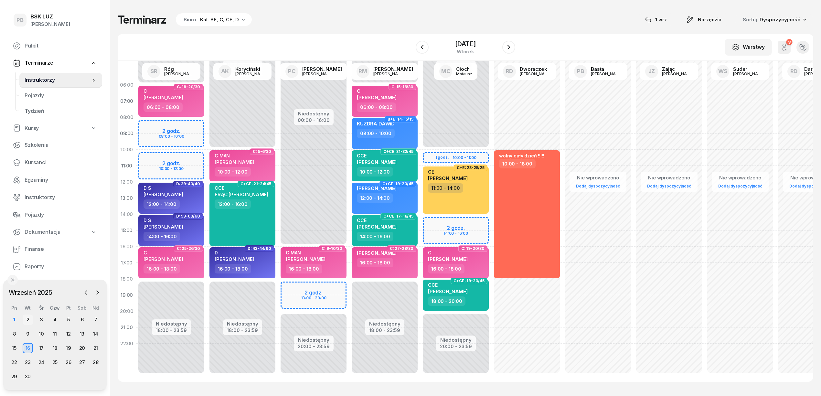
click at [26, 320] on div "2" at bounding box center [28, 319] width 10 height 10
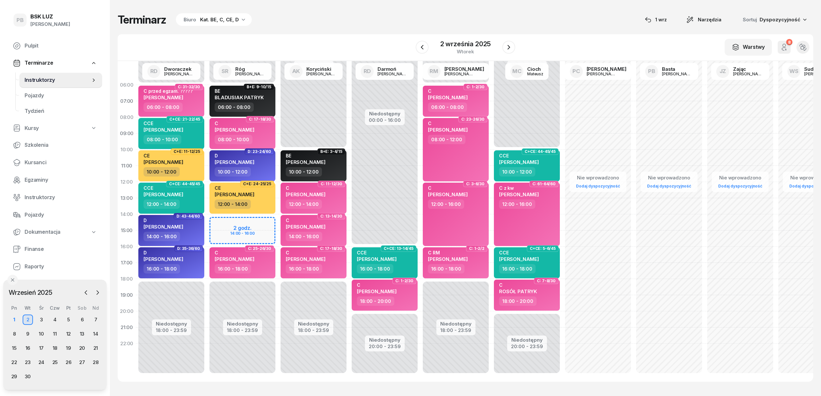
click at [328, 17] on div "Terminarz Biuro Kat. BE, C, CE, D [DATE] Narzędzia Sortuj Dyspozycyjność" at bounding box center [465, 20] width 695 height 14
click at [271, 221] on div "Niedostępny 00:00 - 06:00 Niedostępny 18:00 - 23:59 2 godz. 14:00 - 16:00 B+E: …" at bounding box center [242, 230] width 71 height 307
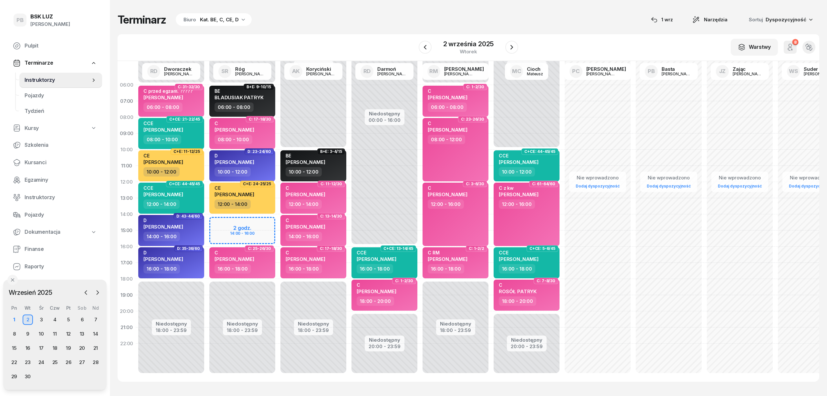
select select "14"
select select "16"
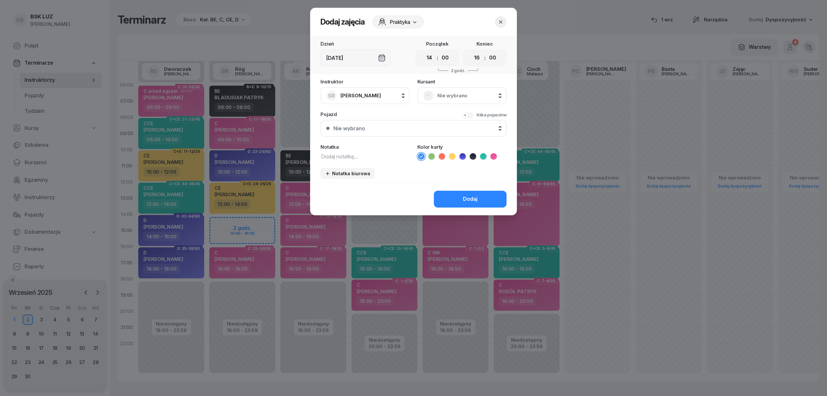
click at [446, 97] on span "Nie wybrano" at bounding box center [468, 95] width 63 height 8
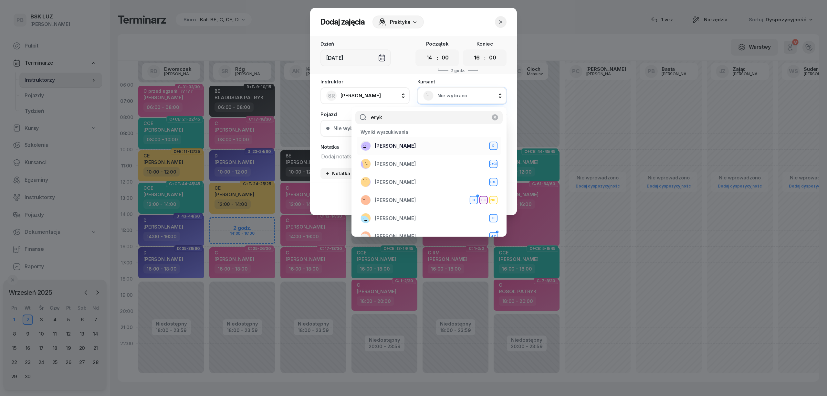
type input "eryk"
click at [390, 143] on span "[PERSON_NAME]" at bounding box center [395, 146] width 41 height 8
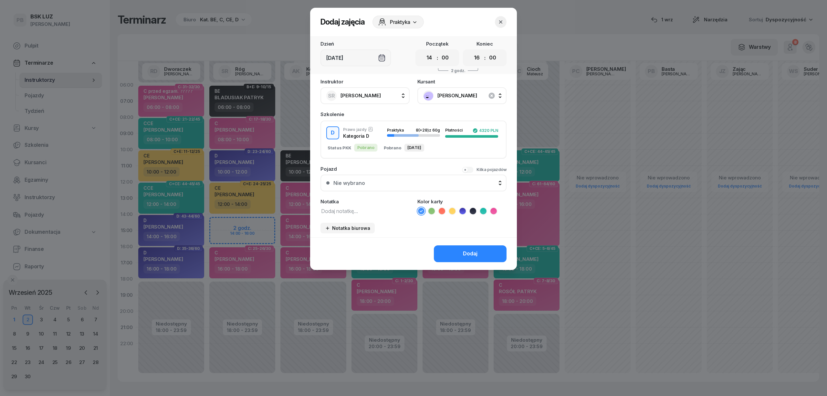
click at [378, 207] on div "Notatka" at bounding box center [365, 207] width 89 height 16
click at [379, 207] on textarea at bounding box center [365, 210] width 89 height 8
type textarea "D"
click at [464, 211] on icon at bounding box center [462, 211] width 6 height 6
click at [468, 258] on button "Dodaj" at bounding box center [470, 253] width 73 height 17
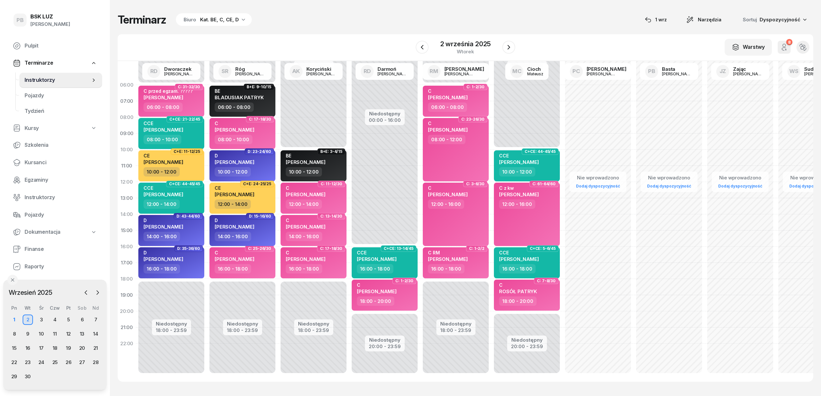
click at [308, 31] on div "Terminarz Biuro Kat. BE, C, CE, D [DATE] Narzędzia Sortuj Dyspozycyjność W Wybi…" at bounding box center [465, 197] width 695 height 395
click at [541, 34] on div "W Wybierz AK [PERSON_NAME] BP [PERSON_NAME] DP [PERSON_NAME] GS [PERSON_NAME] I…" at bounding box center [465, 47] width 695 height 27
click at [405, 25] on div "Terminarz Biuro Kat. BE, C, CE, D [DATE] Narzędzia Sortuj Dyspozycyjność" at bounding box center [465, 20] width 695 height 14
click at [378, 28] on div "Terminarz Biuro Kat. BE, C, CE, D [DATE] Narzędzia Sortuj Dyspozycyjność W Wybi…" at bounding box center [465, 197] width 695 height 395
click at [317, 30] on div "Terminarz Biuro Kat. BE, C, CE, D [DATE] Narzędzia Sortuj Dyspozycyjność W Wybi…" at bounding box center [465, 197] width 695 height 395
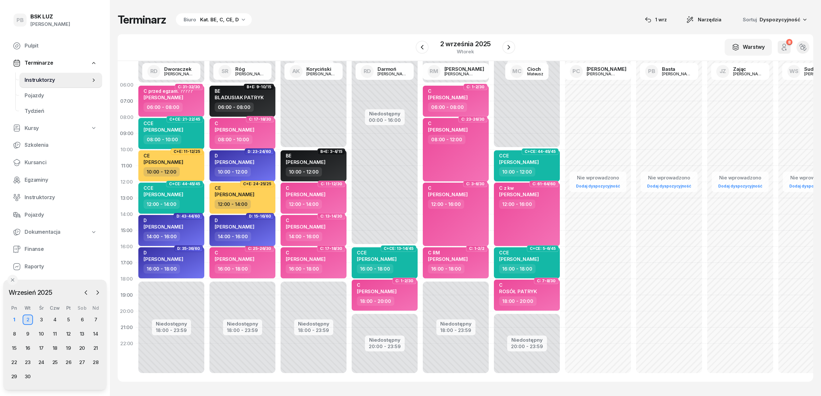
click at [265, 229] on div "D [PERSON_NAME]" at bounding box center [243, 224] width 57 height 14
select select "14"
select select "16"
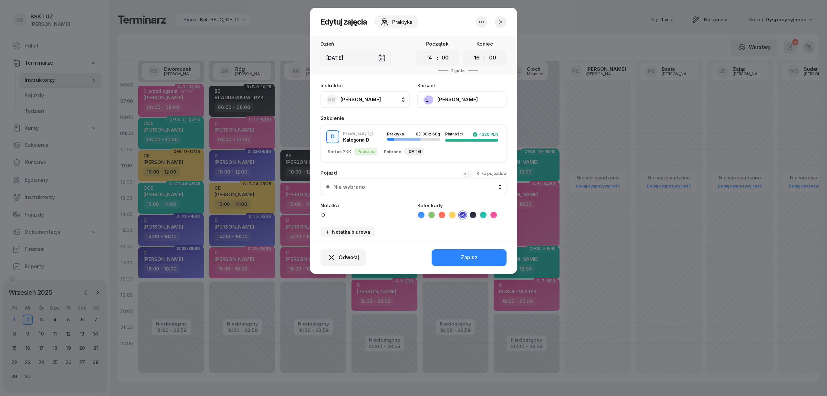
click at [299, 33] on div at bounding box center [413, 198] width 827 height 396
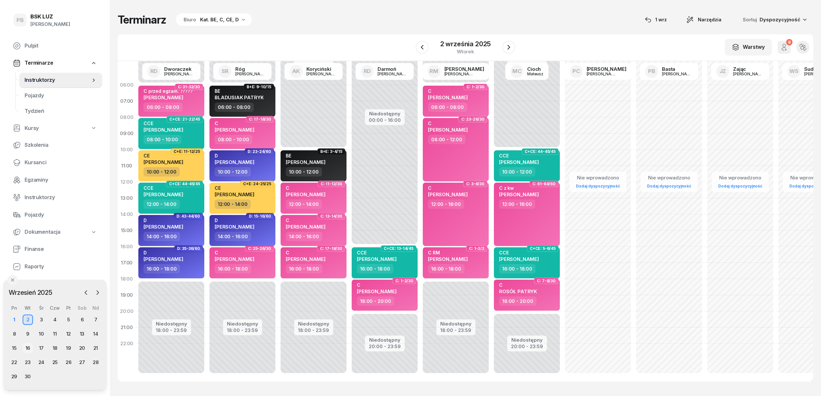
click at [28, 347] on div "16" at bounding box center [28, 348] width 10 height 10
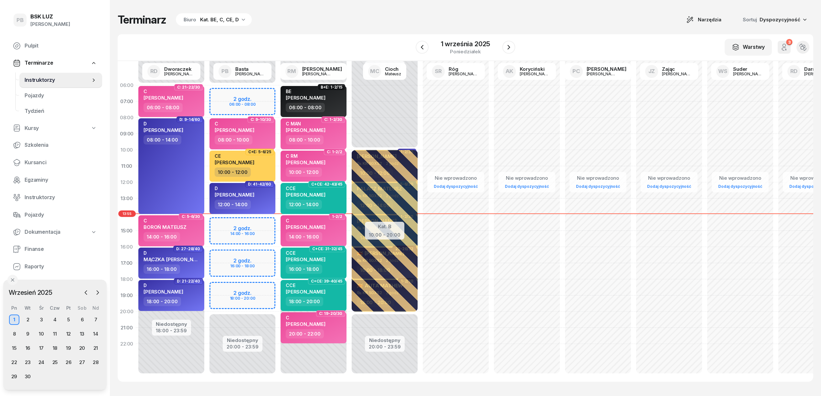
click at [395, 17] on div "Terminarz Biuro Kat. BE, C, CE, D Narzędzia Sortuj Dyspozycyjność" at bounding box center [465, 20] width 695 height 14
click at [353, 25] on div "Terminarz Biuro Kat. BE, C, CE, D Narzędzia Sortuj Dyspozycyjność" at bounding box center [465, 20] width 695 height 14
click at [361, 27] on div "Terminarz Biuro Kat. BE, C, CE, D Narzędzia Sortuj Dyspozycyjność W Wybierz AK …" at bounding box center [465, 197] width 695 height 395
click at [512, 23] on div "Terminarz Biuro Kat. BE, C, CE, D Narzędzia Sortuj Dyspozycyjność" at bounding box center [465, 20] width 695 height 14
click at [495, 15] on div "Terminarz Biuro Kat. BE, C, CE, D Narzędzia Sortuj Dyspozycyjność" at bounding box center [465, 20] width 695 height 14
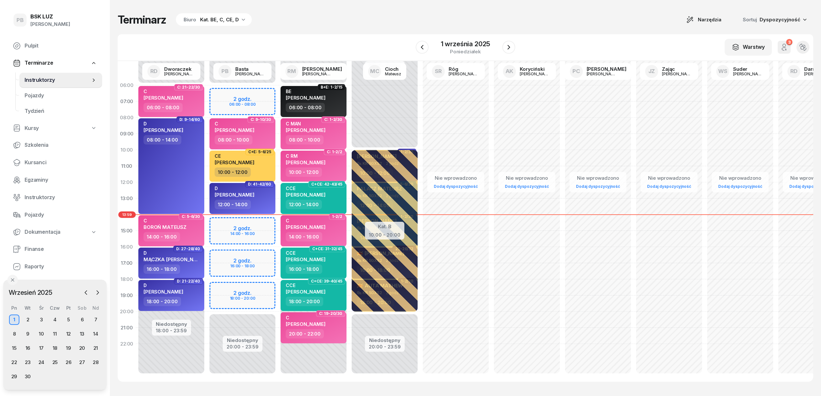
click at [352, 25] on div "Terminarz Biuro Kat. BE, C, CE, D Narzędzia Sortuj Dyspozycyjność" at bounding box center [465, 20] width 695 height 14
click at [506, 46] on icon "button" at bounding box center [509, 47] width 8 height 8
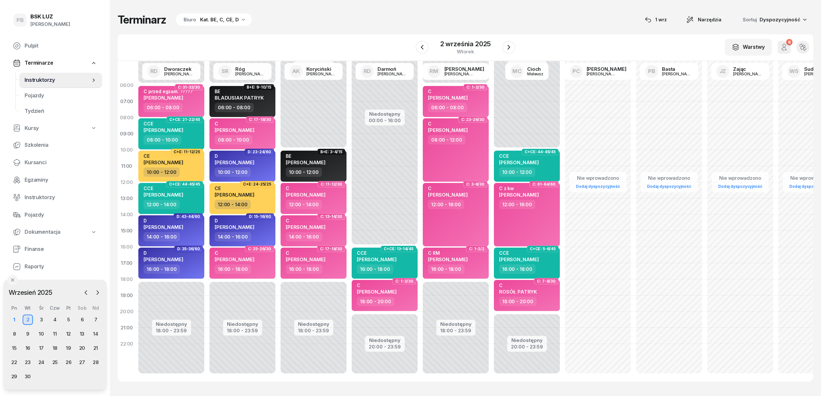
click at [336, 19] on div "Terminarz Biuro Kat. BE, C, CE, D [DATE] Narzędzia Sortuj Dyspozycyjność" at bounding box center [465, 20] width 695 height 14
click at [357, 33] on div "Terminarz Biuro Kat. BE, C, CE, D [DATE] Narzędzia Sortuj Dyspozycyjność W Wybi…" at bounding box center [465, 197] width 695 height 395
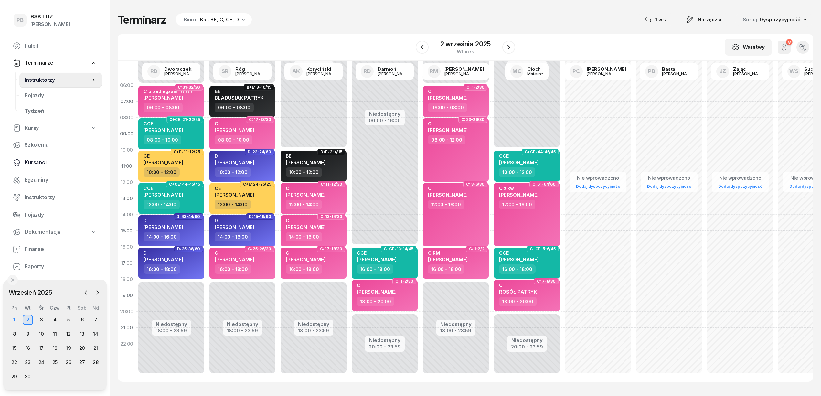
click at [39, 163] on span "Kursanci" at bounding box center [61, 162] width 72 height 8
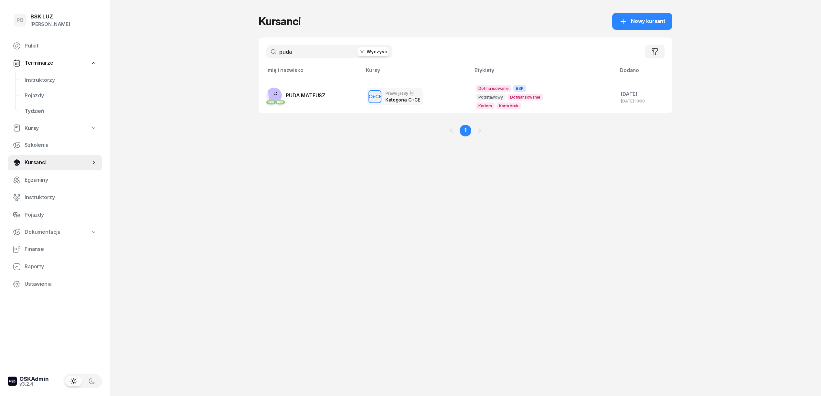
click at [279, 54] on input "puda" at bounding box center [329, 51] width 126 height 13
type input "dudek"
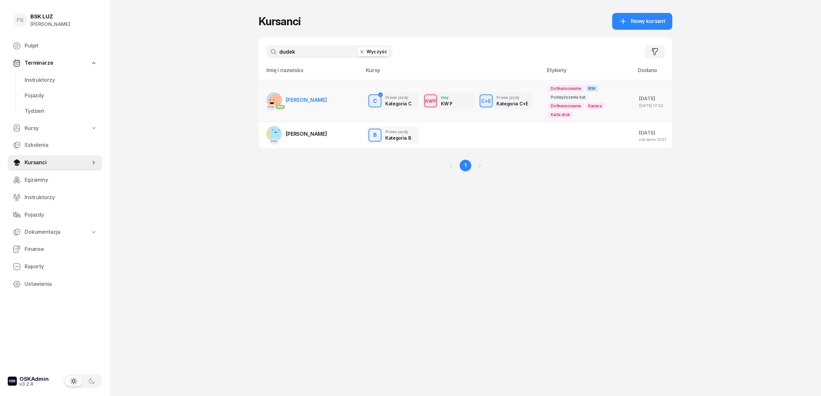
click at [304, 100] on span "[PERSON_NAME]" at bounding box center [306, 100] width 41 height 6
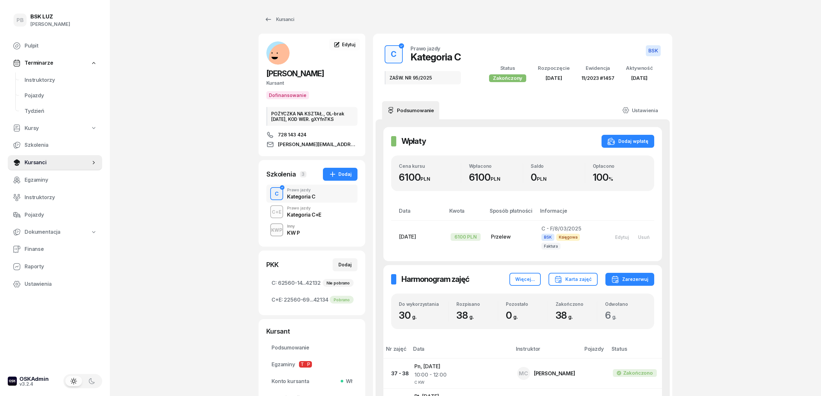
click at [314, 215] on div "Kategoria C+E" at bounding box center [304, 214] width 34 height 5
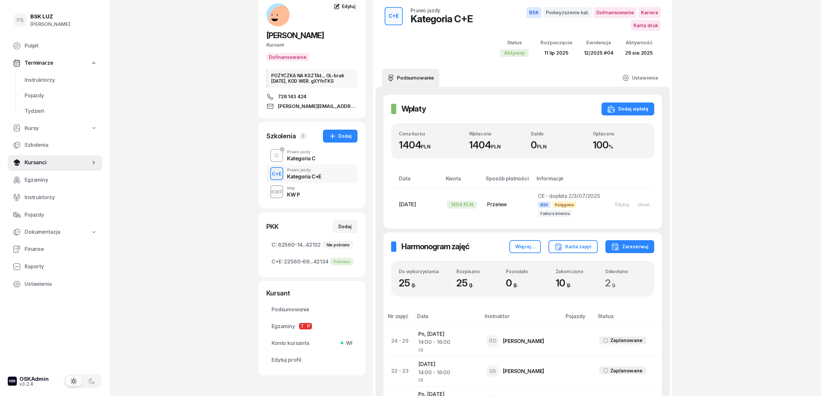
scroll to position [43, 0]
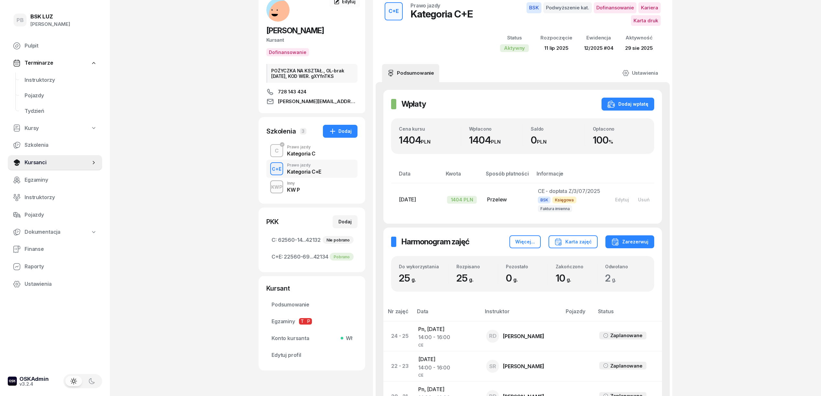
click at [170, 214] on div "PB BSK LUZ Patrycja Bogdanowicz Pulpit Terminarze Instruktorzy Pojazdy Tydzień …" at bounding box center [410, 373] width 821 height 832
click at [191, 213] on div "PB BSK LUZ Patrycja Bogdanowicz Pulpit Terminarze Instruktorzy Pojazdy Tydzień …" at bounding box center [410, 373] width 821 height 832
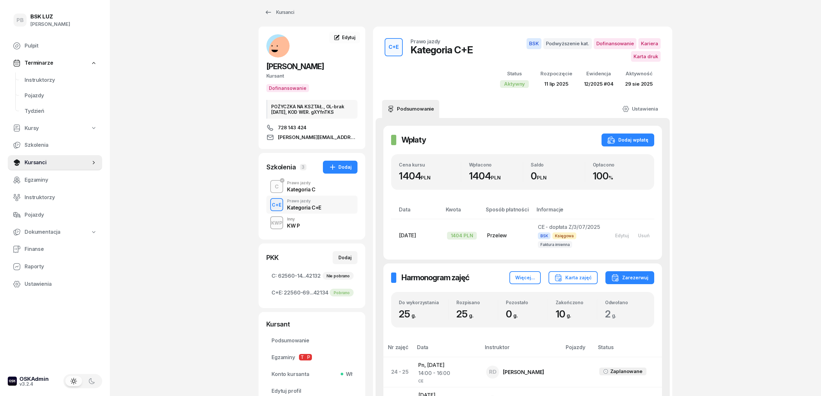
scroll to position [0, 0]
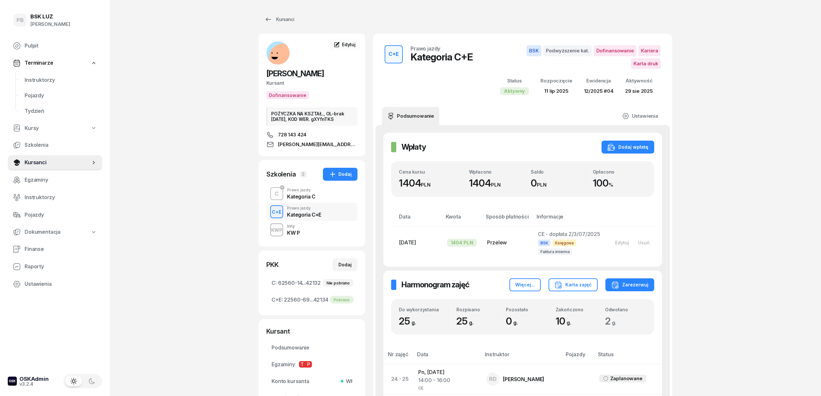
click at [310, 192] on div "Prawo jazdy" at bounding box center [301, 190] width 28 height 4
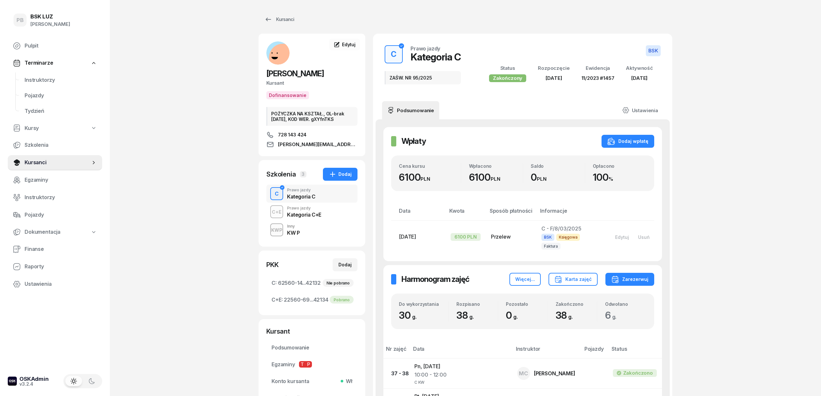
drag, startPoint x: 160, startPoint y: 104, endPoint x: 164, endPoint y: 109, distance: 6.9
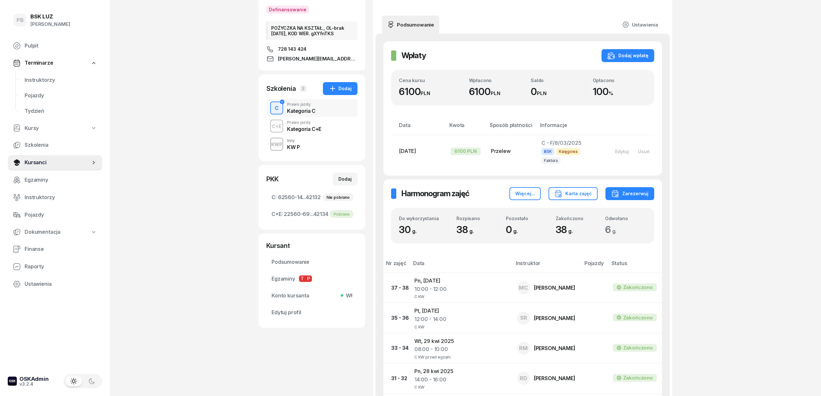
scroll to position [86, 0]
click at [314, 131] on div "Kategoria C+E" at bounding box center [304, 128] width 34 height 5
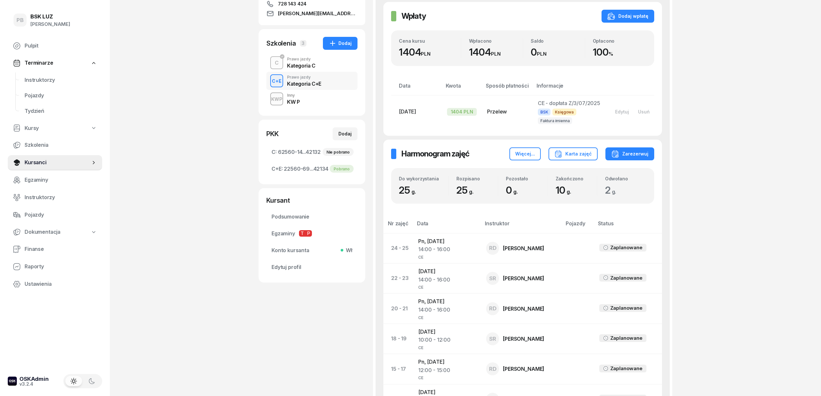
scroll to position [172, 0]
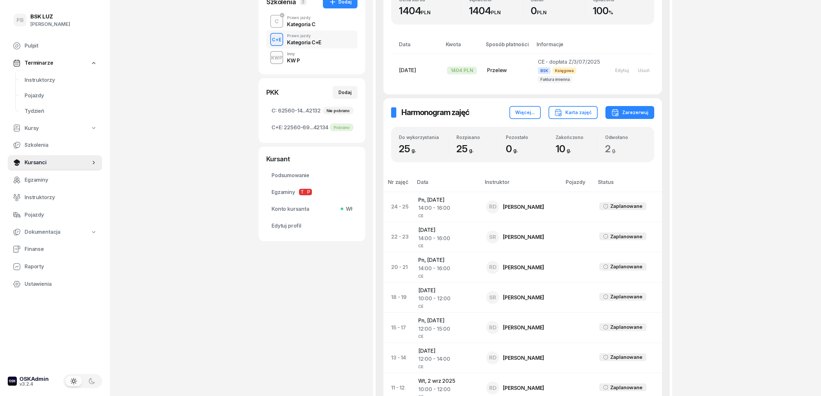
click at [753, 182] on div "PB BSK LUZ Patrycja Bogdanowicz Pulpit Terminarze Instruktorzy Pojazdy Tydzień …" at bounding box center [410, 244] width 821 height 832
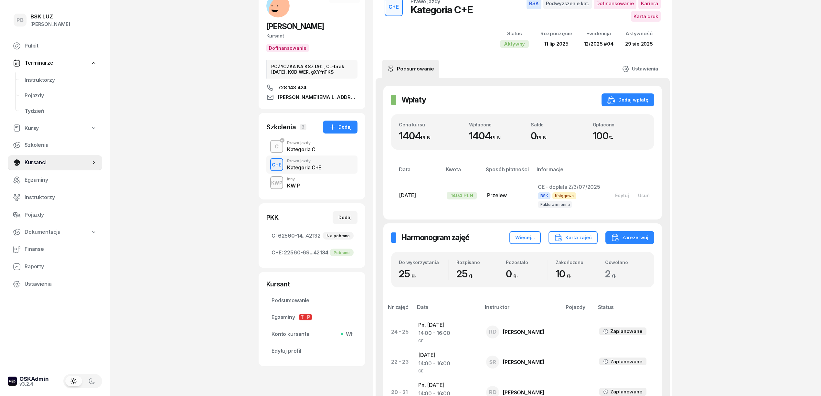
scroll to position [43, 0]
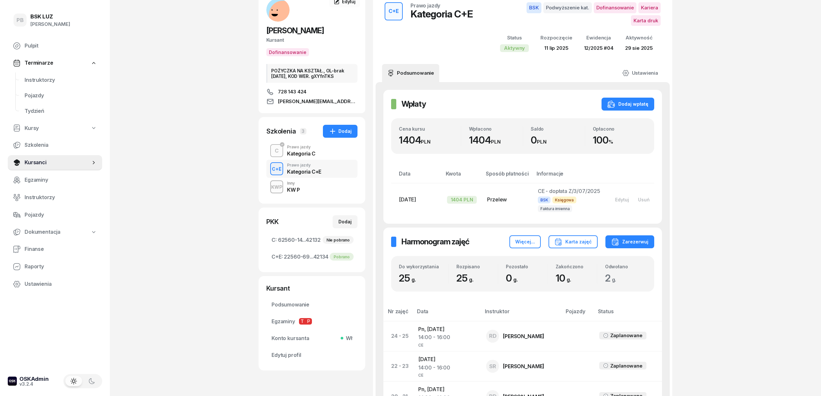
click at [739, 234] on div "PB BSK LUZ Patrycja Bogdanowicz Pulpit Terminarze Instruktorzy Pojazdy Tydzień …" at bounding box center [410, 373] width 821 height 832
